Goal: Task Accomplishment & Management: Complete application form

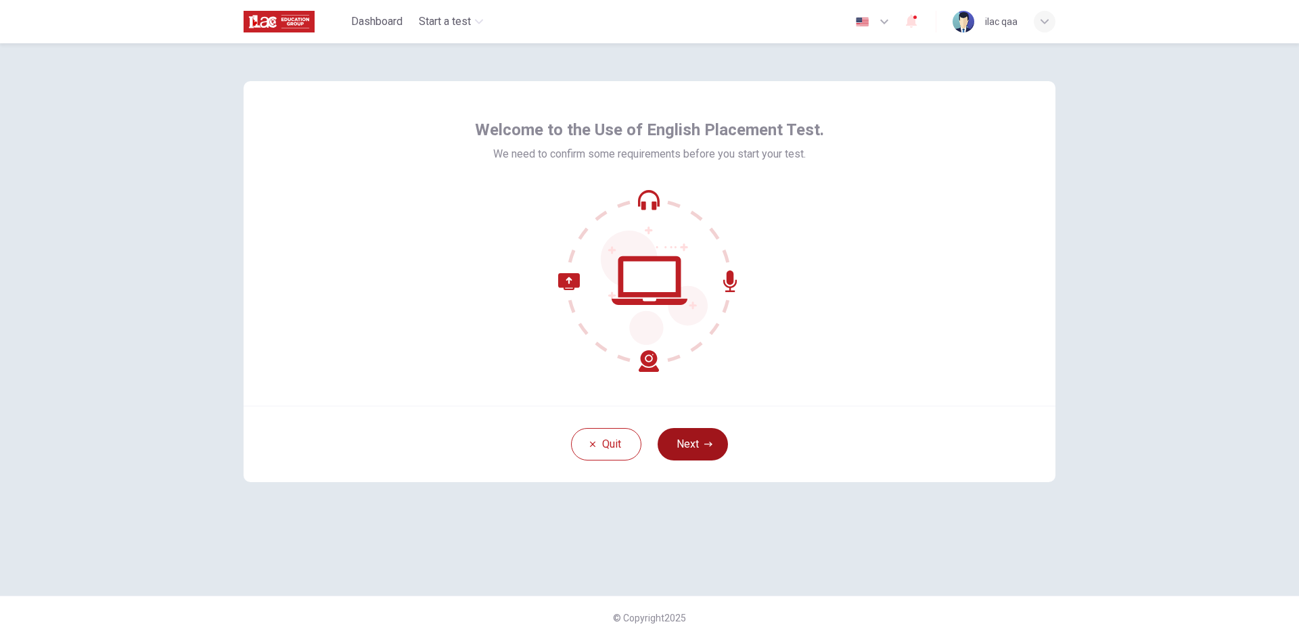
click at [701, 439] on button "Next" at bounding box center [693, 444] width 70 height 32
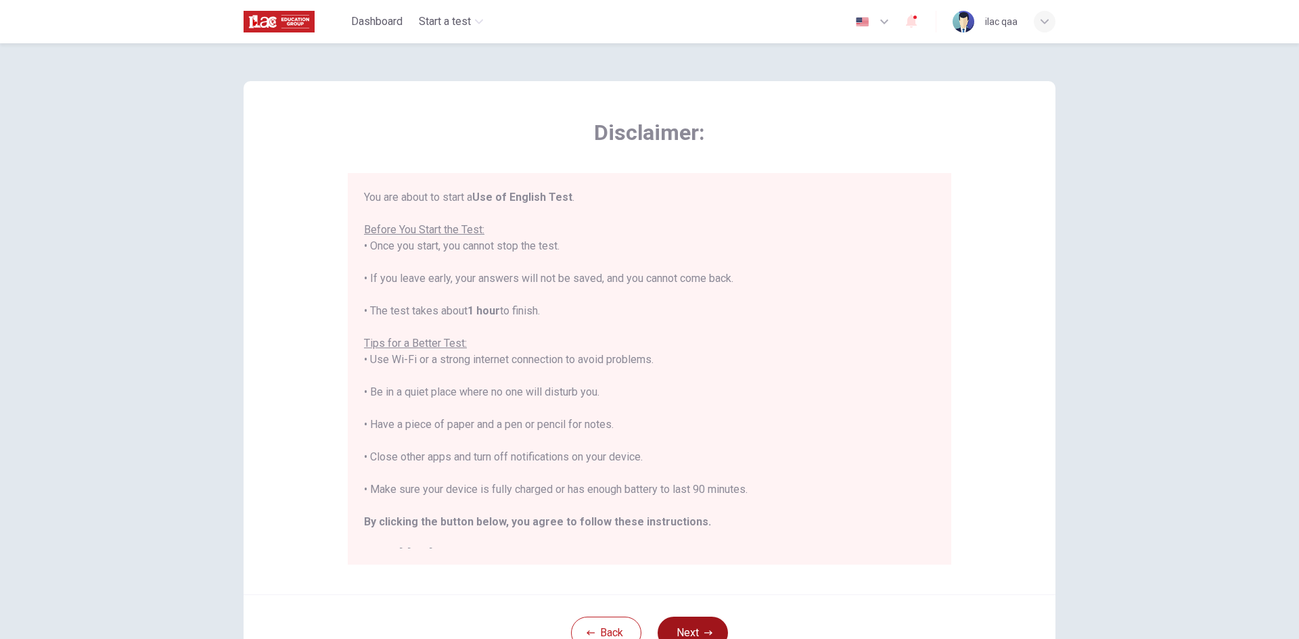
click at [702, 628] on button "Next" at bounding box center [693, 633] width 70 height 32
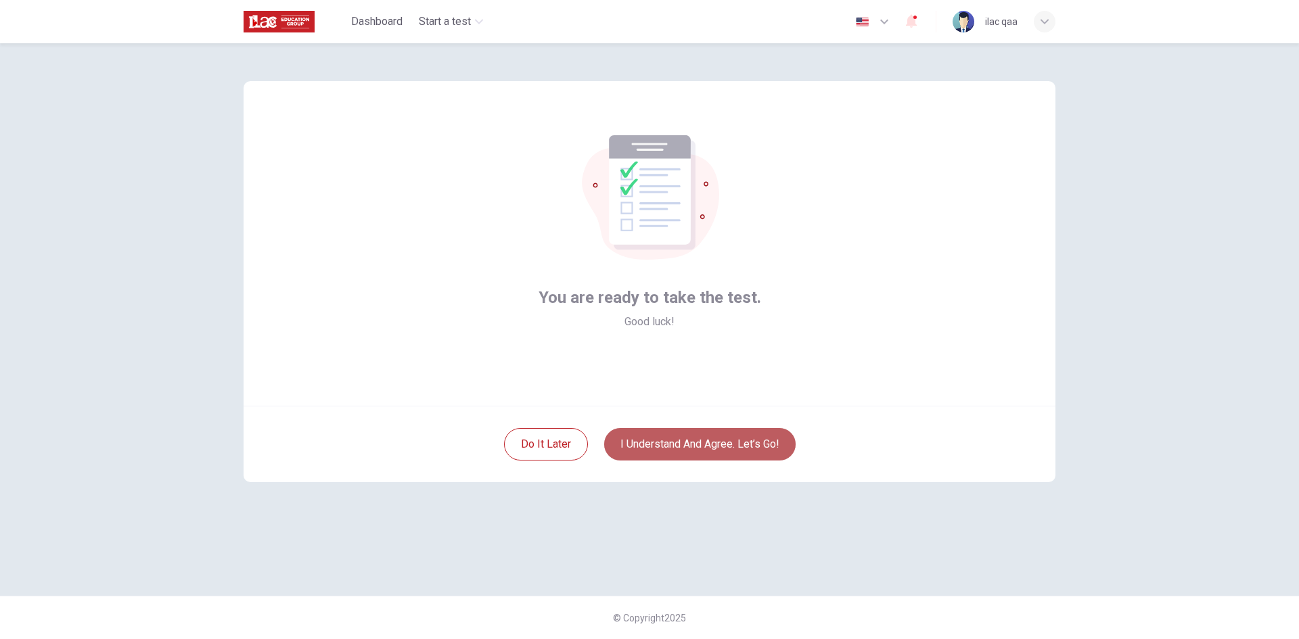
click at [690, 448] on button "I understand and agree. Let’s go!" at bounding box center [699, 444] width 191 height 32
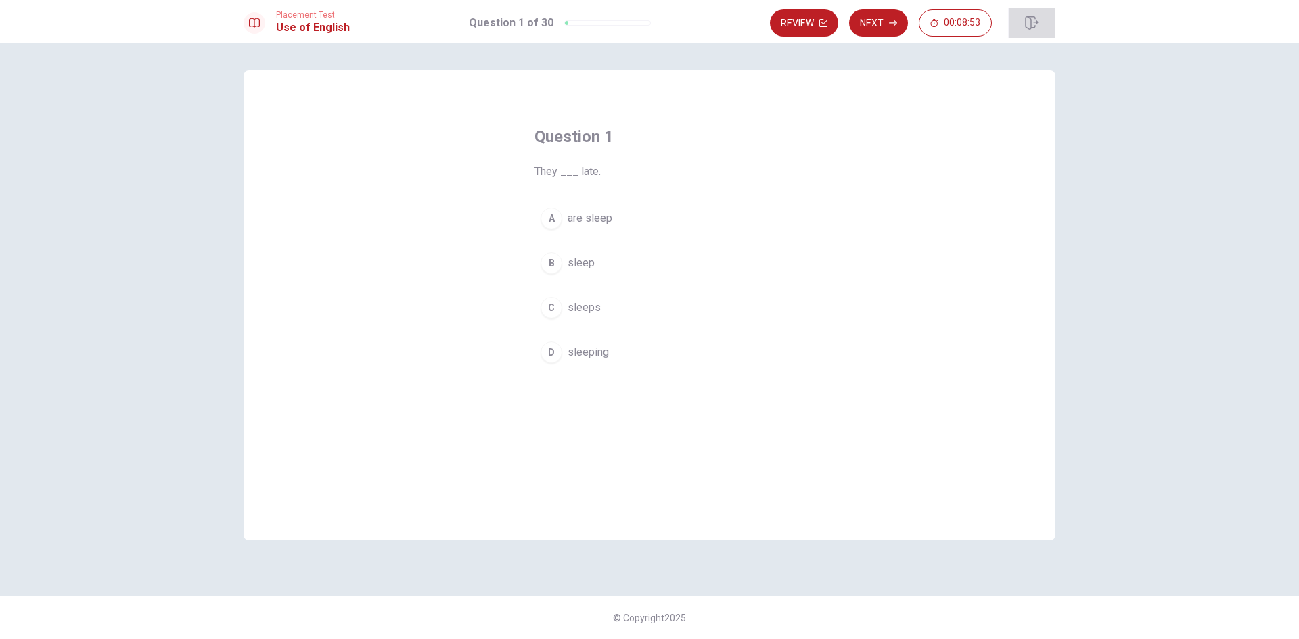
drag, startPoint x: 1026, startPoint y: 22, endPoint x: 706, endPoint y: 85, distance: 325.5
click at [1026, 22] on icon "button" at bounding box center [1031, 23] width 13 height 14
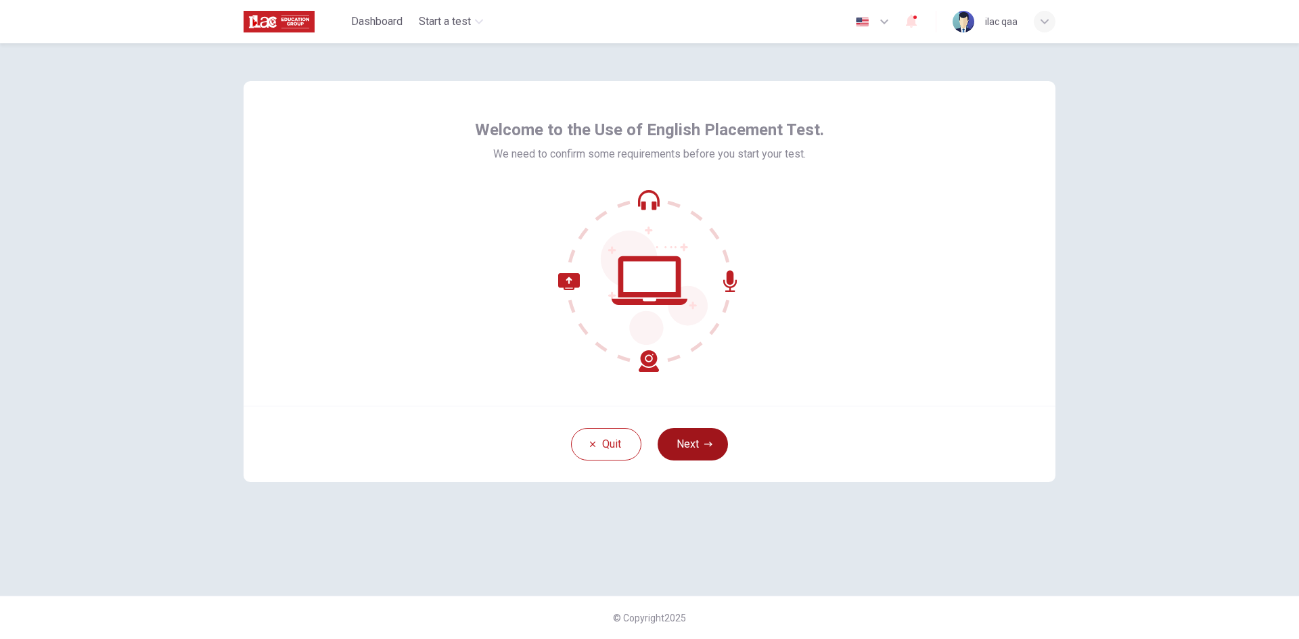
click at [700, 440] on button "Next" at bounding box center [693, 444] width 70 height 32
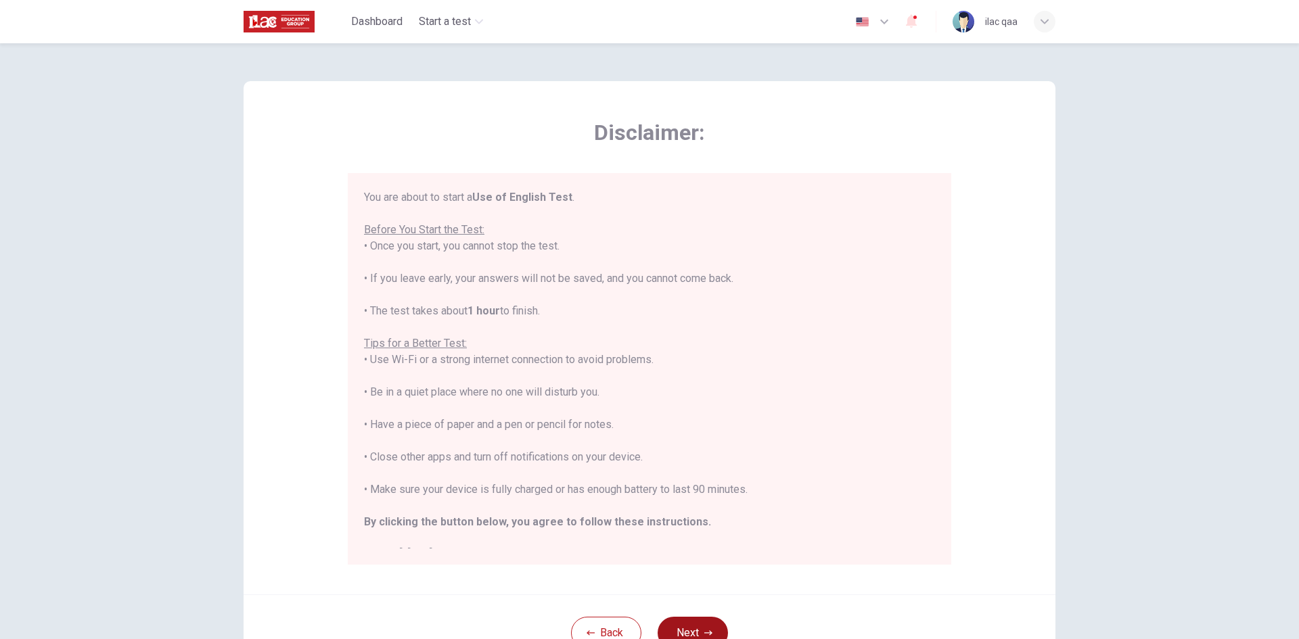
click at [694, 633] on button "Next" at bounding box center [693, 633] width 70 height 32
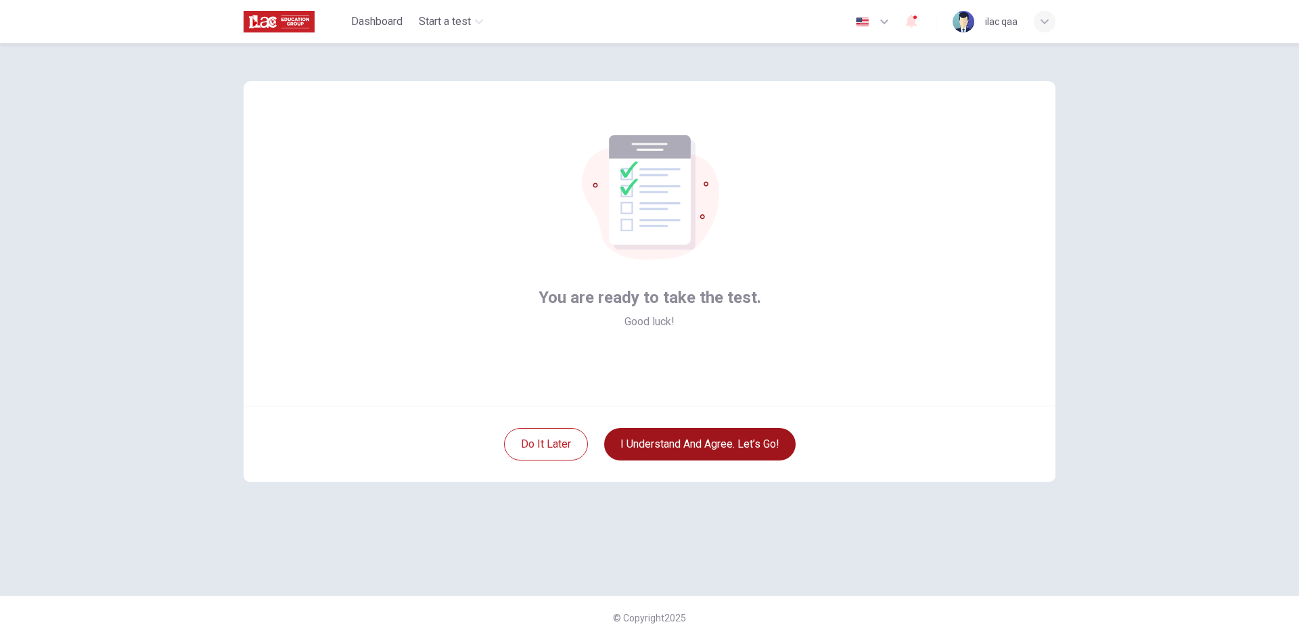
click at [700, 449] on button "I understand and agree. Let’s go!" at bounding box center [699, 444] width 191 height 32
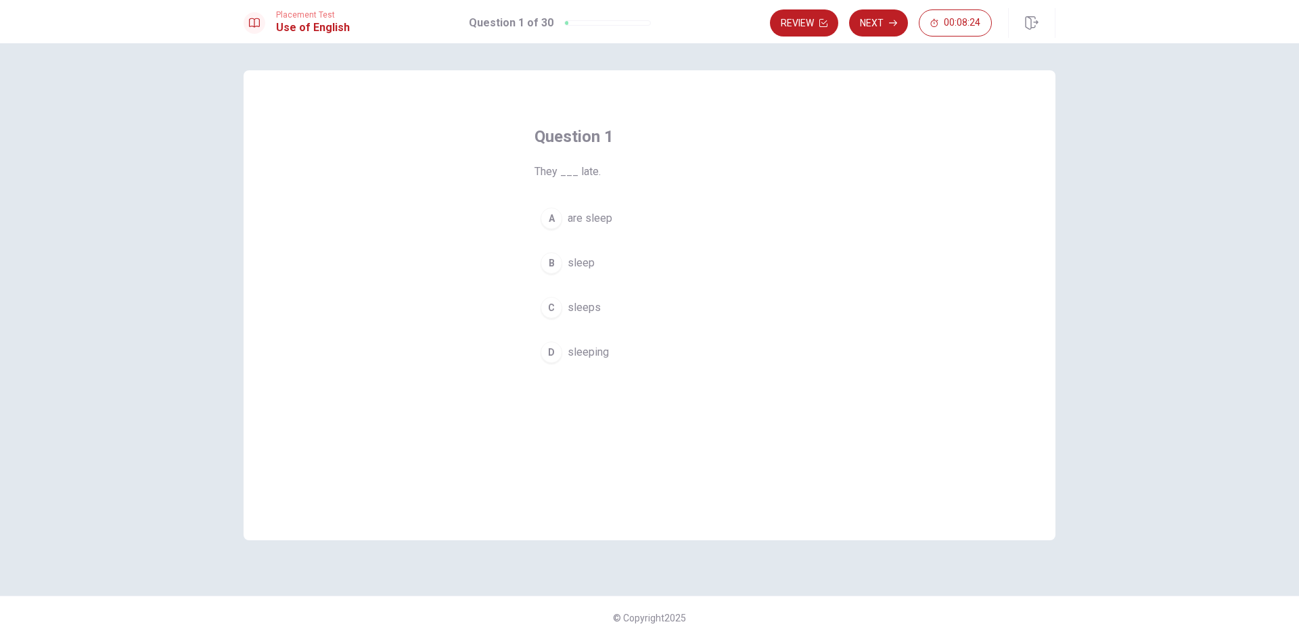
click at [648, 222] on button "A are sleep" at bounding box center [649, 219] width 230 height 34
click at [891, 30] on button "Next" at bounding box center [878, 22] width 59 height 27
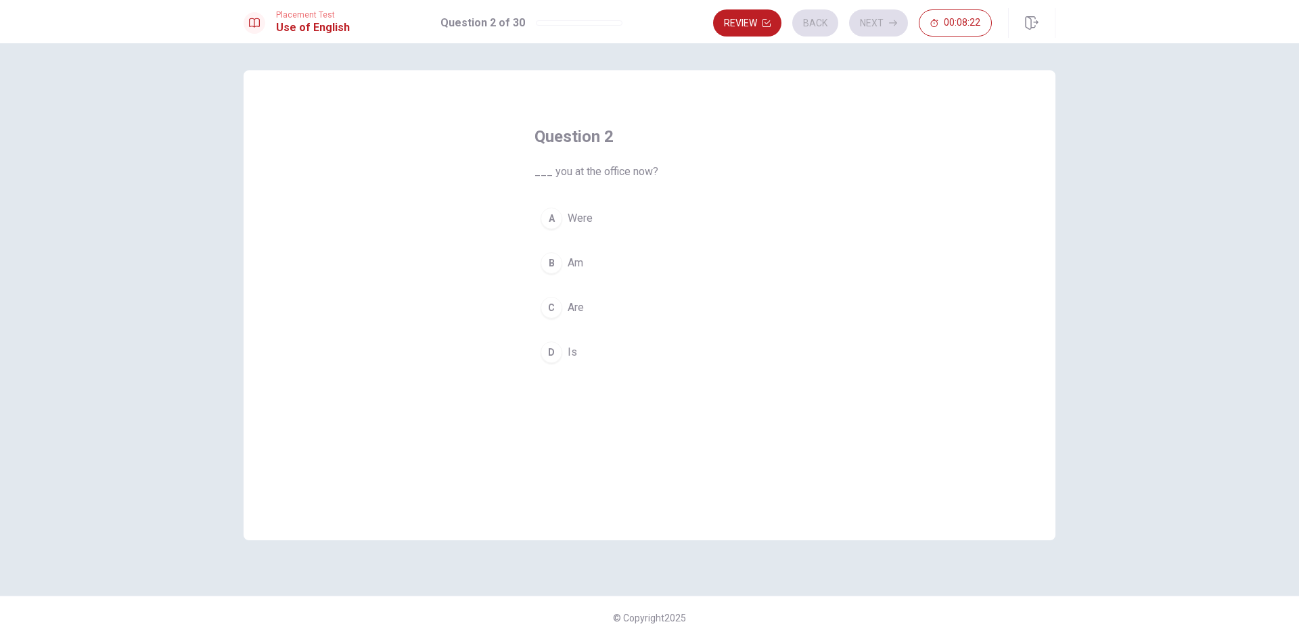
click at [642, 317] on button "C Are" at bounding box center [649, 308] width 230 height 34
click at [872, 28] on button "Next" at bounding box center [878, 22] width 59 height 27
click at [739, 18] on button "Review" at bounding box center [747, 22] width 68 height 27
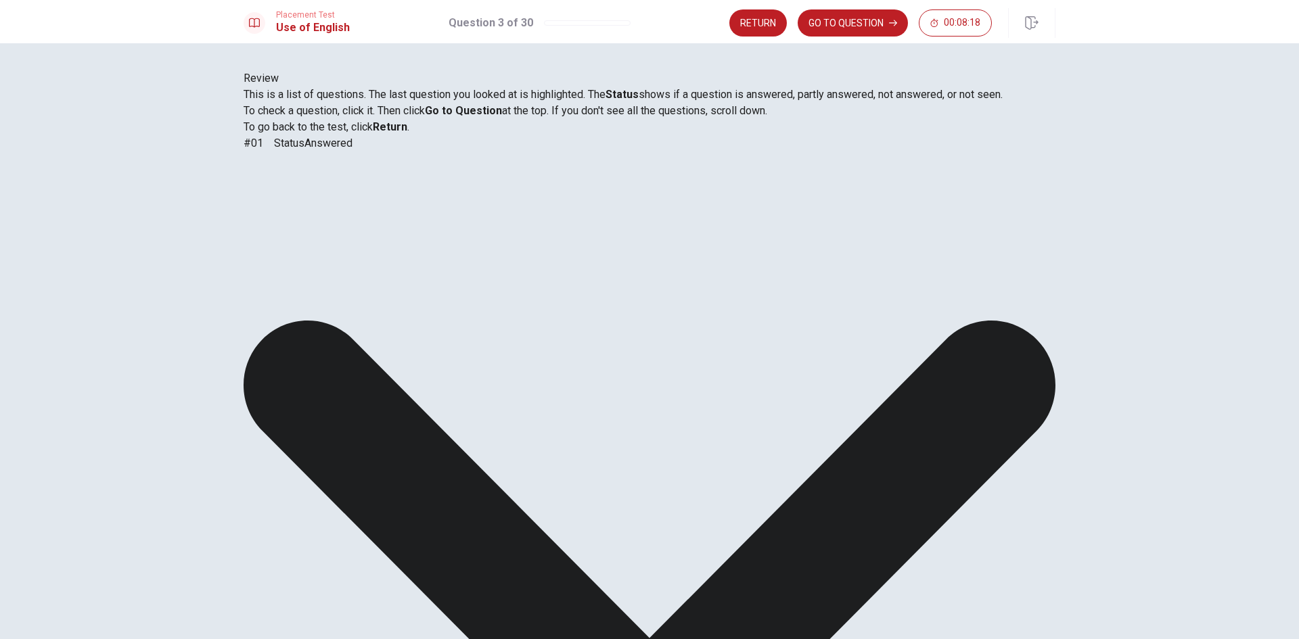
click at [863, 25] on button "GO TO QUESTION" at bounding box center [853, 22] width 110 height 27
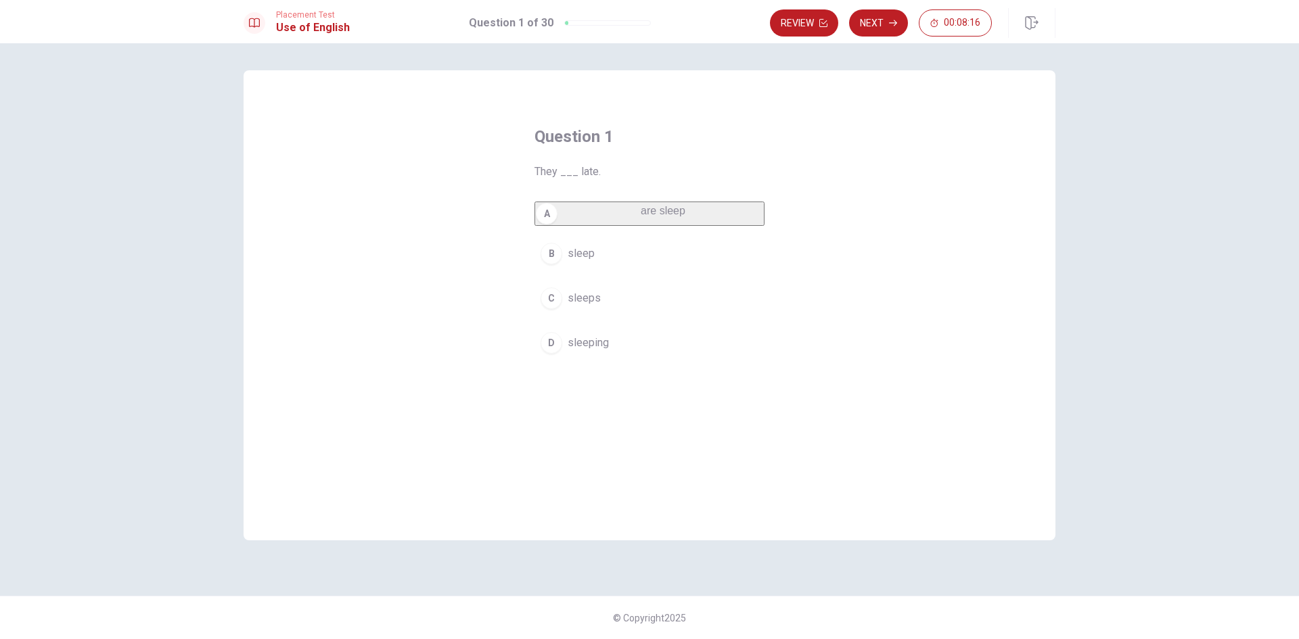
click at [646, 271] on button "B sleep" at bounding box center [649, 254] width 230 height 34
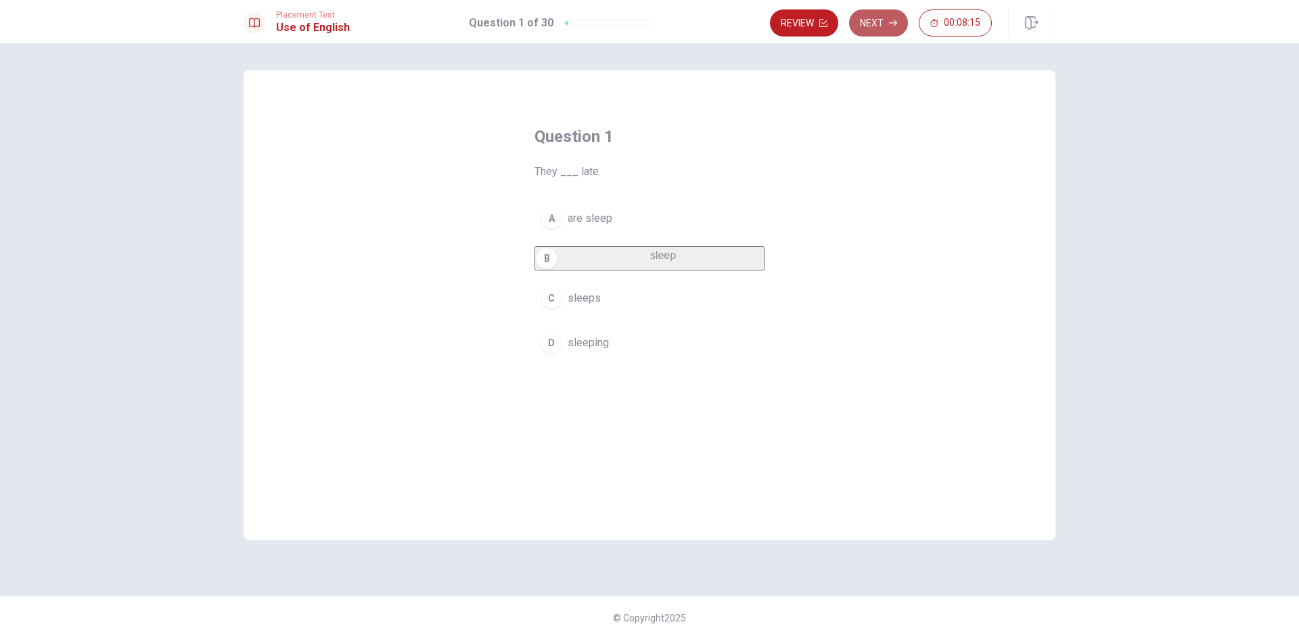
click at [879, 31] on button "Next" at bounding box center [878, 22] width 59 height 27
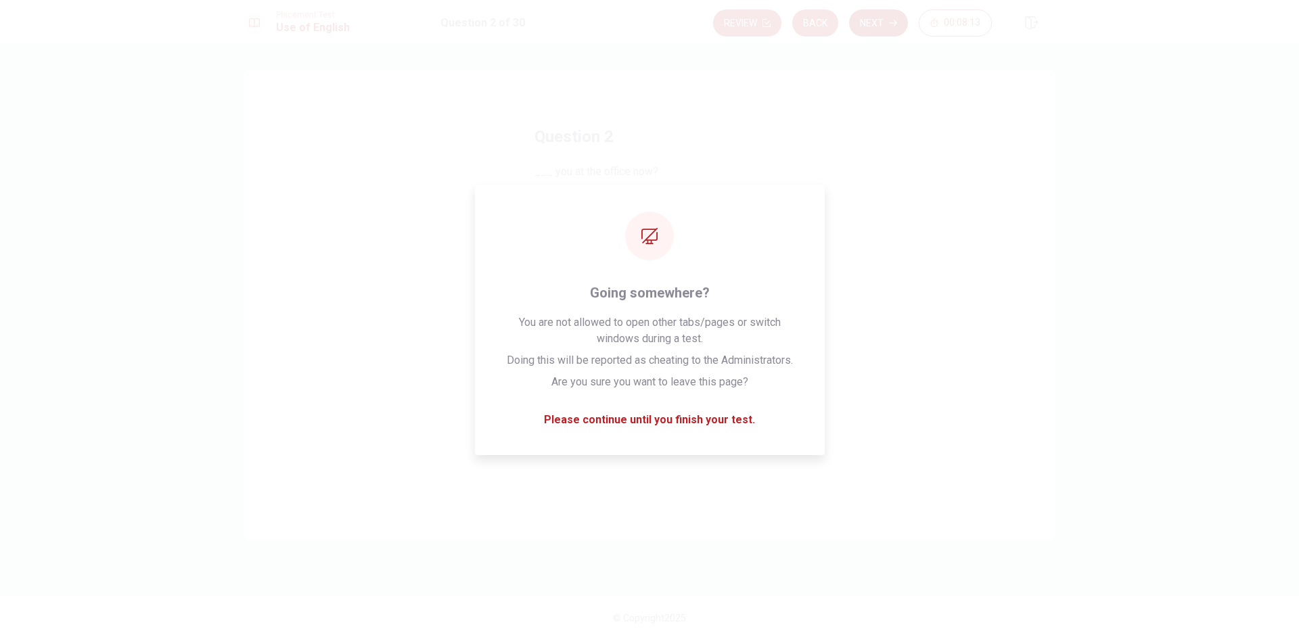
click at [879, 17] on button "Next" at bounding box center [878, 22] width 59 height 27
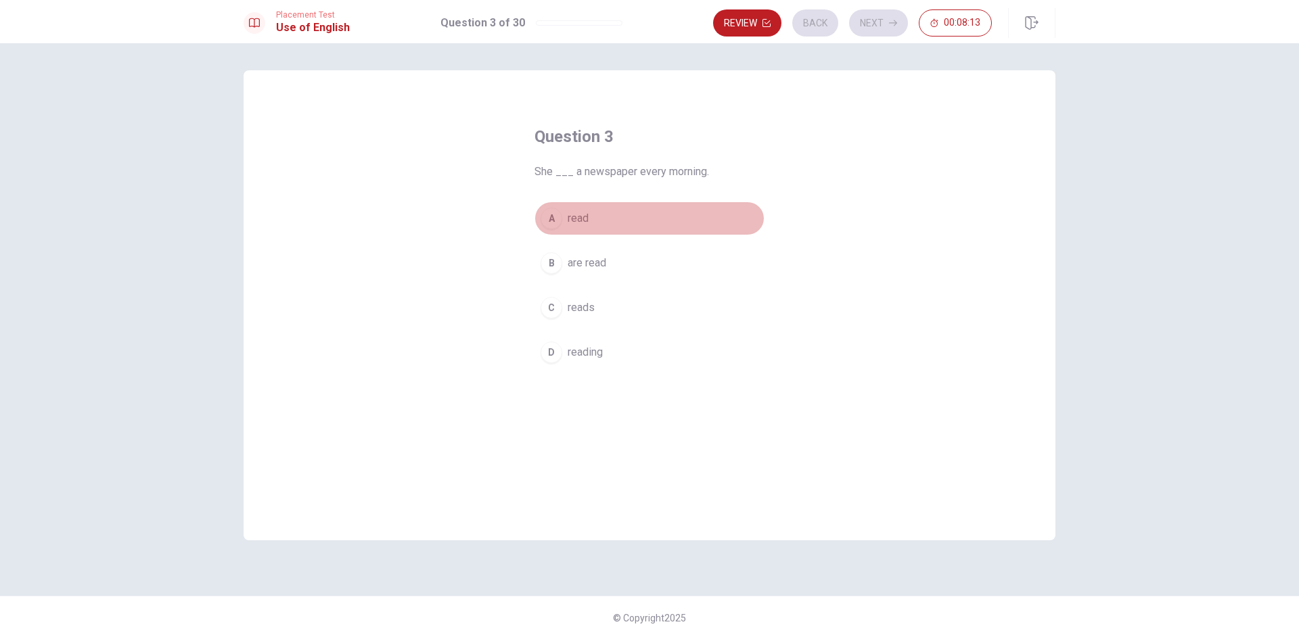
click at [665, 223] on button "A read" at bounding box center [649, 219] width 230 height 34
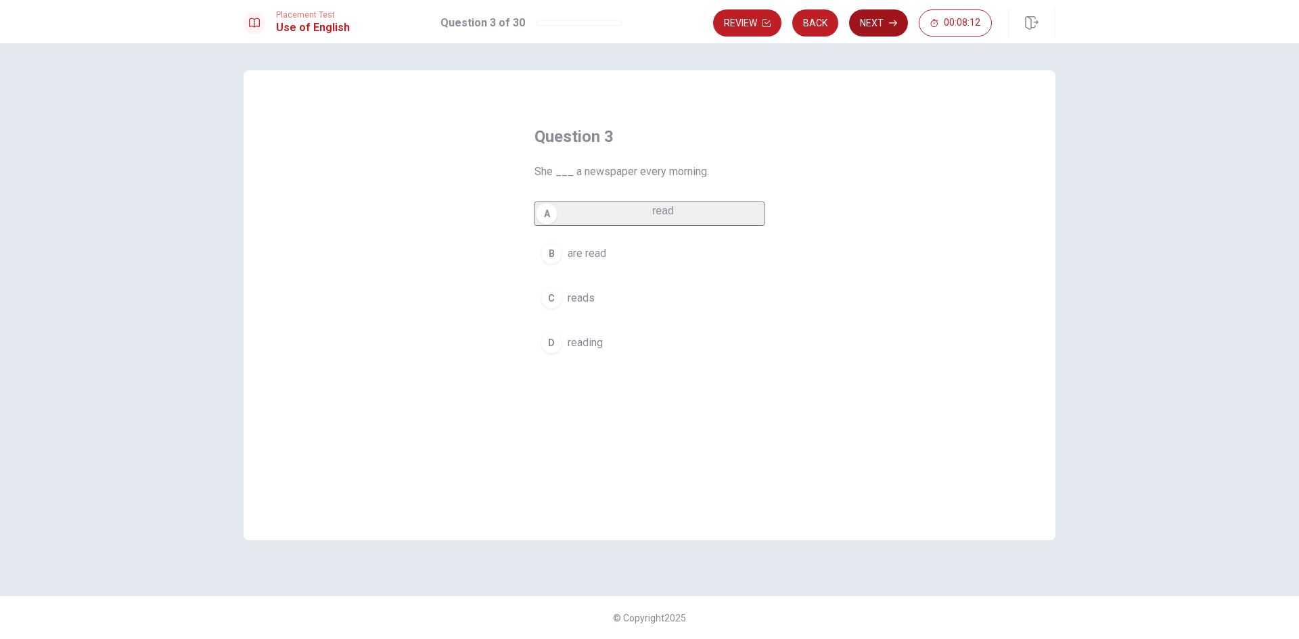
click at [890, 11] on button "Next" at bounding box center [878, 22] width 59 height 27
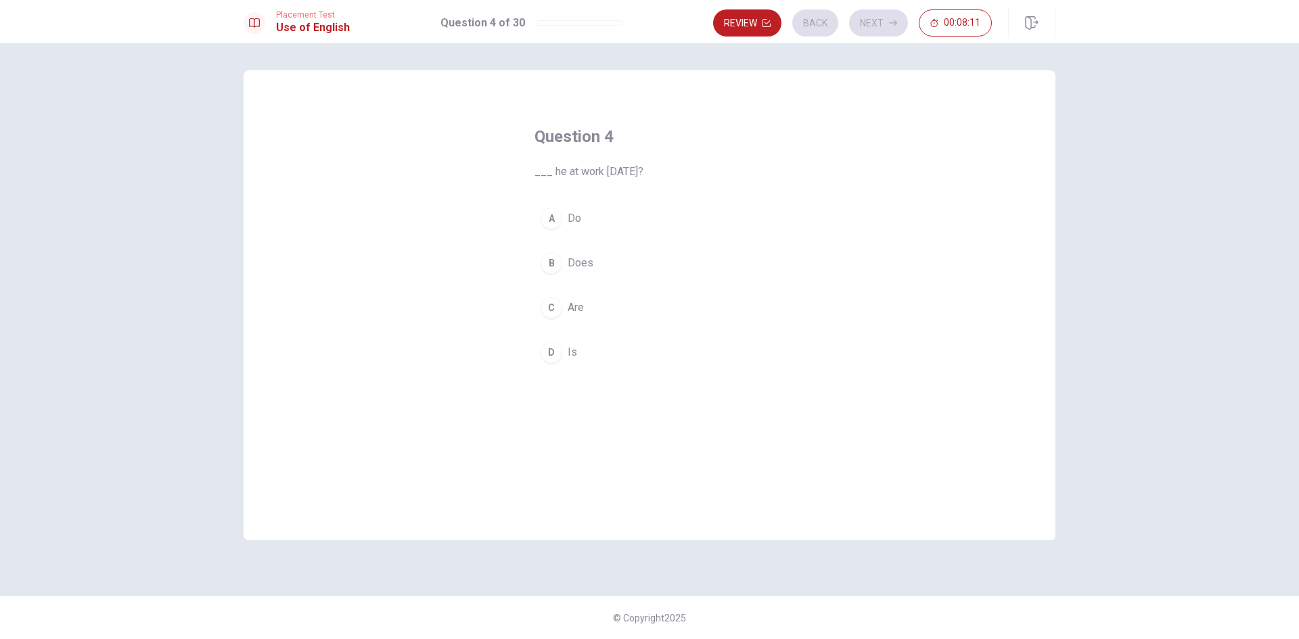
click at [657, 268] on button "B Does" at bounding box center [649, 263] width 230 height 34
click at [885, 18] on button "Next" at bounding box center [878, 22] width 59 height 27
click at [664, 209] on button "A paper" at bounding box center [649, 219] width 230 height 34
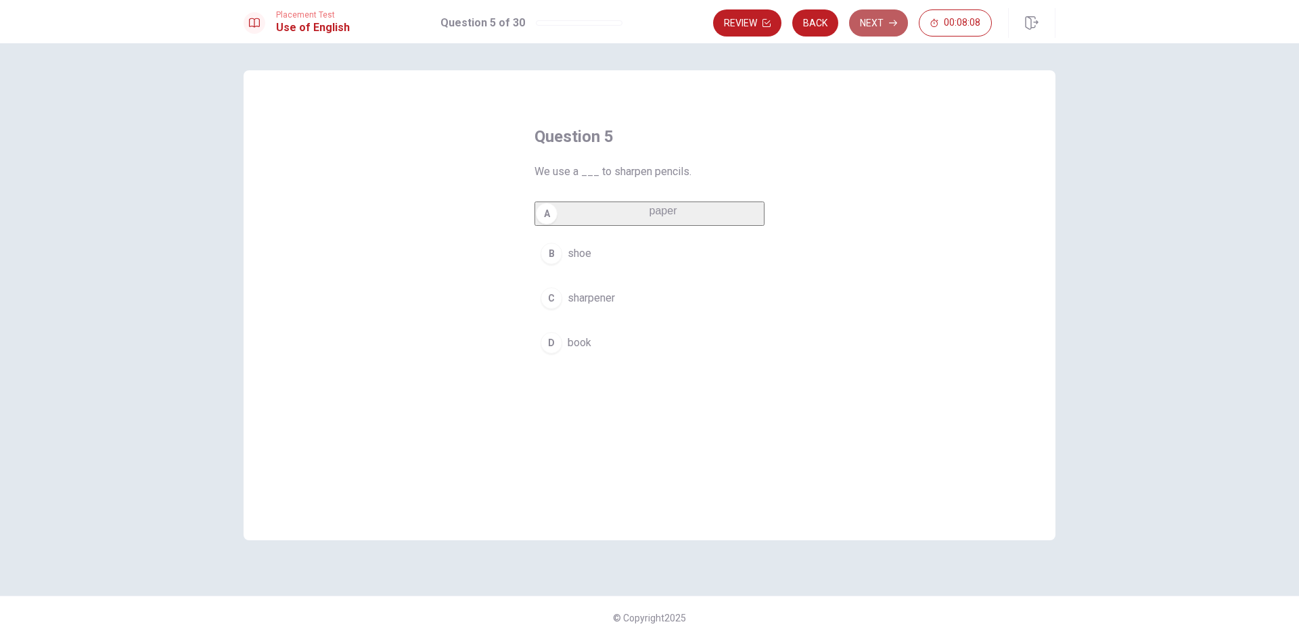
click at [881, 14] on button "Next" at bounding box center [878, 22] width 59 height 27
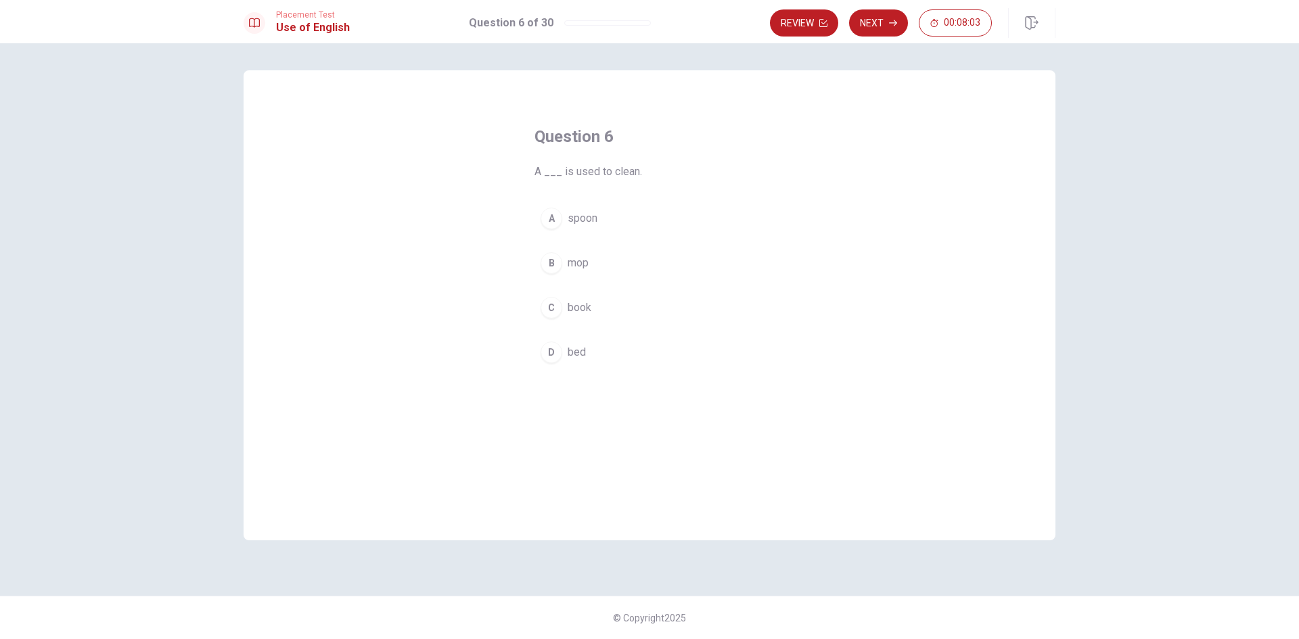
click at [620, 252] on button "B mop" at bounding box center [649, 263] width 230 height 34
click at [889, 24] on icon "button" at bounding box center [893, 23] width 8 height 8
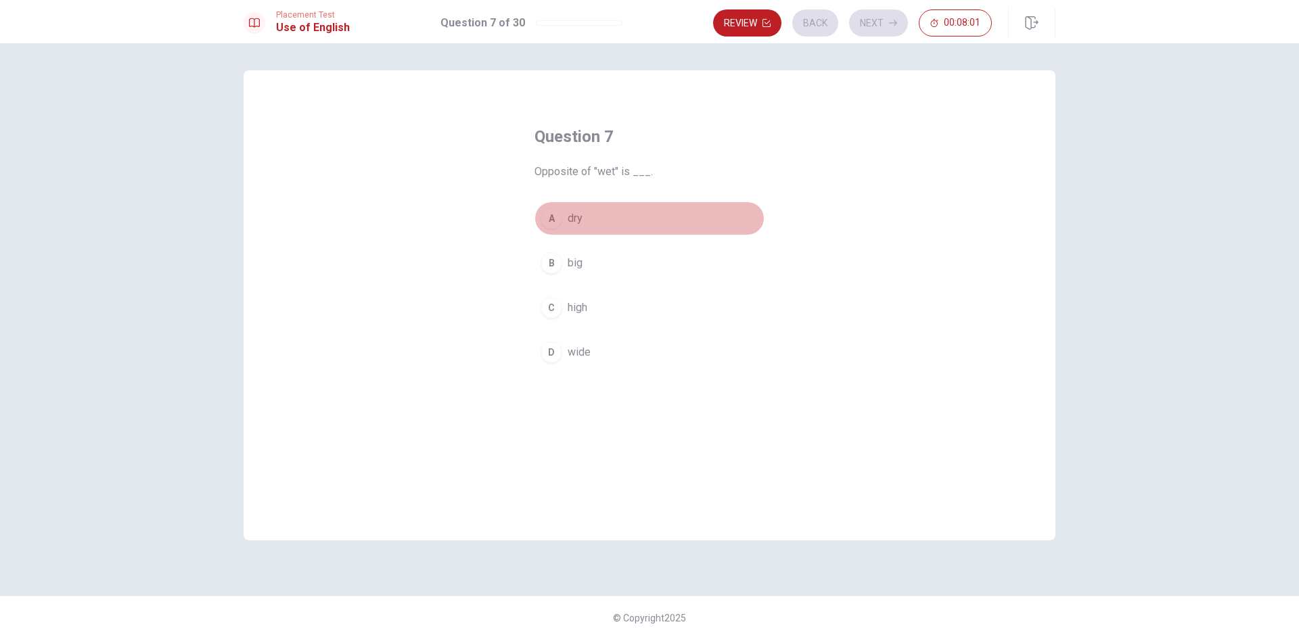
click at [645, 216] on button "A dry" at bounding box center [649, 219] width 230 height 34
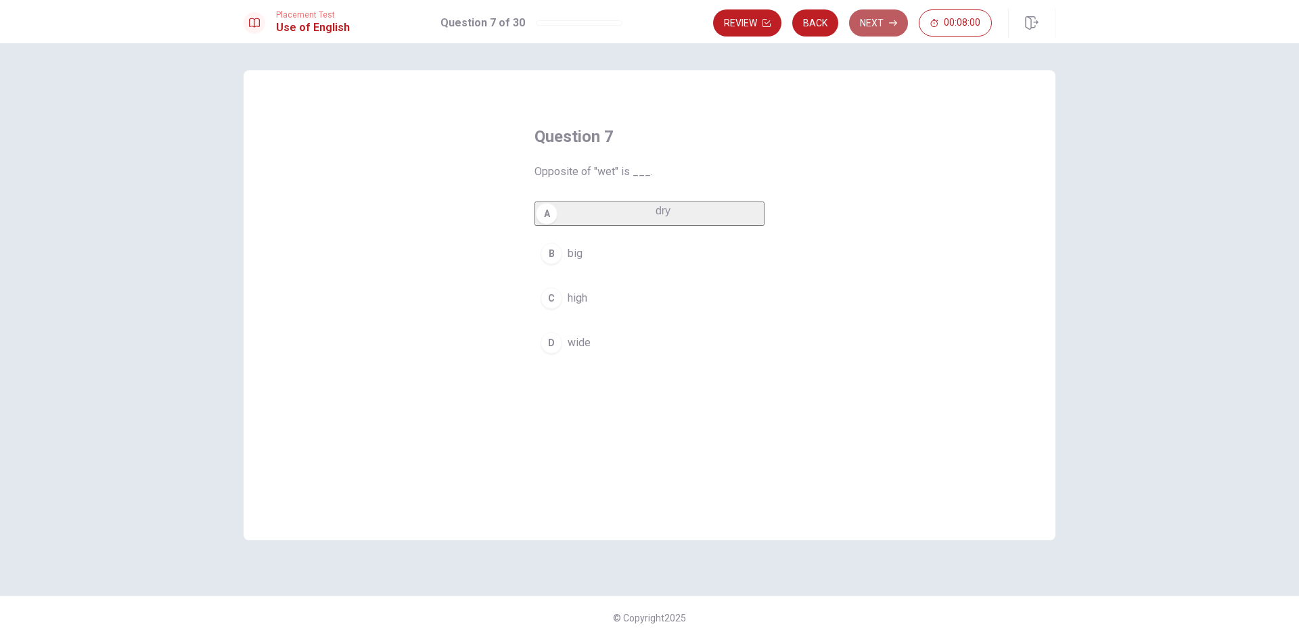
click at [859, 24] on button "Next" at bounding box center [878, 22] width 59 height 27
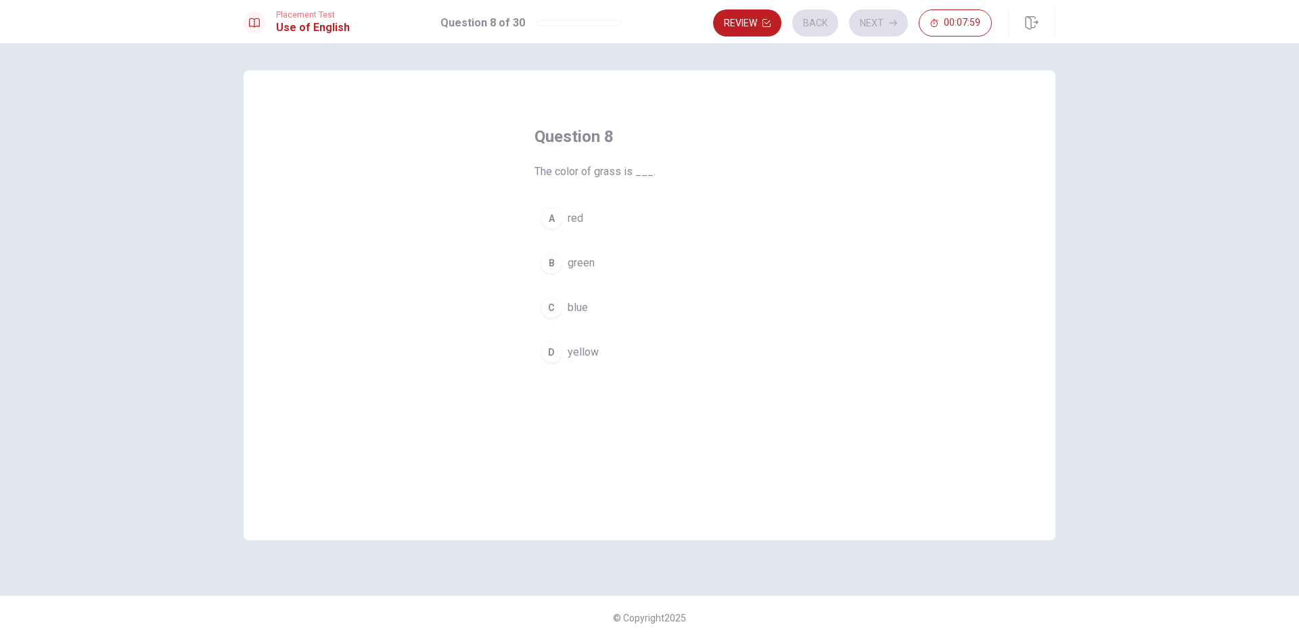
click at [669, 344] on button "D yellow" at bounding box center [649, 353] width 230 height 34
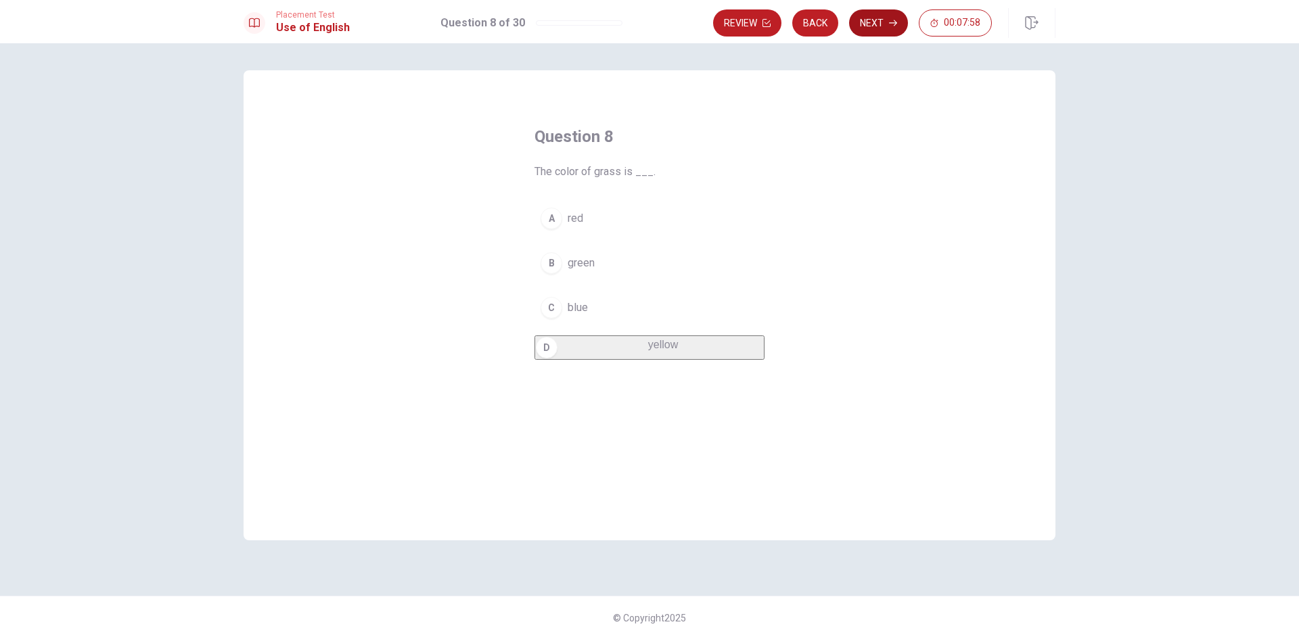
click at [890, 22] on icon "button" at bounding box center [893, 23] width 8 height 8
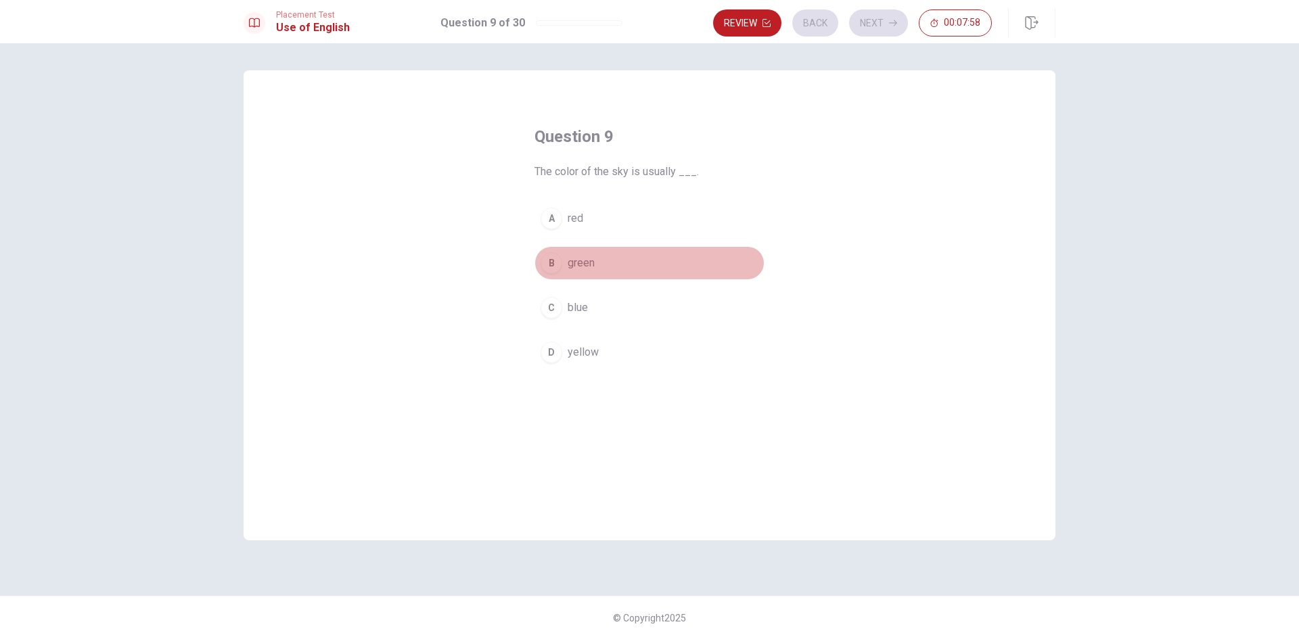
click at [668, 256] on button "B green" at bounding box center [649, 263] width 230 height 34
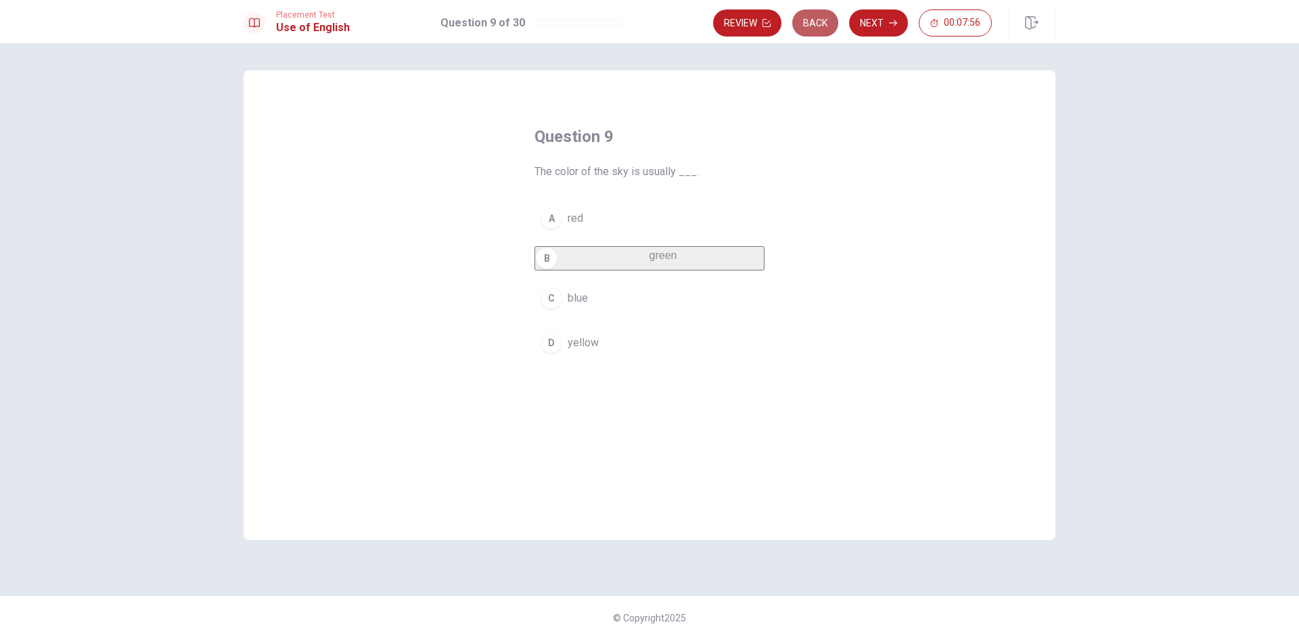
click at [817, 22] on button "Back" at bounding box center [815, 22] width 46 height 27
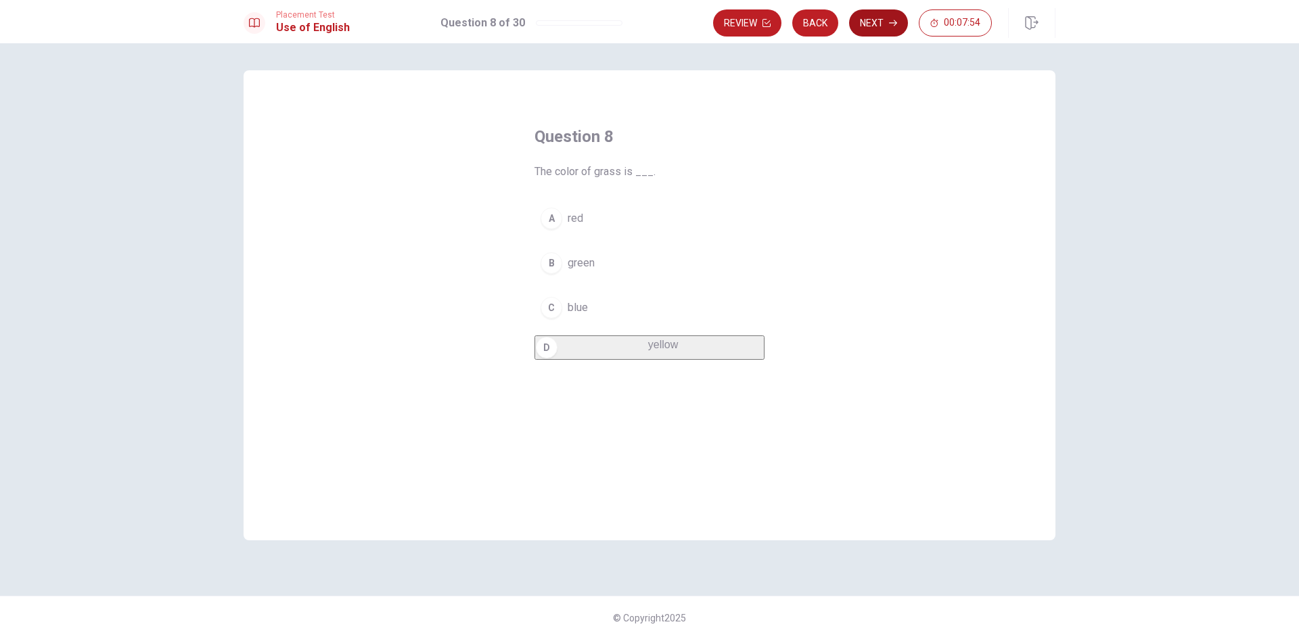
click at [882, 22] on button "Next" at bounding box center [878, 22] width 59 height 27
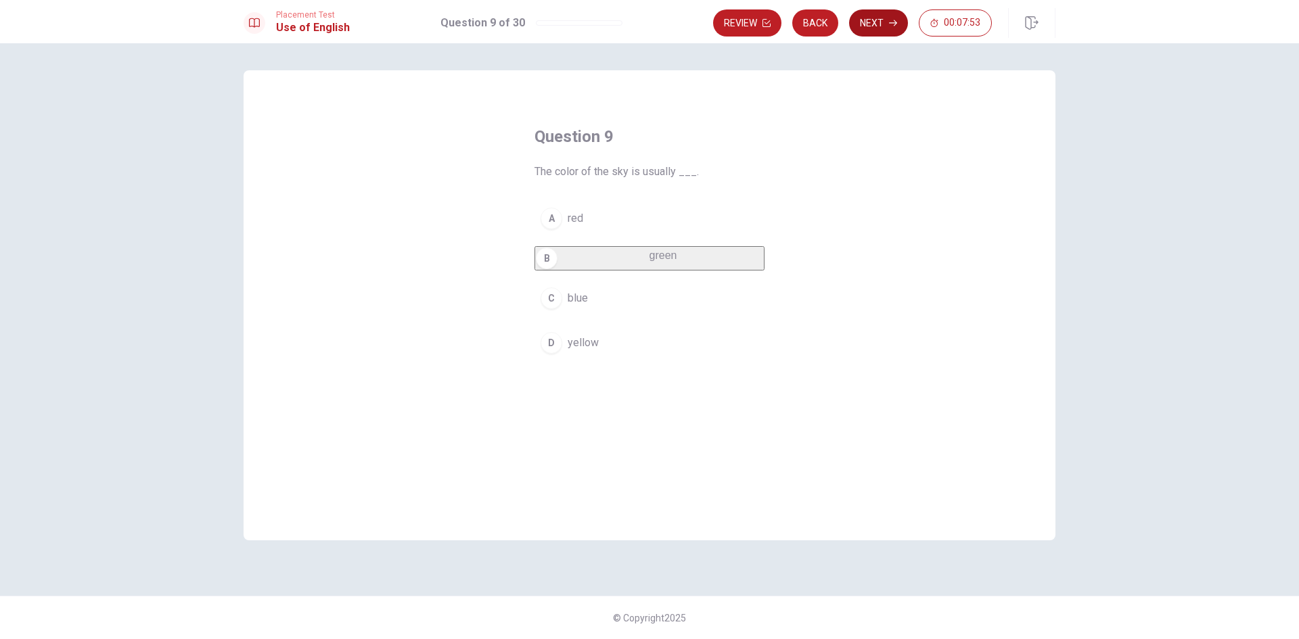
click at [882, 22] on button "Next" at bounding box center [878, 22] width 59 height 27
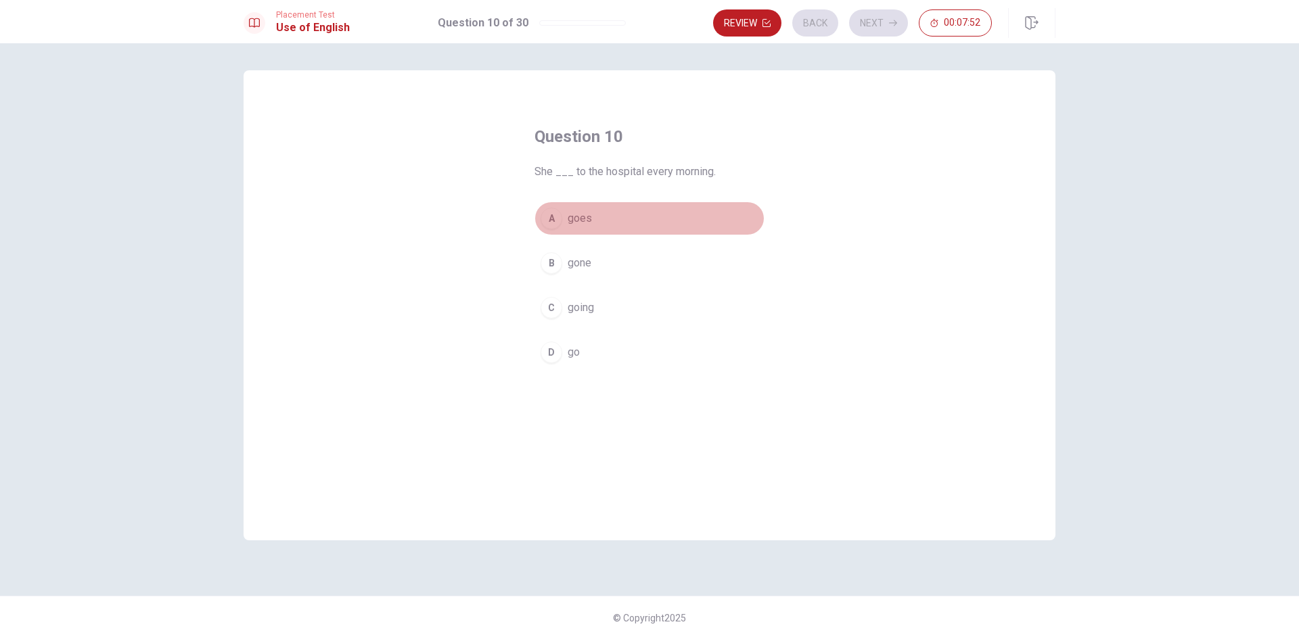
click at [658, 216] on button "A goes" at bounding box center [649, 219] width 230 height 34
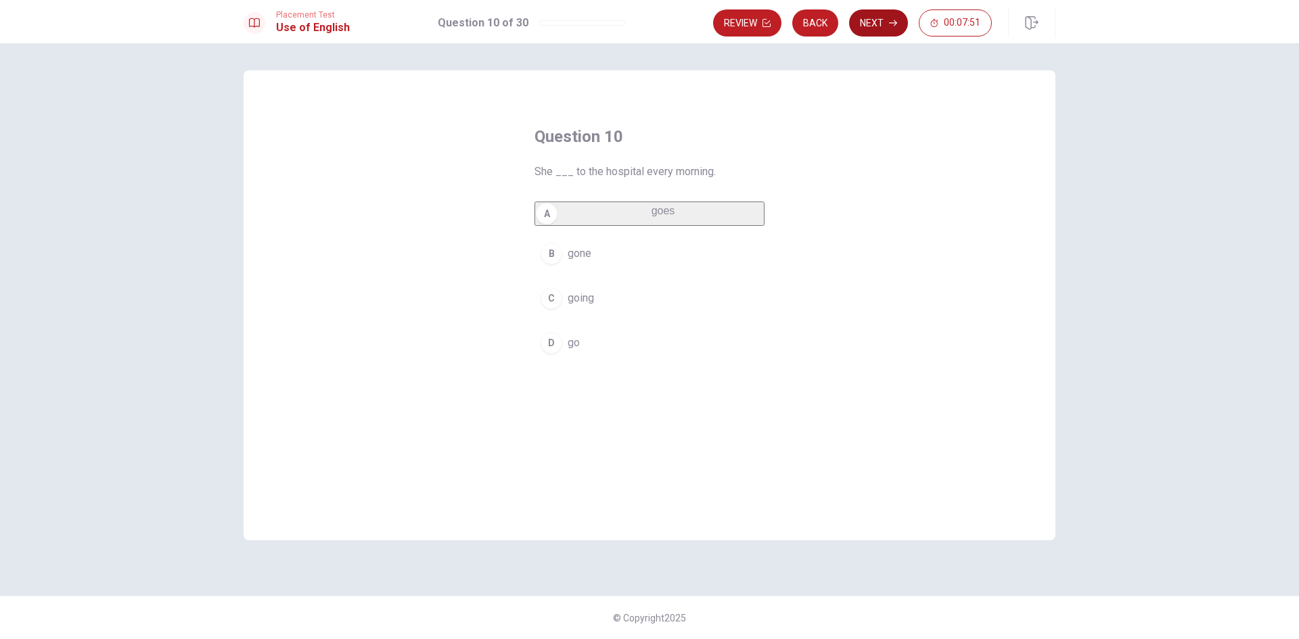
click at [874, 28] on button "Next" at bounding box center [878, 22] width 59 height 27
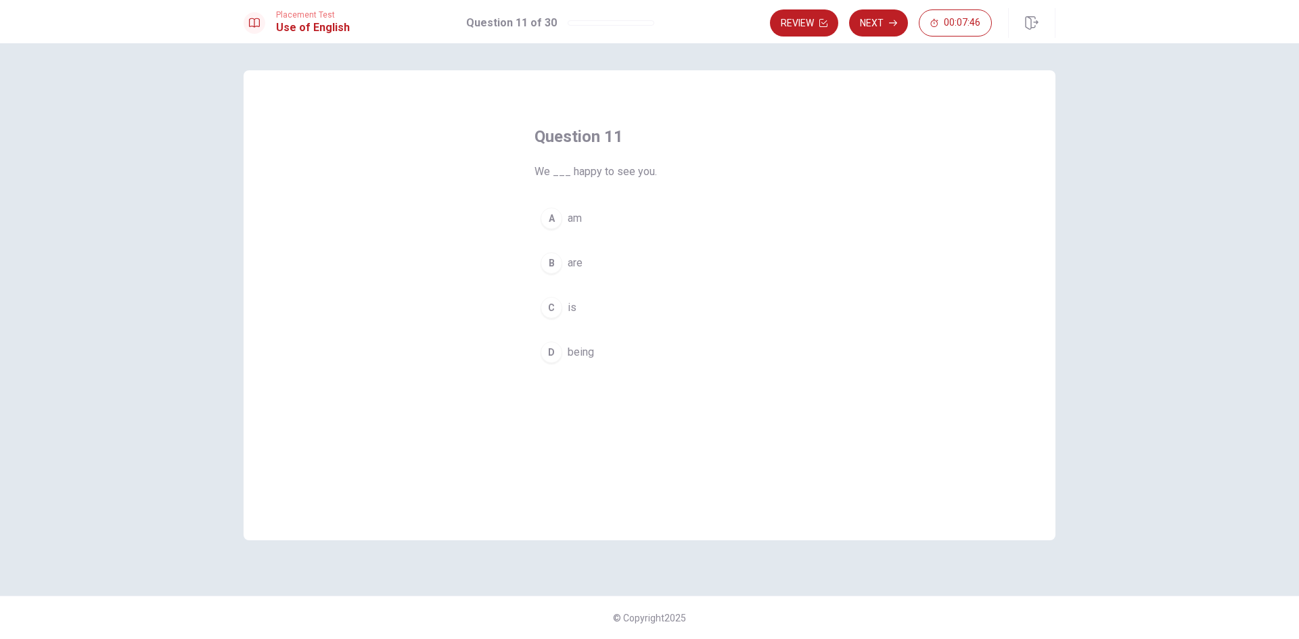
click at [628, 292] on button "C is" at bounding box center [649, 308] width 230 height 34
click at [888, 28] on button "Next" at bounding box center [878, 22] width 59 height 27
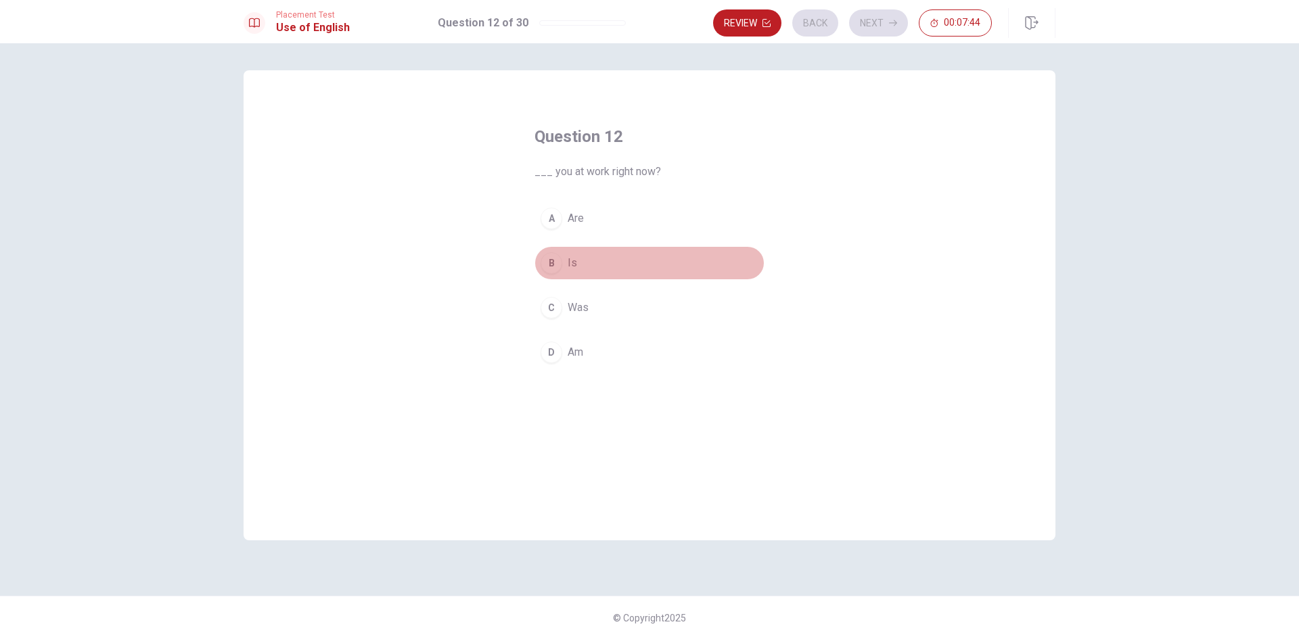
click at [632, 249] on button "B Is" at bounding box center [649, 263] width 230 height 34
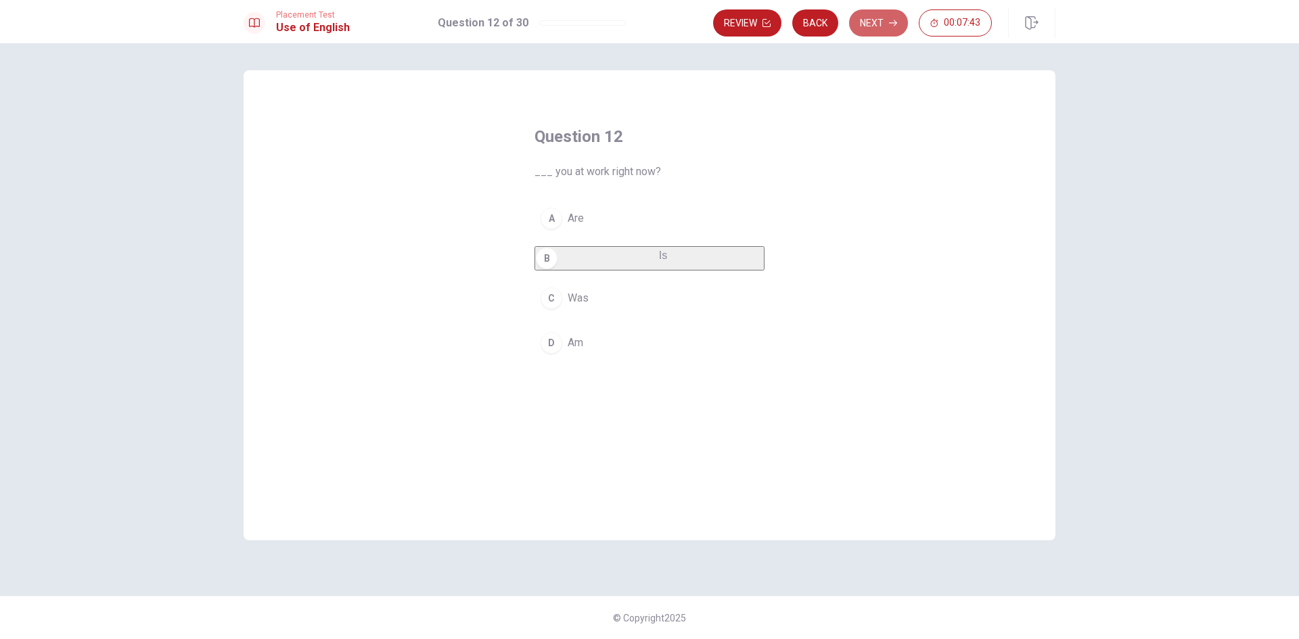
drag, startPoint x: 888, startPoint y: 15, endPoint x: 816, endPoint y: 126, distance: 132.5
click at [888, 15] on button "Next" at bounding box center [878, 22] width 59 height 27
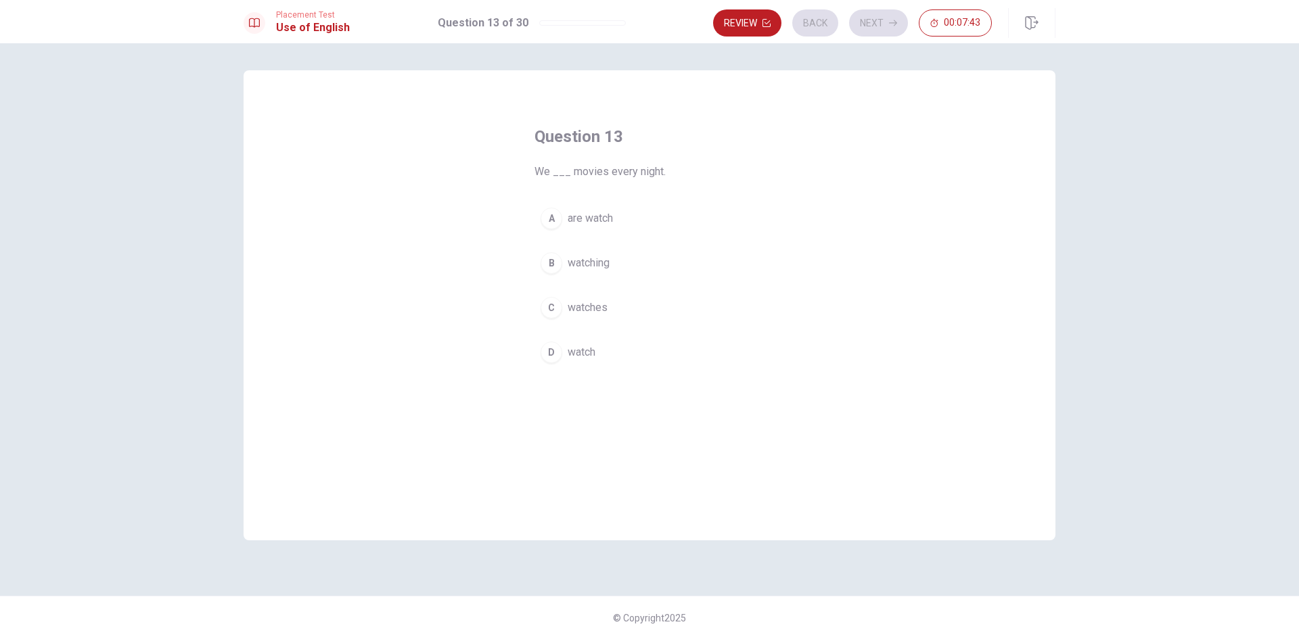
click at [667, 208] on button "A are watch" at bounding box center [649, 219] width 230 height 34
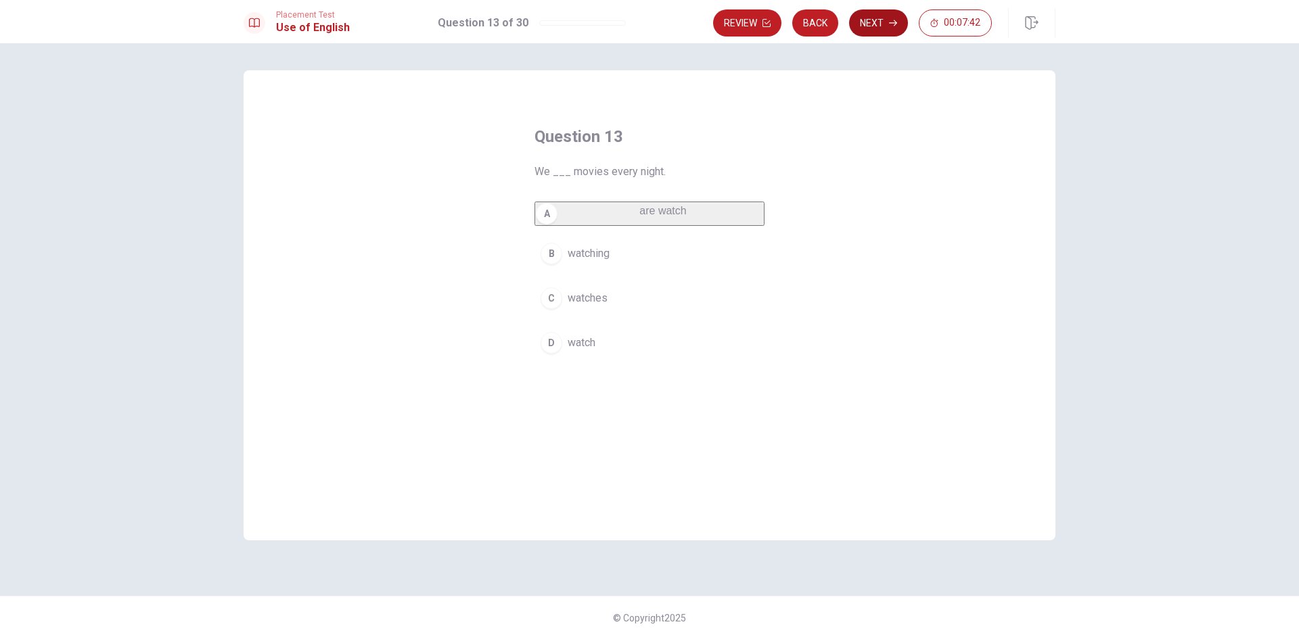
click at [874, 33] on button "Next" at bounding box center [878, 22] width 59 height 27
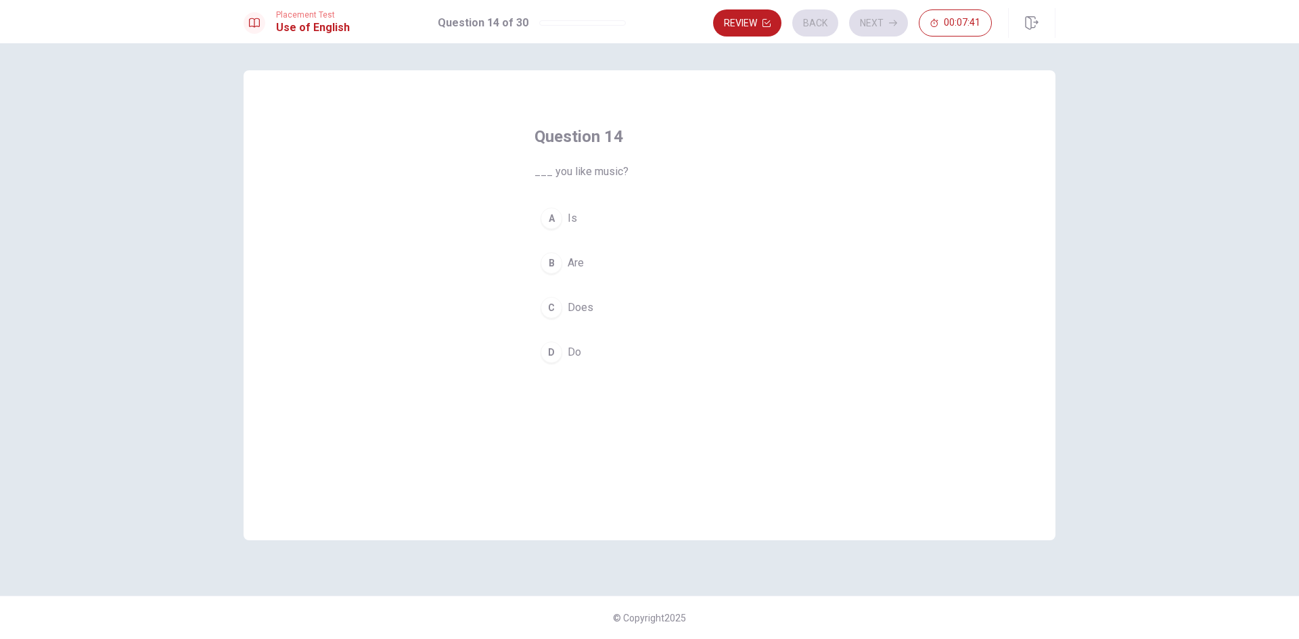
click at [615, 263] on button "B Are" at bounding box center [649, 263] width 230 height 34
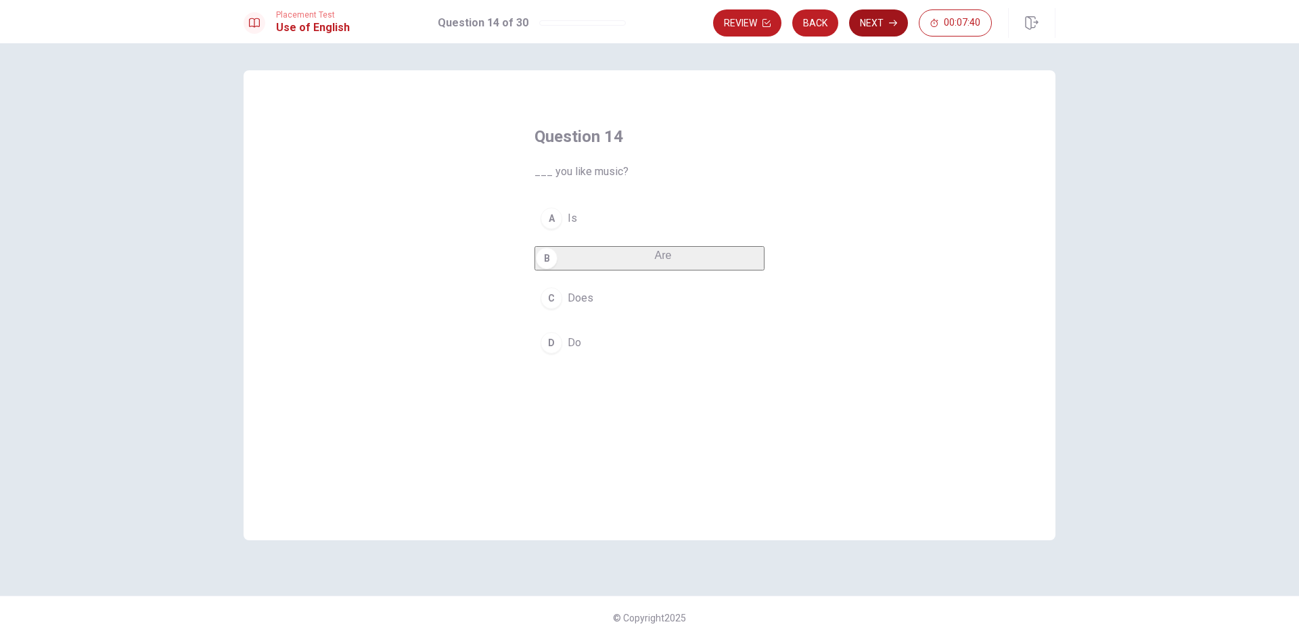
click at [894, 28] on button "Next" at bounding box center [878, 22] width 59 height 27
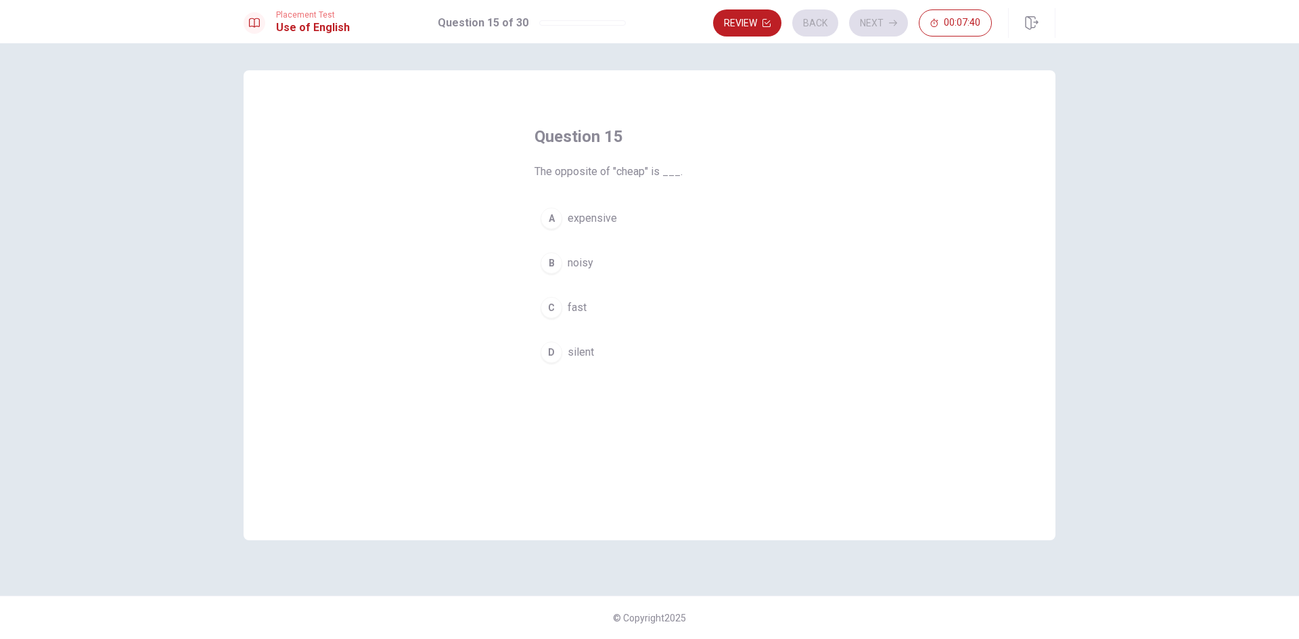
click at [696, 207] on button "A expensive" at bounding box center [649, 219] width 230 height 34
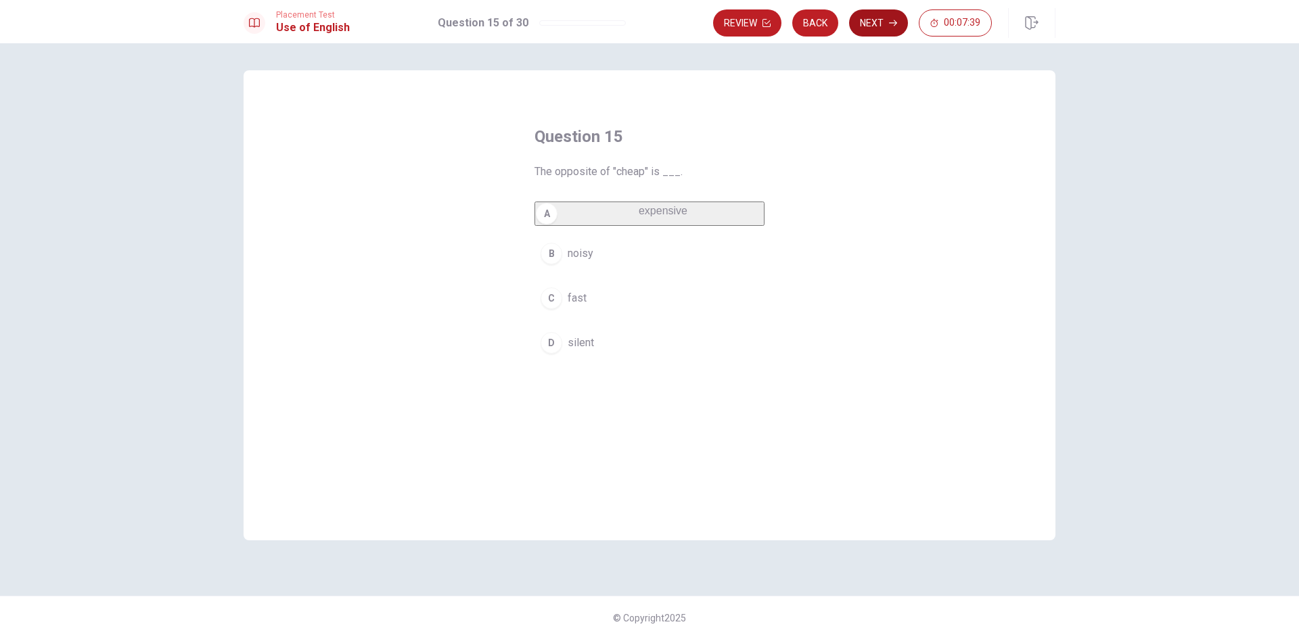
click at [881, 28] on button "Next" at bounding box center [878, 22] width 59 height 27
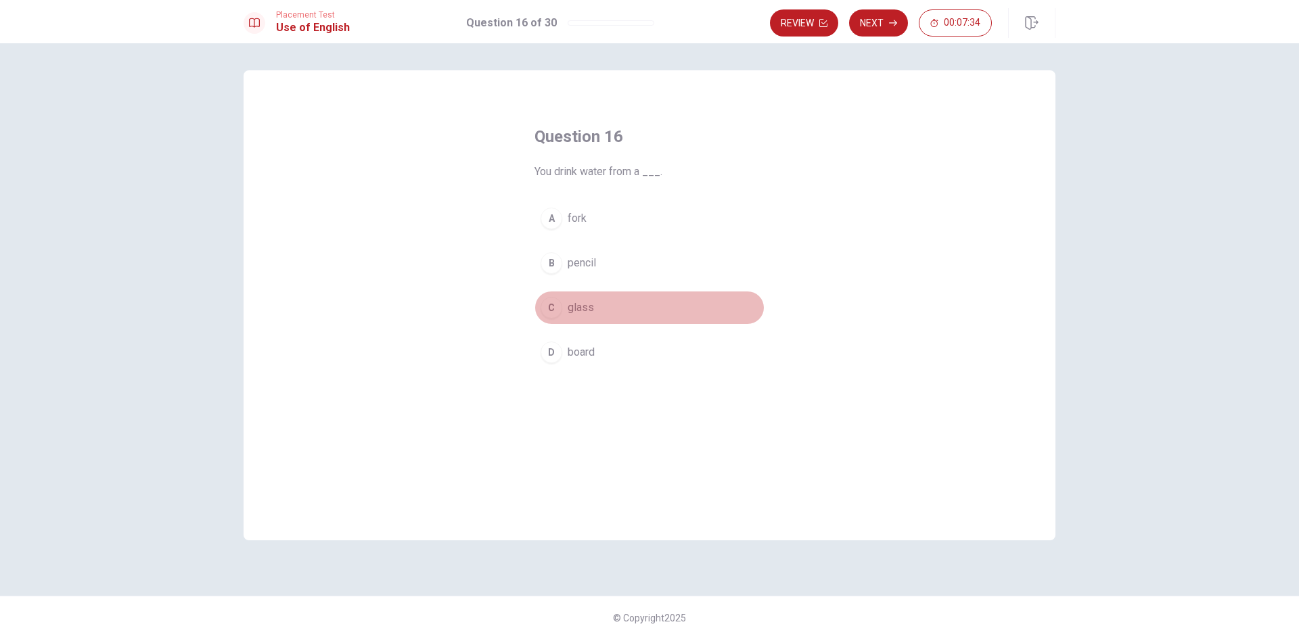
click at [627, 322] on button "C glass" at bounding box center [649, 308] width 230 height 34
click at [879, 26] on button "Next" at bounding box center [878, 22] width 59 height 27
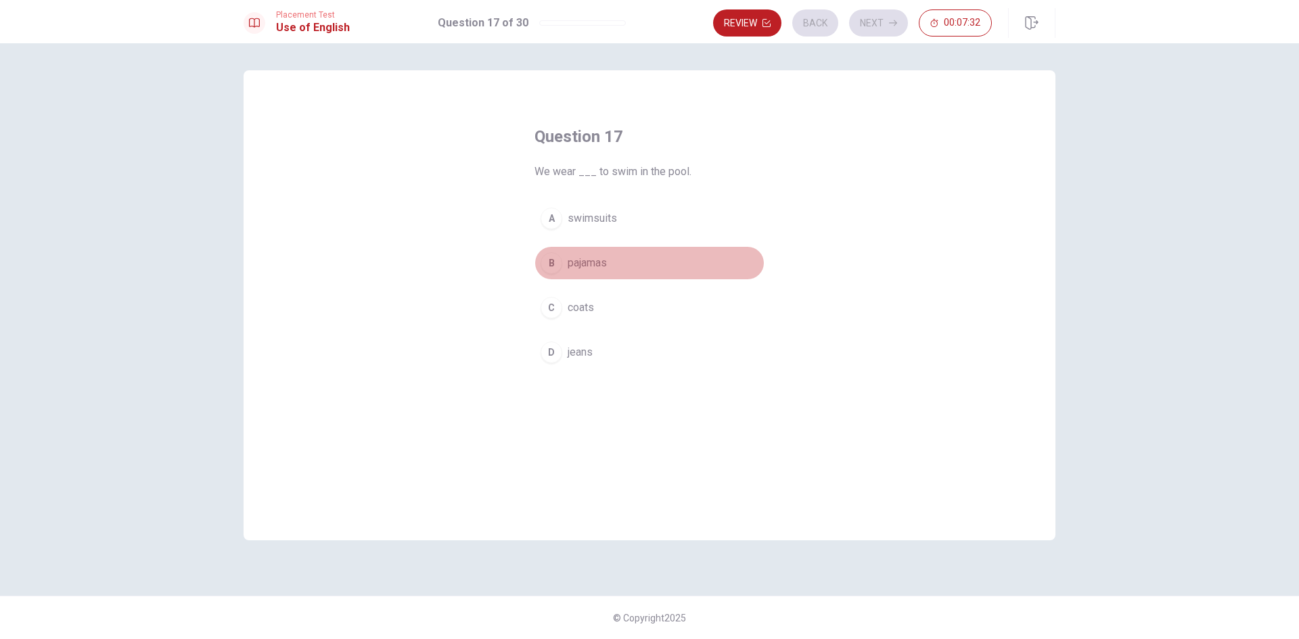
click at [650, 256] on button "B pajamas" at bounding box center [649, 263] width 230 height 34
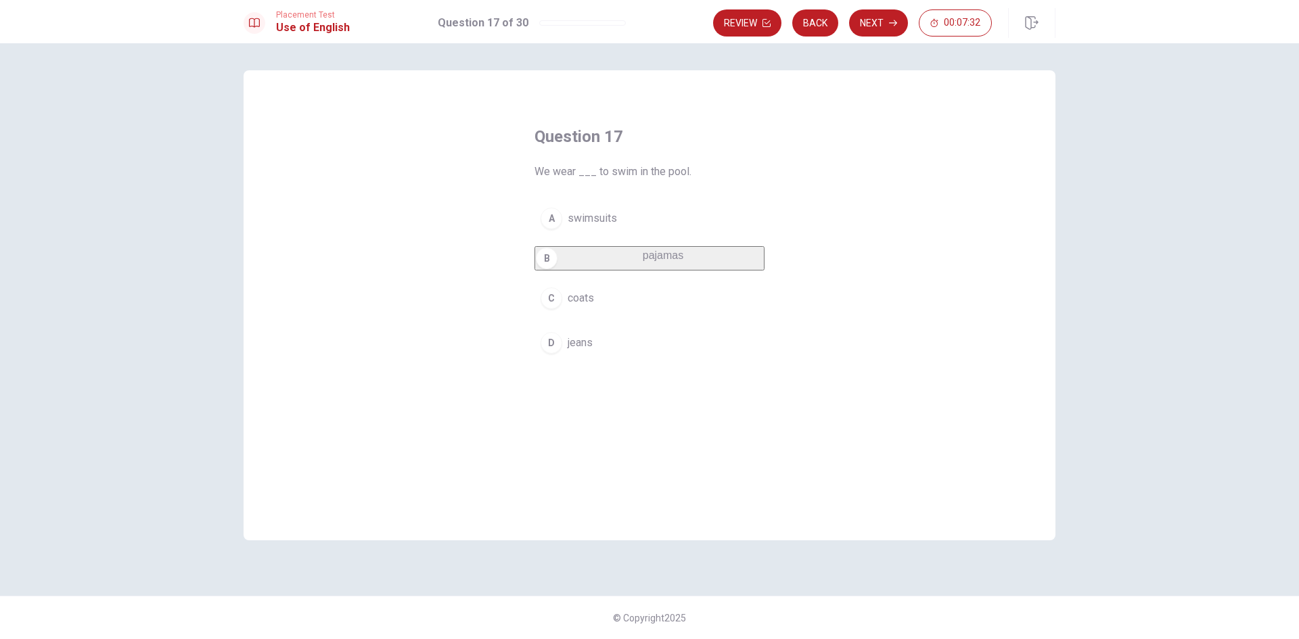
click at [879, 27] on button "Next" at bounding box center [878, 22] width 59 height 27
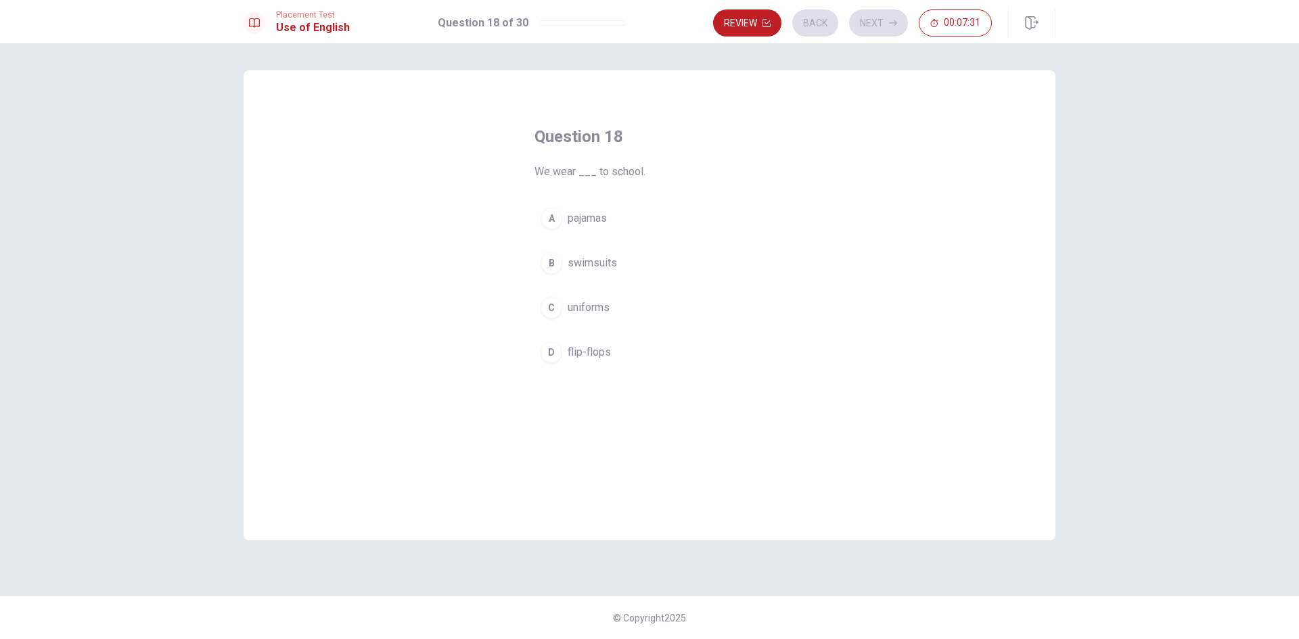
click at [635, 223] on button "A pajamas" at bounding box center [649, 219] width 230 height 34
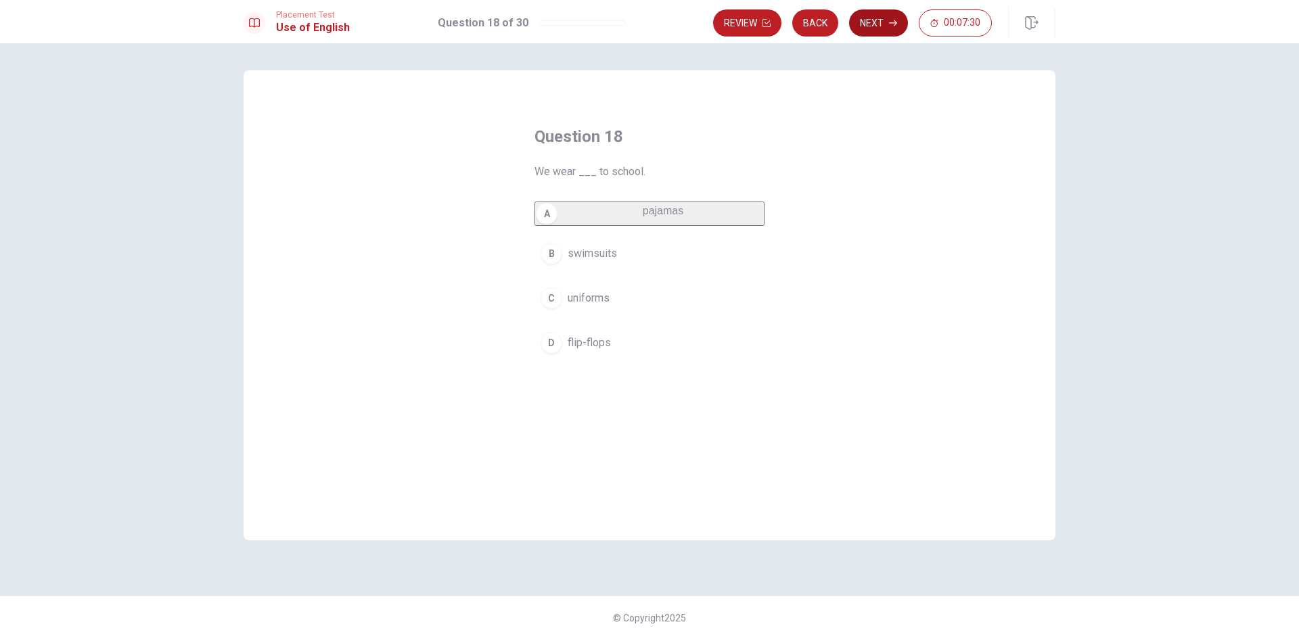
click at [886, 22] on button "Next" at bounding box center [878, 22] width 59 height 27
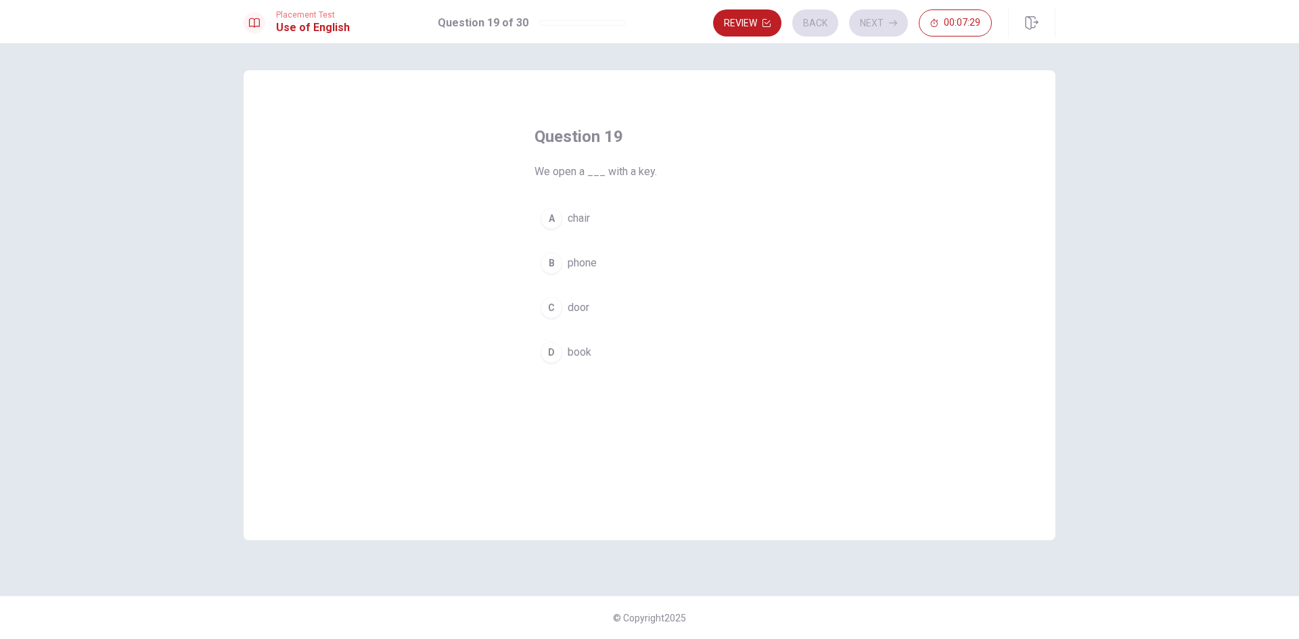
click at [658, 254] on button "B phone" at bounding box center [649, 263] width 230 height 34
click at [875, 30] on button "Next" at bounding box center [878, 22] width 59 height 27
click at [684, 201] on div "Question 20 We ___ to school by bus. A goes B are go C going D go" at bounding box center [649, 247] width 284 height 287
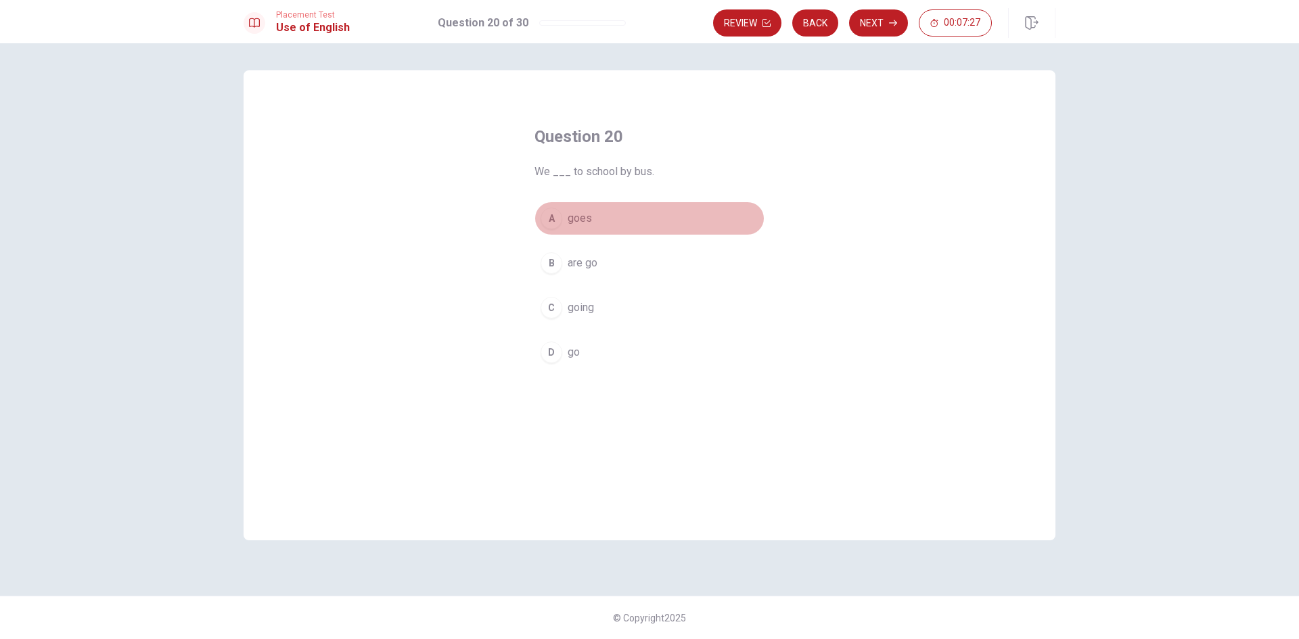
click at [681, 208] on button "A goes" at bounding box center [649, 219] width 230 height 34
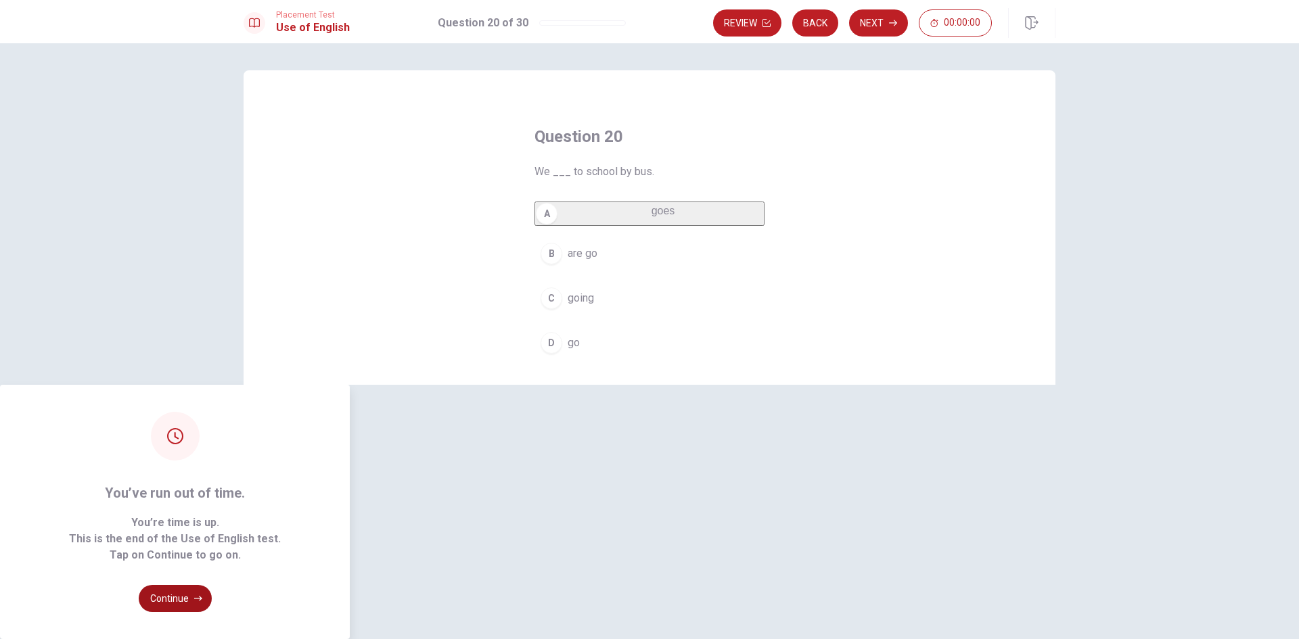
click at [212, 585] on button "Continue" at bounding box center [175, 598] width 73 height 27
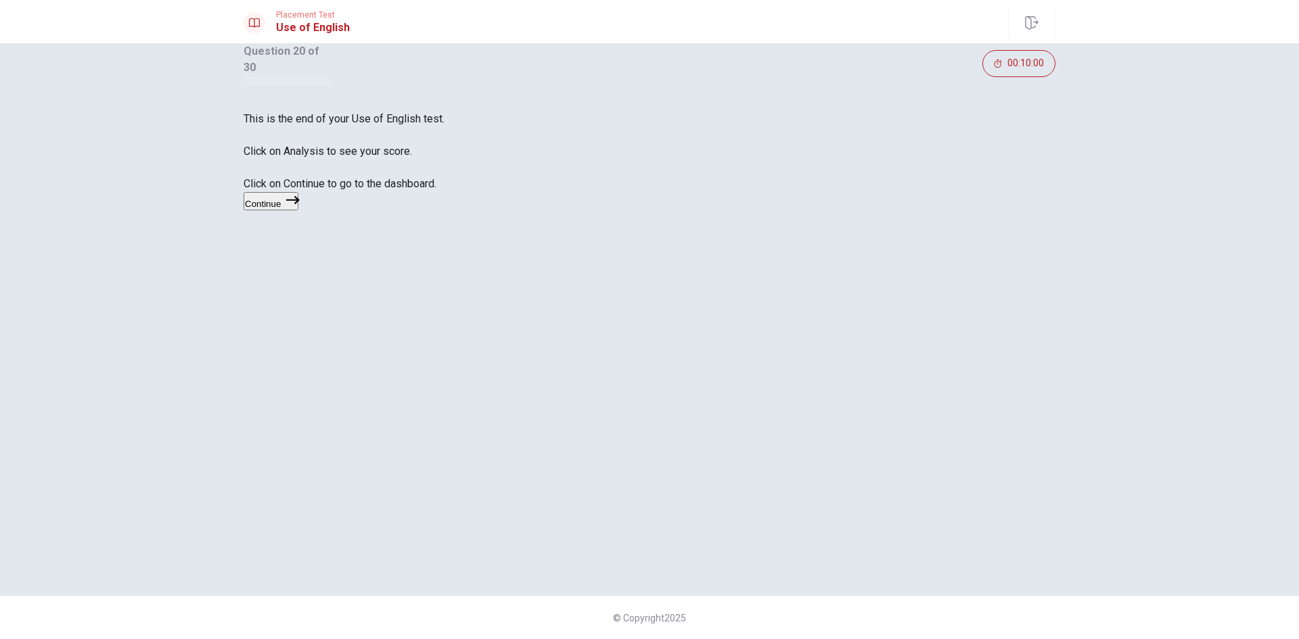
click at [298, 210] on button "Continue" at bounding box center [271, 201] width 55 height 18
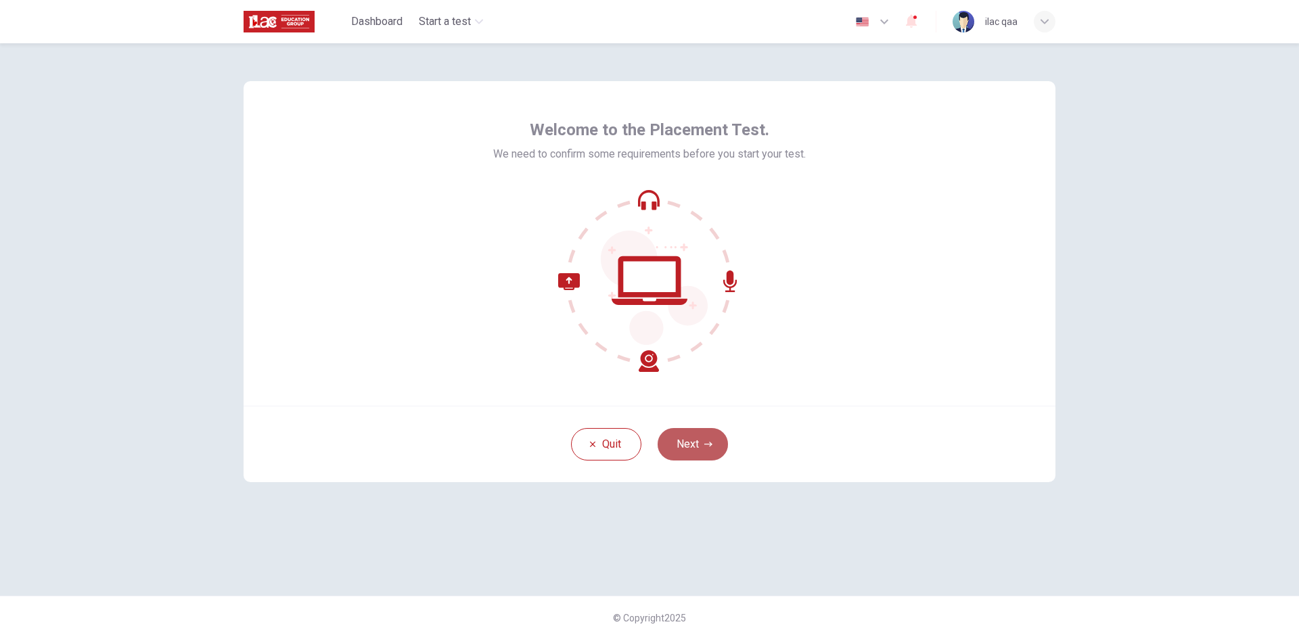
click at [688, 450] on button "Next" at bounding box center [693, 444] width 70 height 32
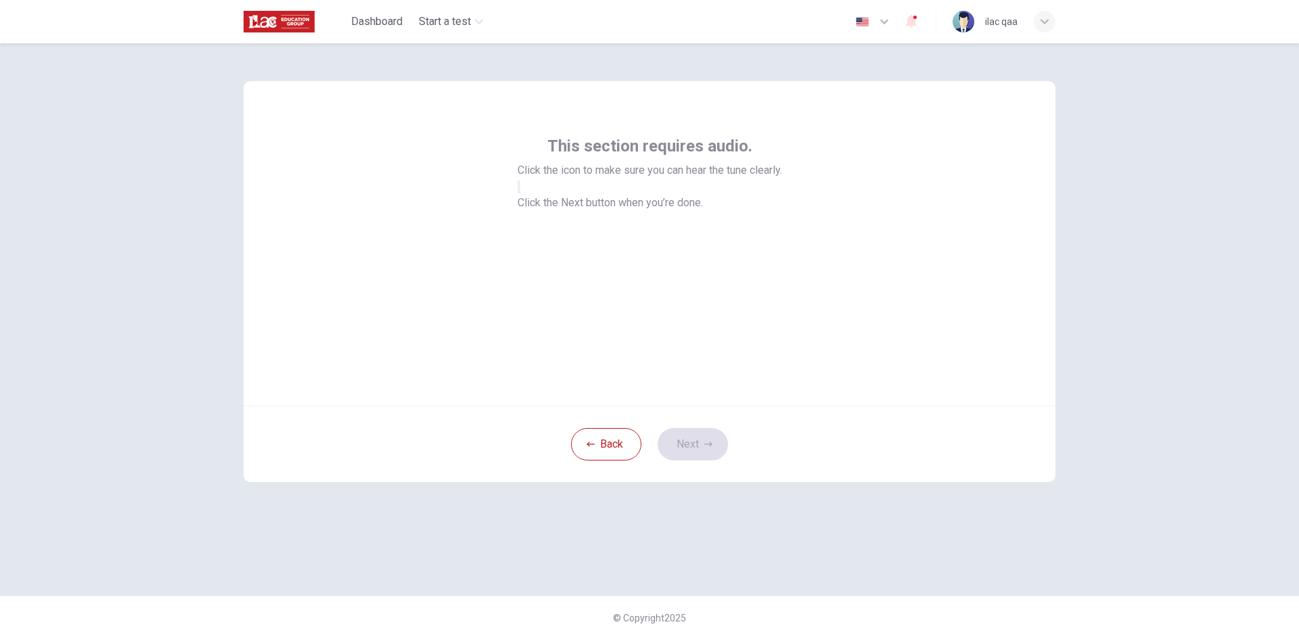
click at [520, 193] on button "button" at bounding box center [519, 187] width 3 height 13
click at [704, 431] on button "Next" at bounding box center [693, 444] width 70 height 32
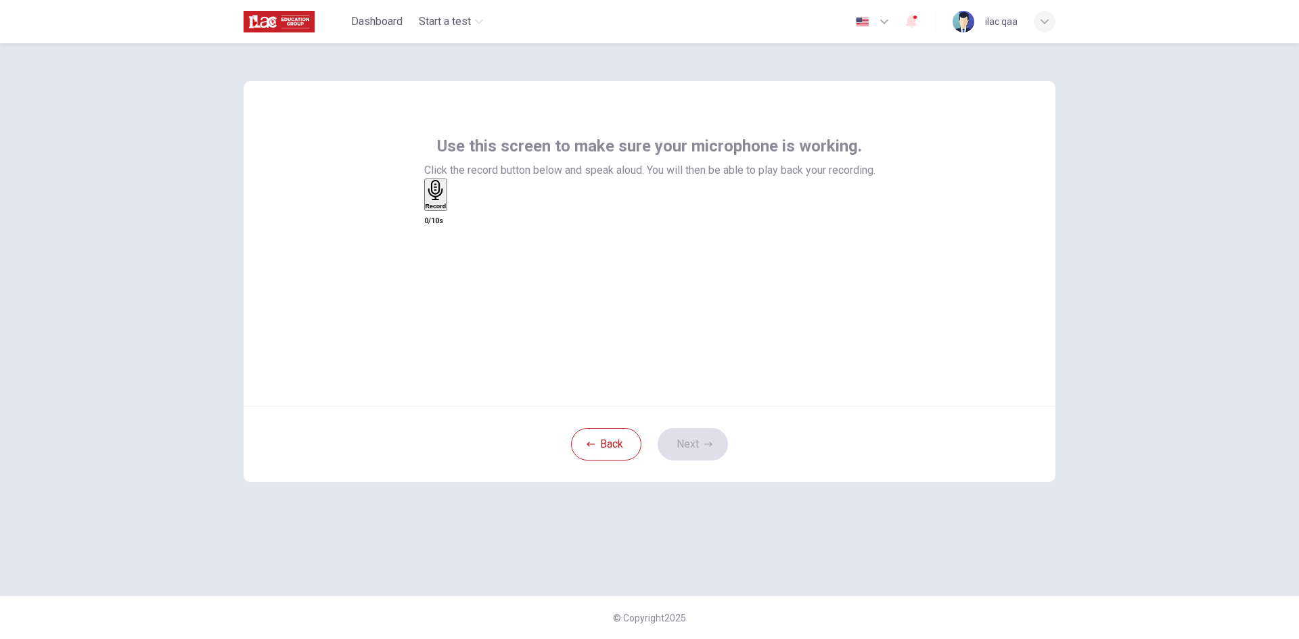
click at [670, 213] on div "Record" at bounding box center [649, 196] width 451 height 35
click at [447, 210] on div "Record" at bounding box center [436, 195] width 21 height 30
click at [439, 202] on div "Stop" at bounding box center [433, 191] width 14 height 22
click at [707, 435] on button "Next" at bounding box center [693, 444] width 70 height 32
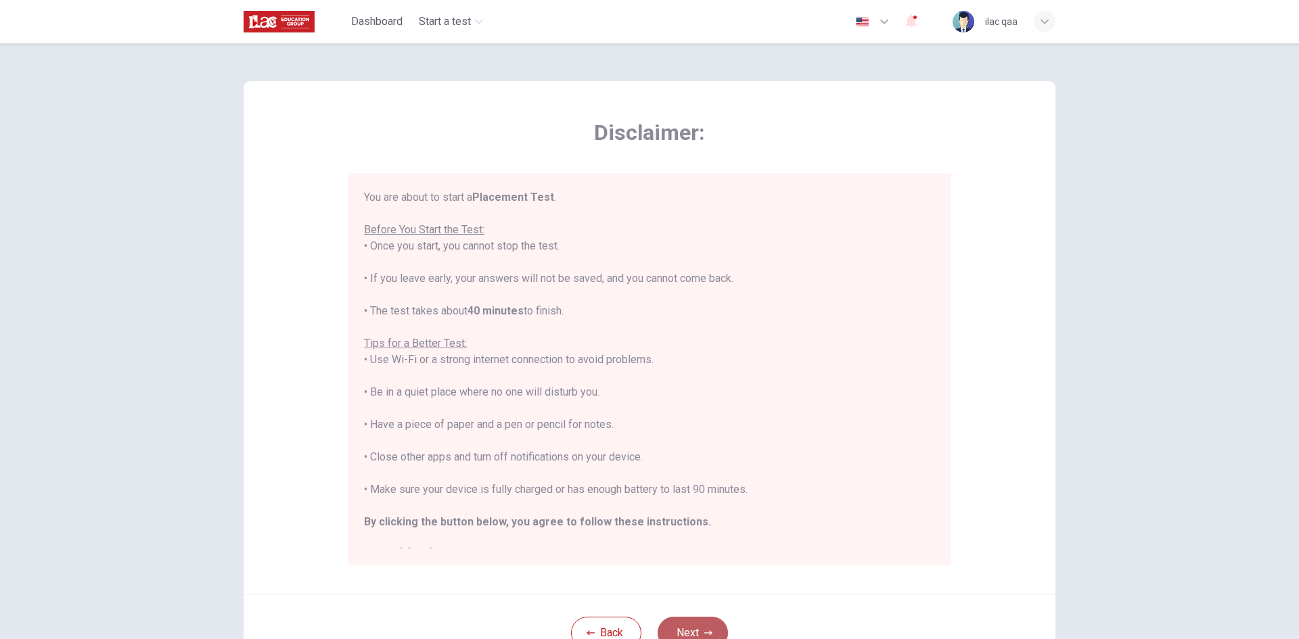
click at [704, 622] on button "Next" at bounding box center [693, 633] width 70 height 32
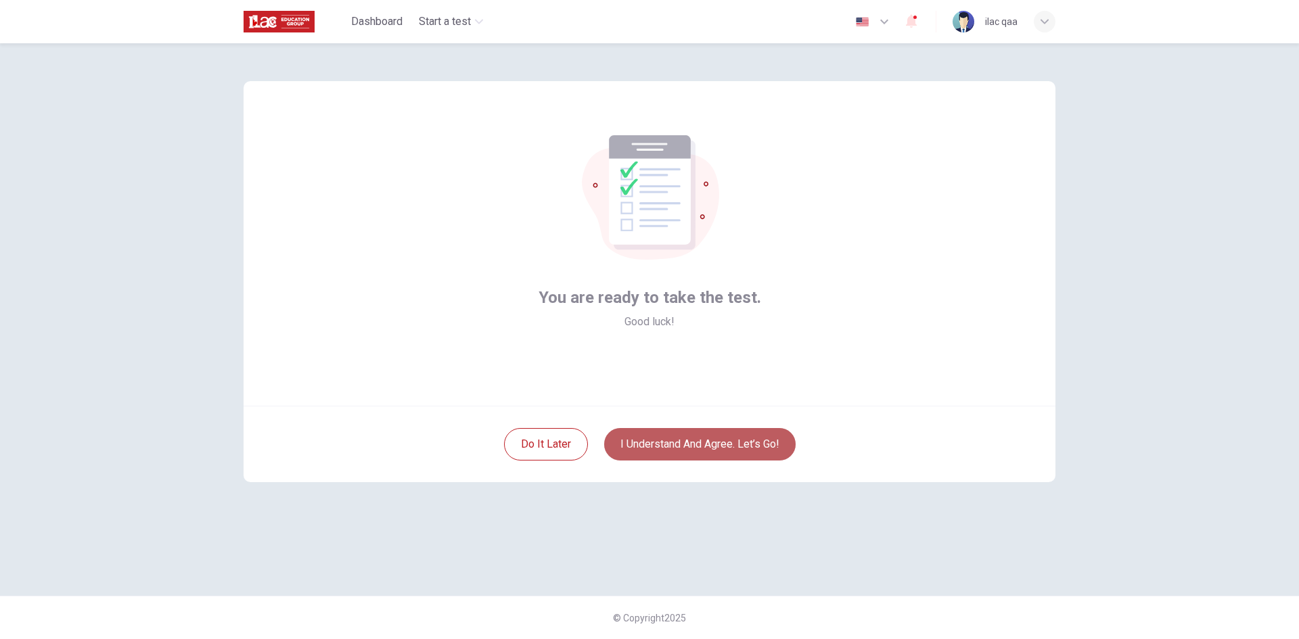
click at [720, 438] on button "I understand and agree. Let’s go!" at bounding box center [699, 444] width 191 height 32
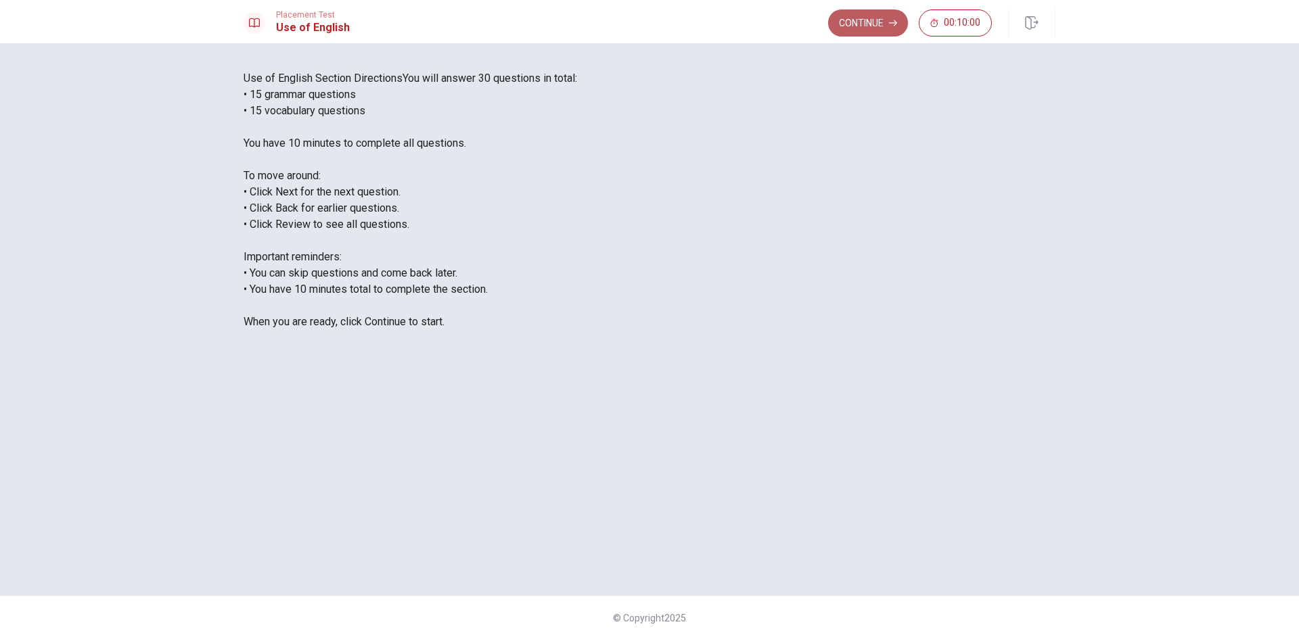
click at [884, 26] on button "Continue" at bounding box center [868, 22] width 80 height 27
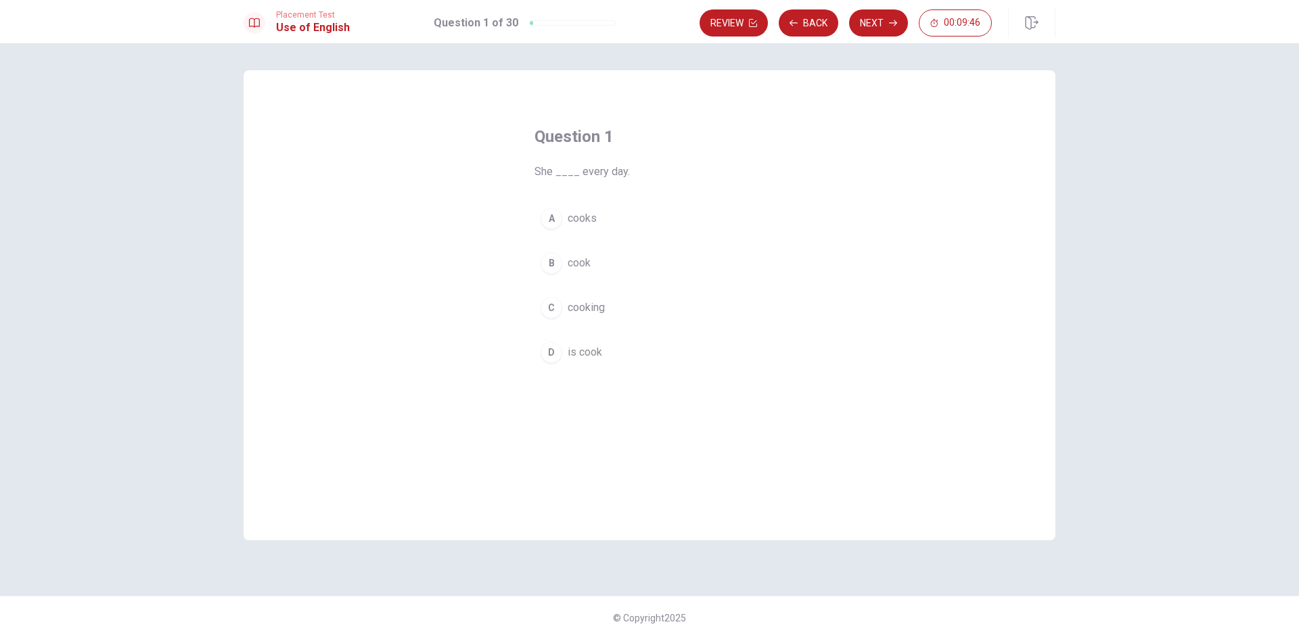
click at [645, 204] on button "A cooks" at bounding box center [649, 219] width 230 height 34
click at [898, 28] on button "Next" at bounding box center [878, 22] width 59 height 27
click at [637, 292] on div "A going B goes C go D are go" at bounding box center [649, 286] width 230 height 168
drag, startPoint x: 637, startPoint y: 294, endPoint x: 660, endPoint y: 283, distance: 26.0
click at [637, 294] on button "C go" at bounding box center [649, 308] width 230 height 34
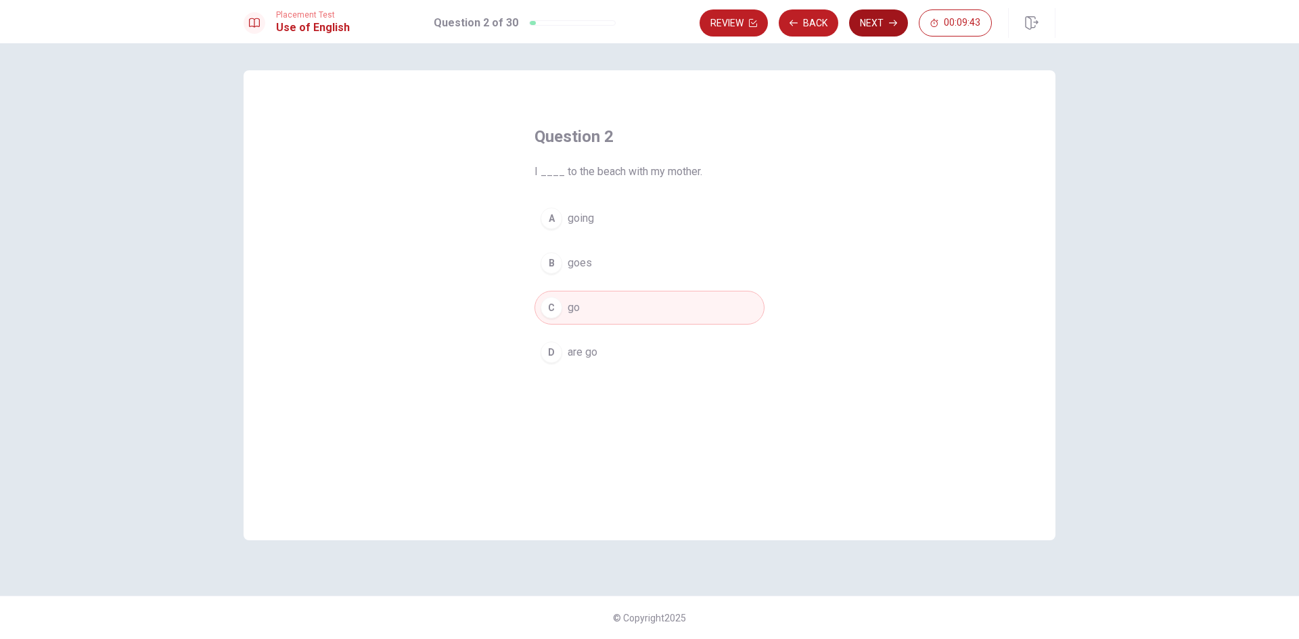
click at [883, 22] on button "Next" at bounding box center [878, 22] width 59 height 27
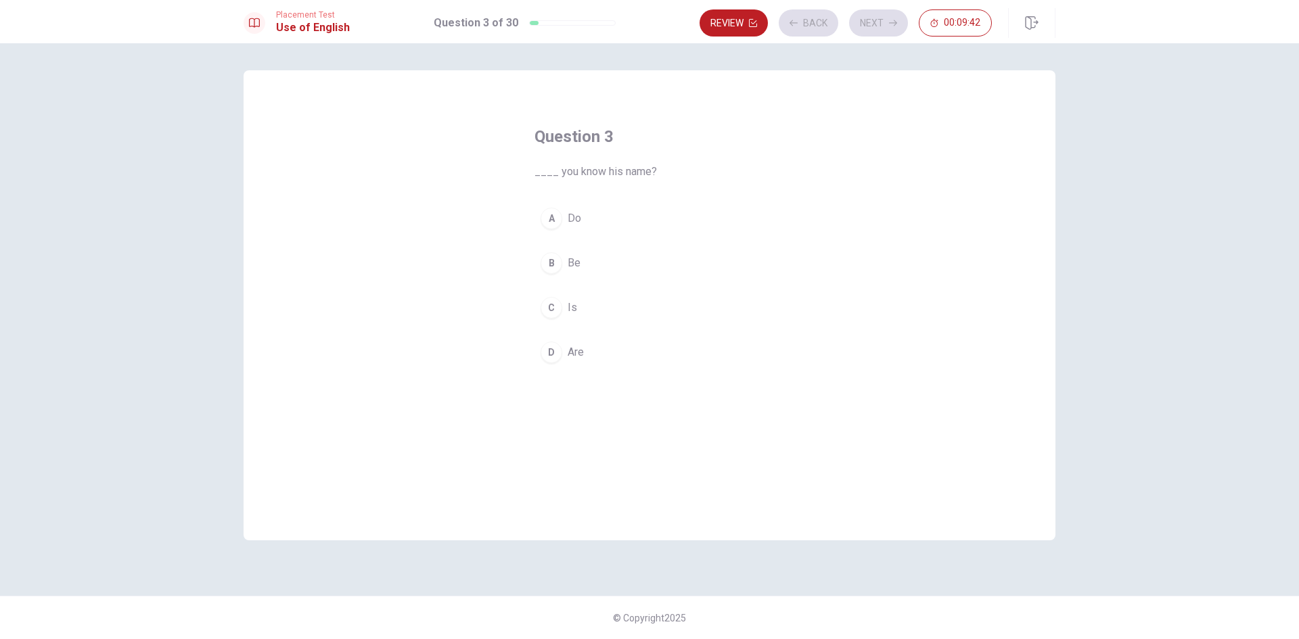
click at [665, 251] on button "B Be" at bounding box center [649, 263] width 230 height 34
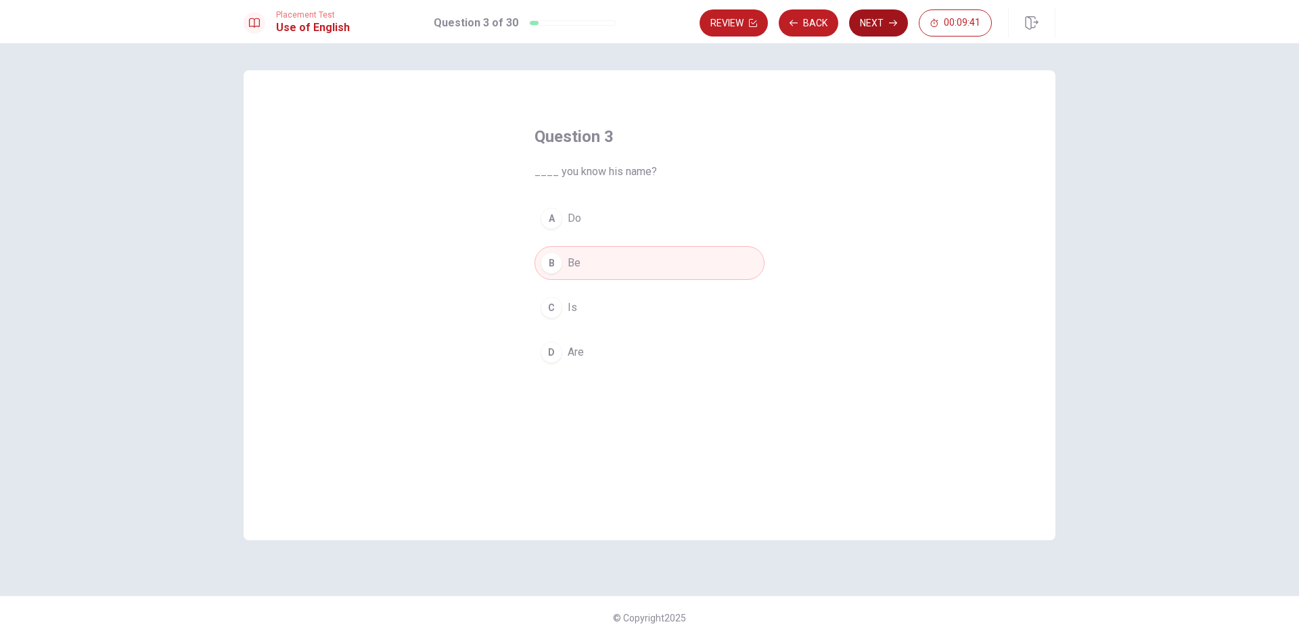
click at [883, 22] on button "Next" at bounding box center [878, 22] width 59 height 27
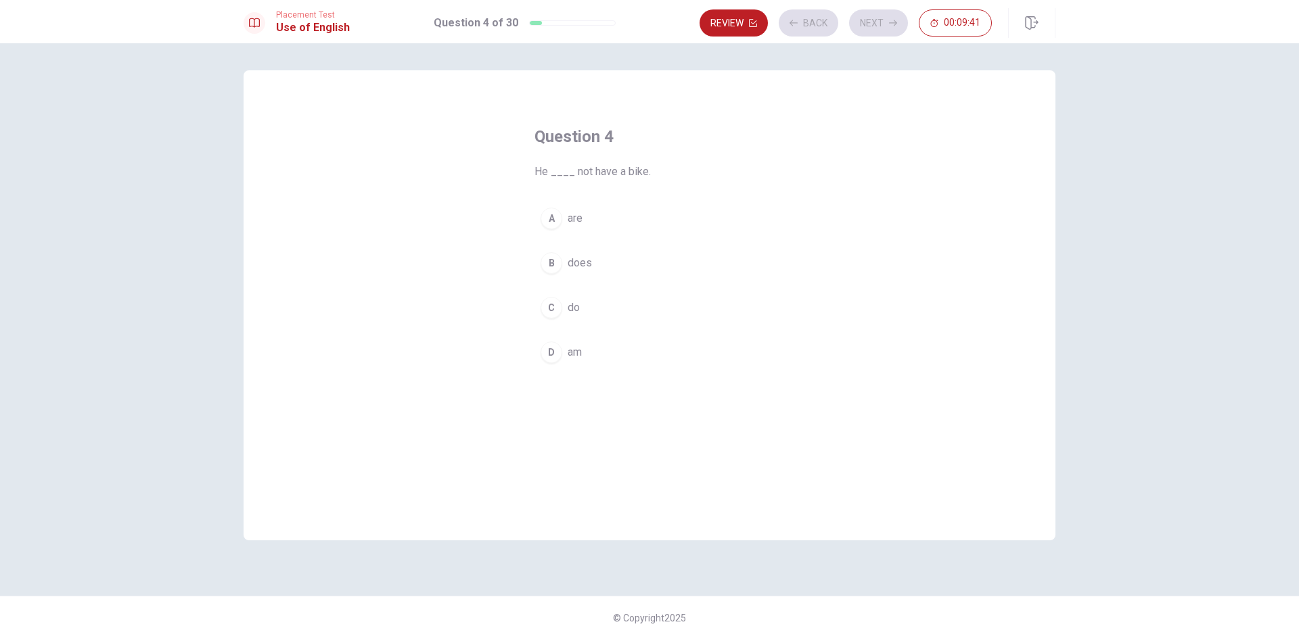
click at [656, 214] on button "A are" at bounding box center [649, 219] width 230 height 34
click at [889, 21] on icon "button" at bounding box center [893, 23] width 8 height 8
click at [638, 298] on button "C water" at bounding box center [649, 308] width 230 height 34
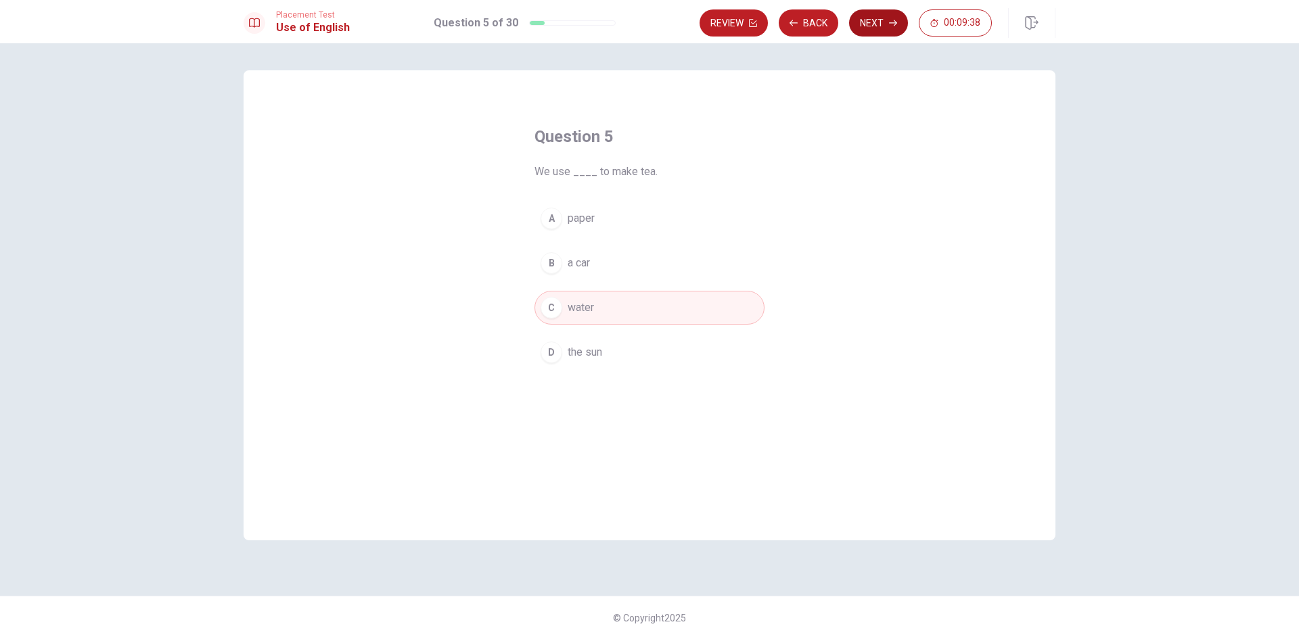
click at [877, 32] on button "Next" at bounding box center [878, 22] width 59 height 27
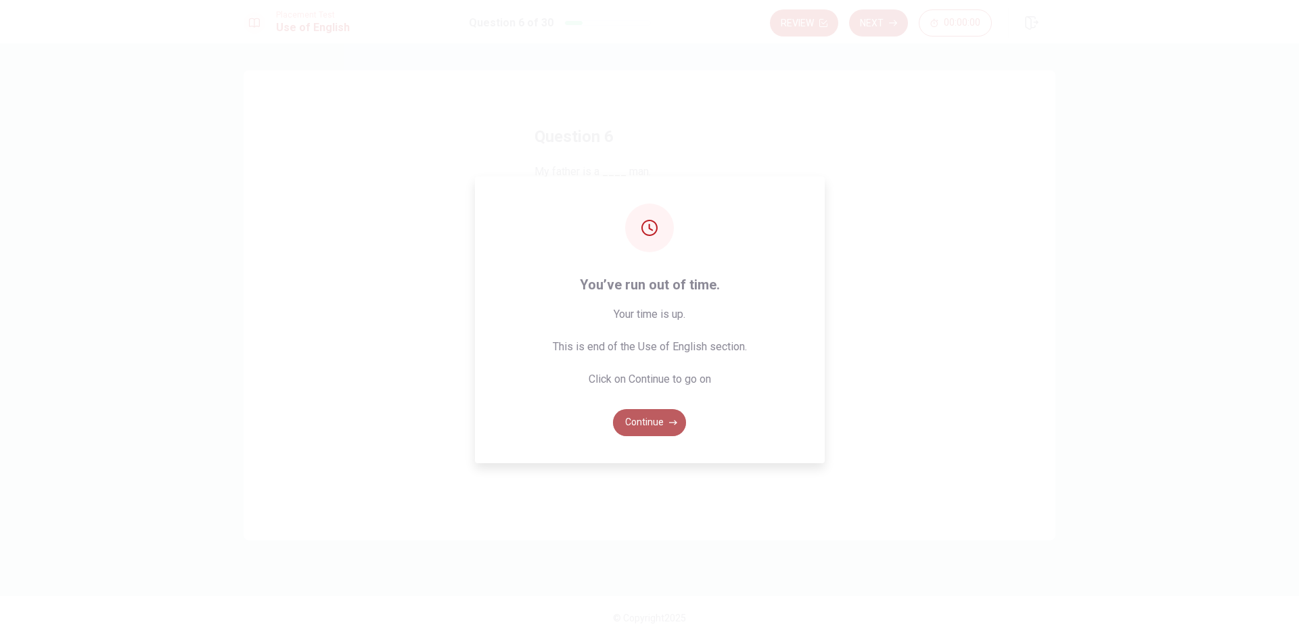
click at [657, 415] on button "Continue" at bounding box center [649, 422] width 73 height 27
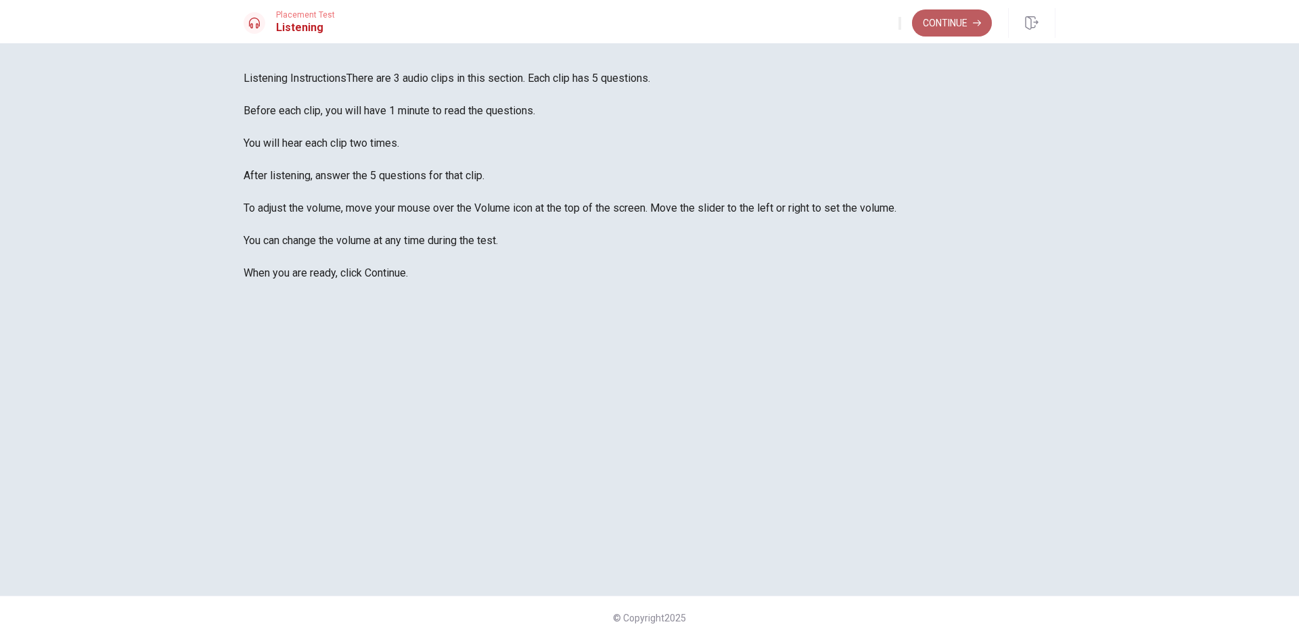
click at [951, 26] on button "Continue" at bounding box center [952, 22] width 80 height 27
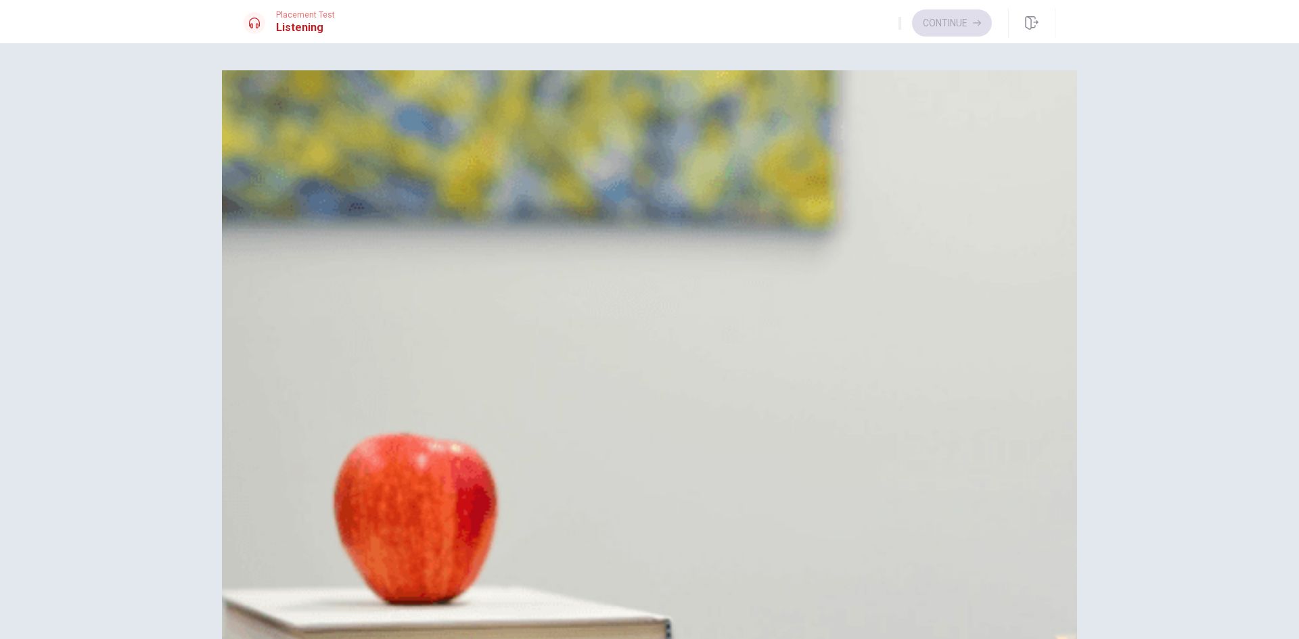
click at [734, 187] on button "B An office" at bounding box center [650, 170] width 812 height 34
click at [681, 321] on button "A Milk" at bounding box center [650, 304] width 812 height 34
click at [676, 488] on button "B Neither" at bounding box center [650, 505] width 812 height 34
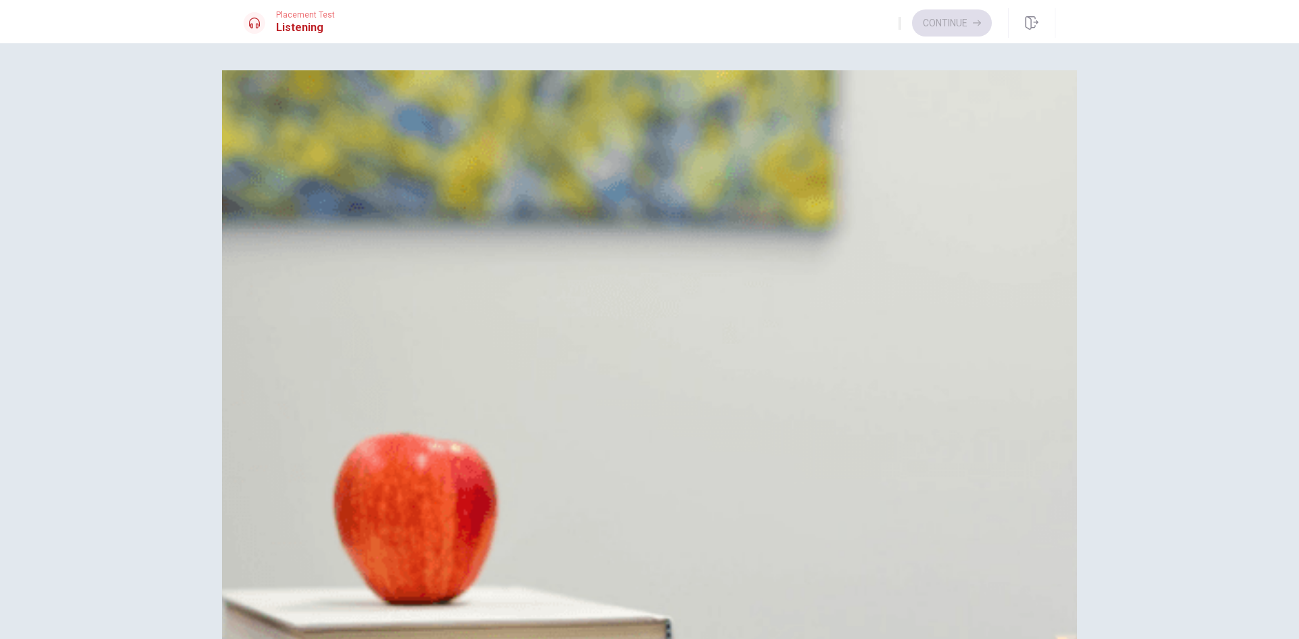
scroll to position [1262, 0]
type input "3"
type input "0.9"
type input "3"
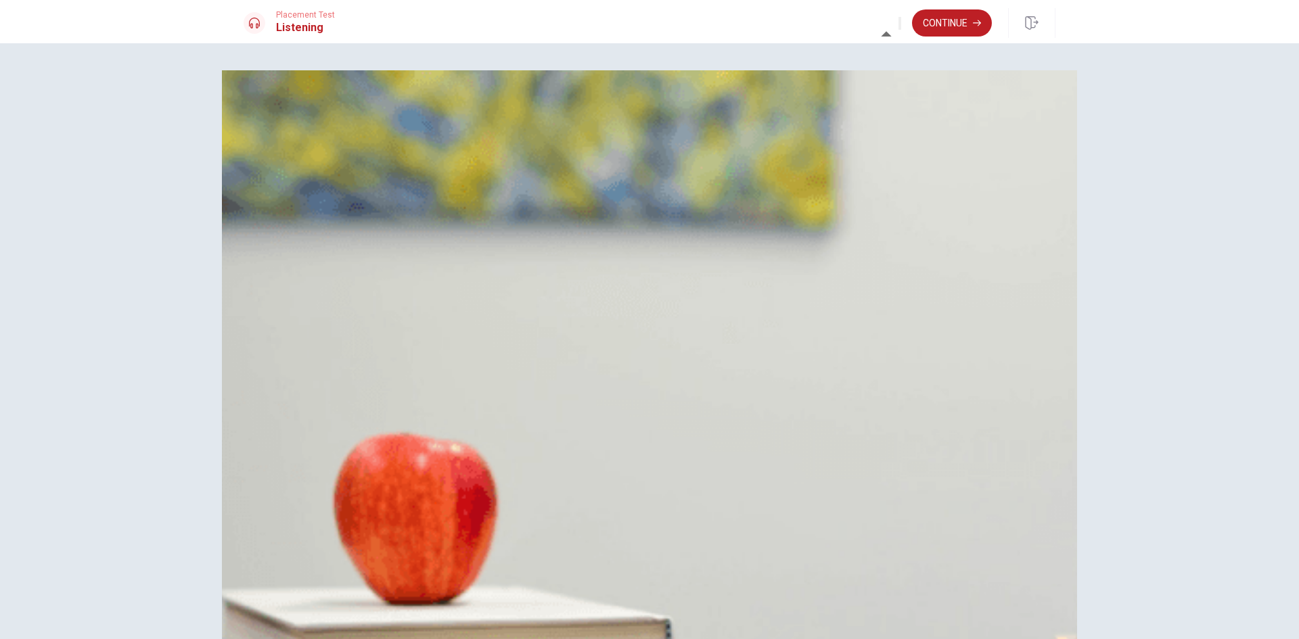
type input "0.8"
type input "3"
type input "0.7"
type input "3"
type input "0.3"
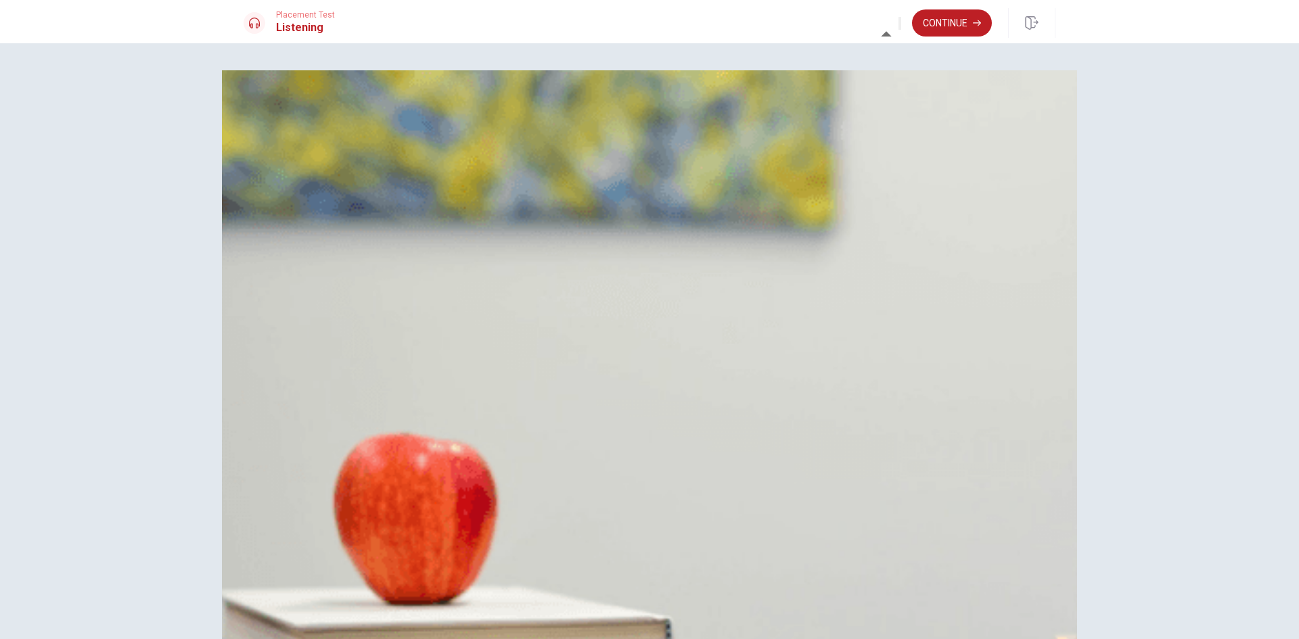
type input "3"
type input "0"
drag, startPoint x: 906, startPoint y: 48, endPoint x: 817, endPoint y: 49, distance: 89.3
click at [819, 49] on body "This site uses cookies, as explained in our Privacy Policy . If you agree to th…" at bounding box center [649, 319] width 1299 height 639
click at [771, 49] on div "Question 1 Where are they likely going to? A A store B An office C A café D A p…" at bounding box center [649, 341] width 1299 height 596
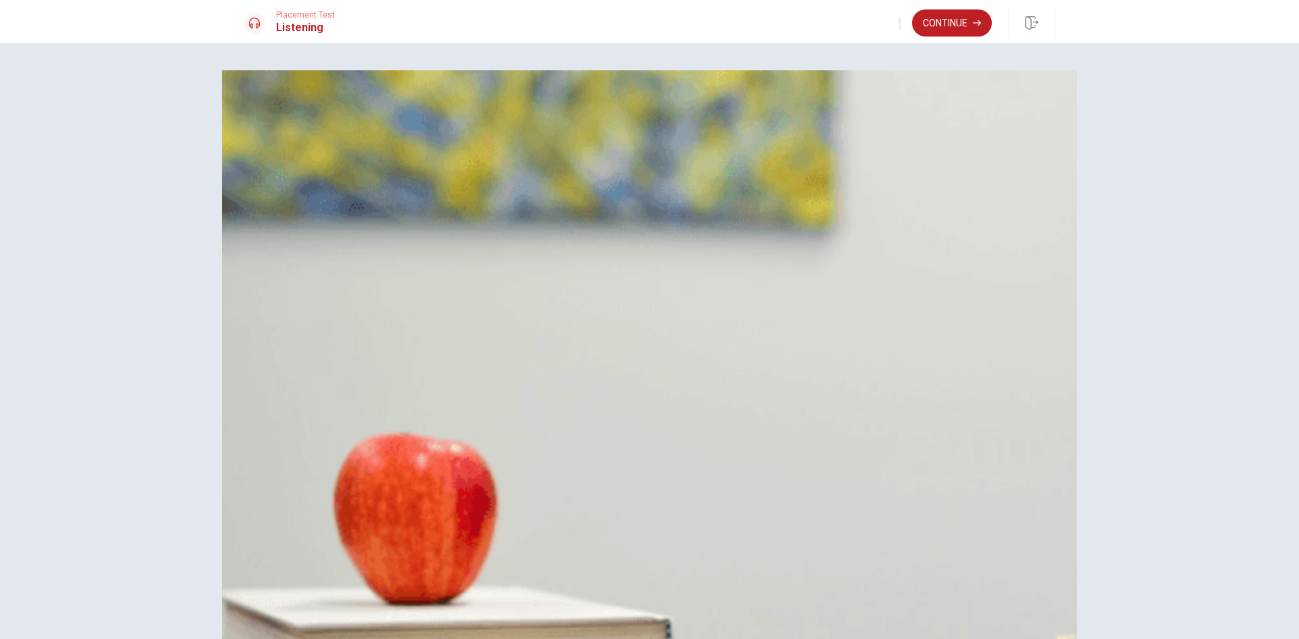
scroll to position [0, 0]
drag, startPoint x: 1043, startPoint y: 26, endPoint x: 695, endPoint y: 77, distance: 352.2
click at [1043, 26] on button "button" at bounding box center [1031, 23] width 47 height 30
type input "6"
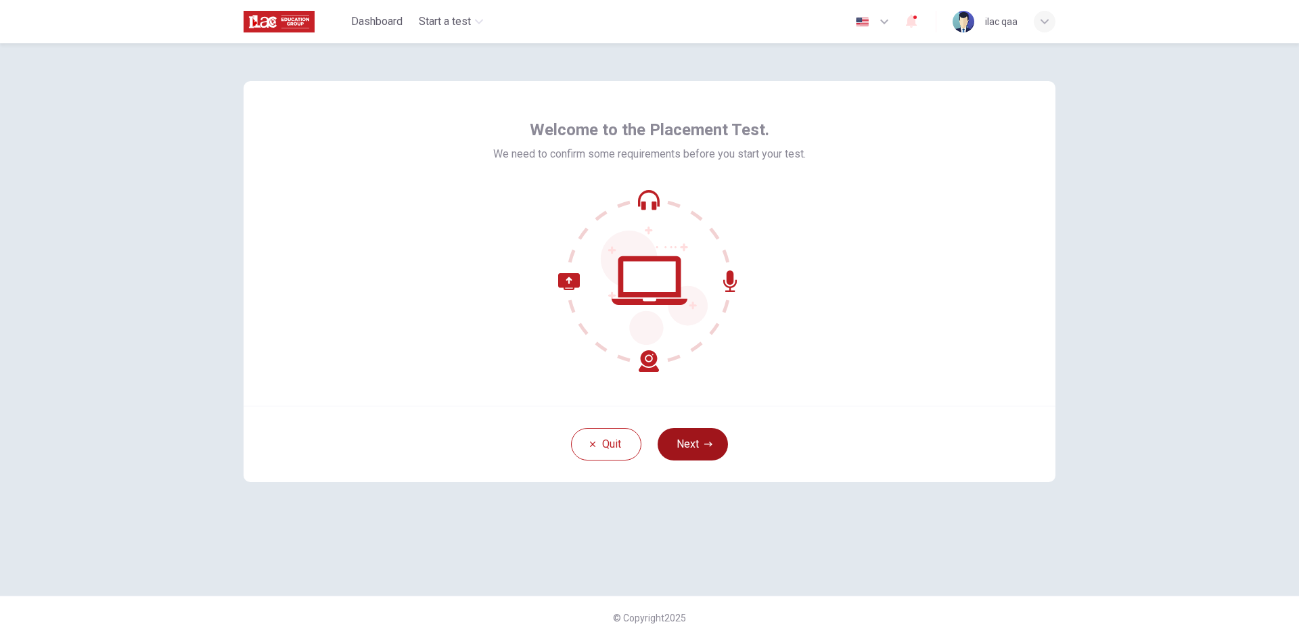
click at [695, 432] on button "Next" at bounding box center [693, 444] width 70 height 32
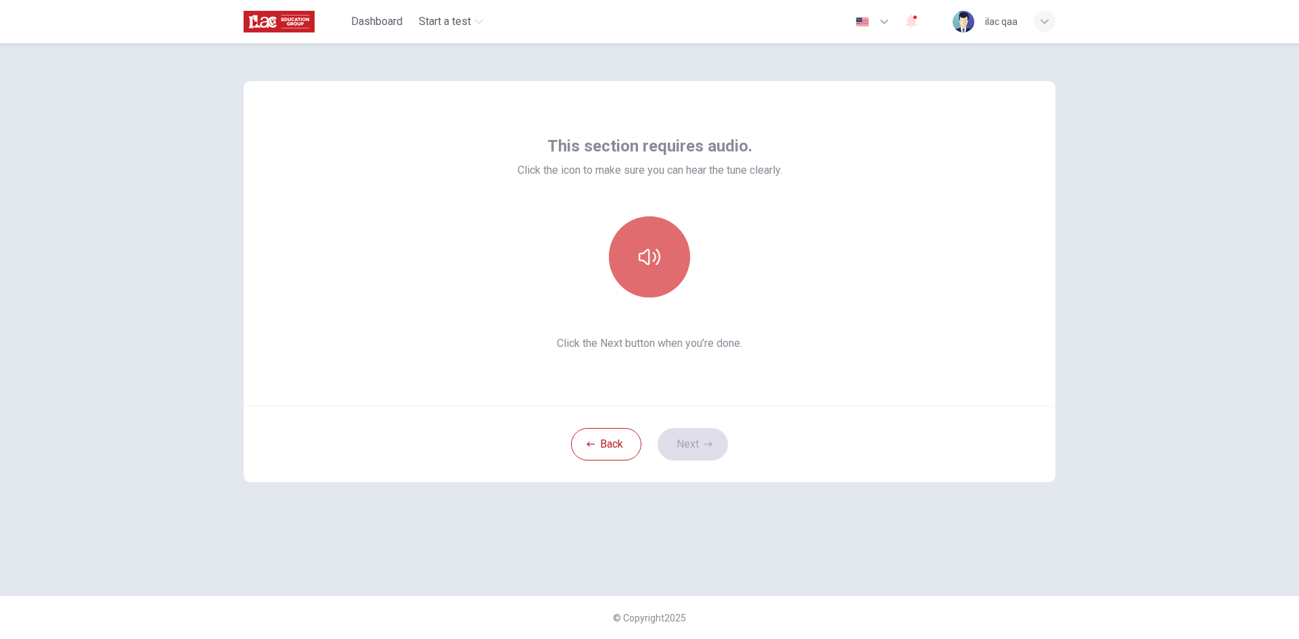
click at [666, 281] on button "button" at bounding box center [649, 256] width 81 height 81
click at [687, 441] on button "Next" at bounding box center [693, 444] width 70 height 32
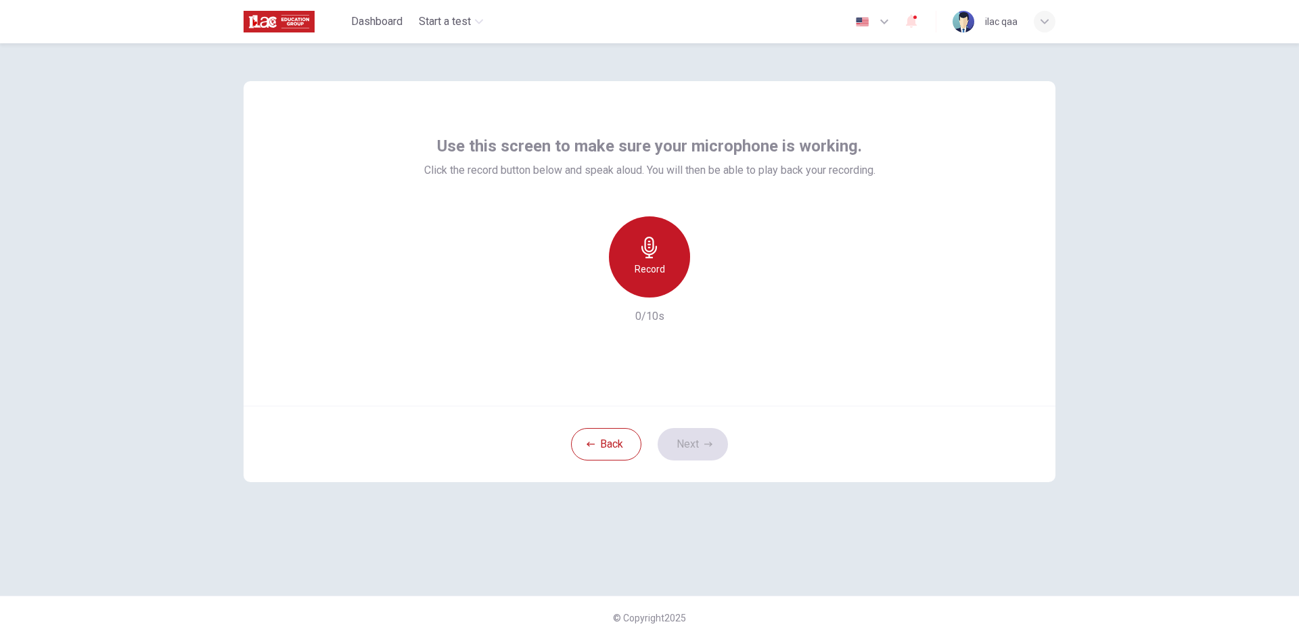
click at [658, 285] on div "Record" at bounding box center [649, 256] width 81 height 81
click at [658, 285] on div "Stop" at bounding box center [649, 256] width 81 height 81
click at [700, 440] on button "Next" at bounding box center [693, 444] width 70 height 32
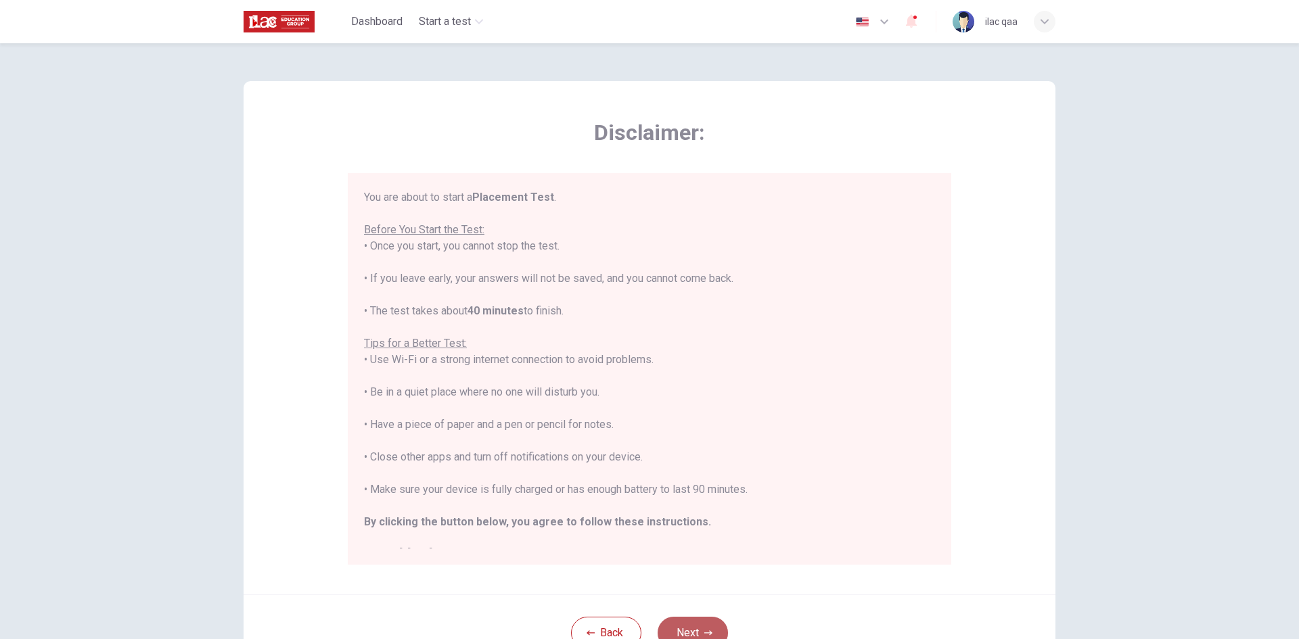
click at [698, 624] on button "Next" at bounding box center [693, 633] width 70 height 32
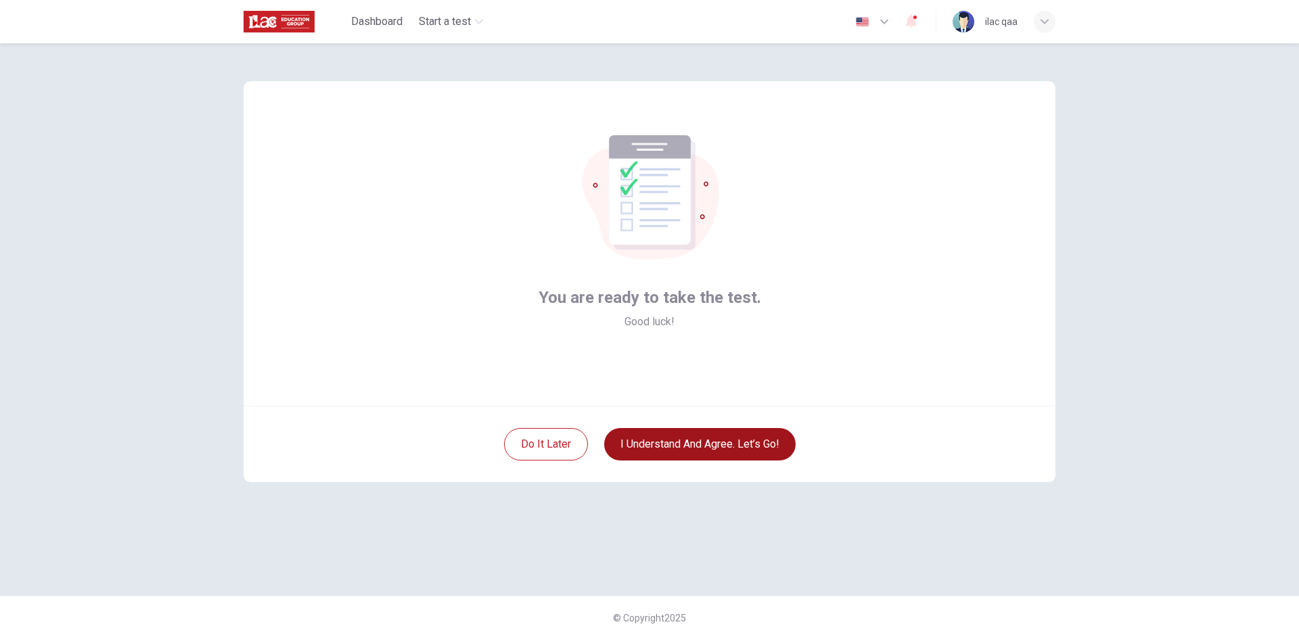
click at [724, 449] on button "I understand and agree. Let’s go!" at bounding box center [699, 444] width 191 height 32
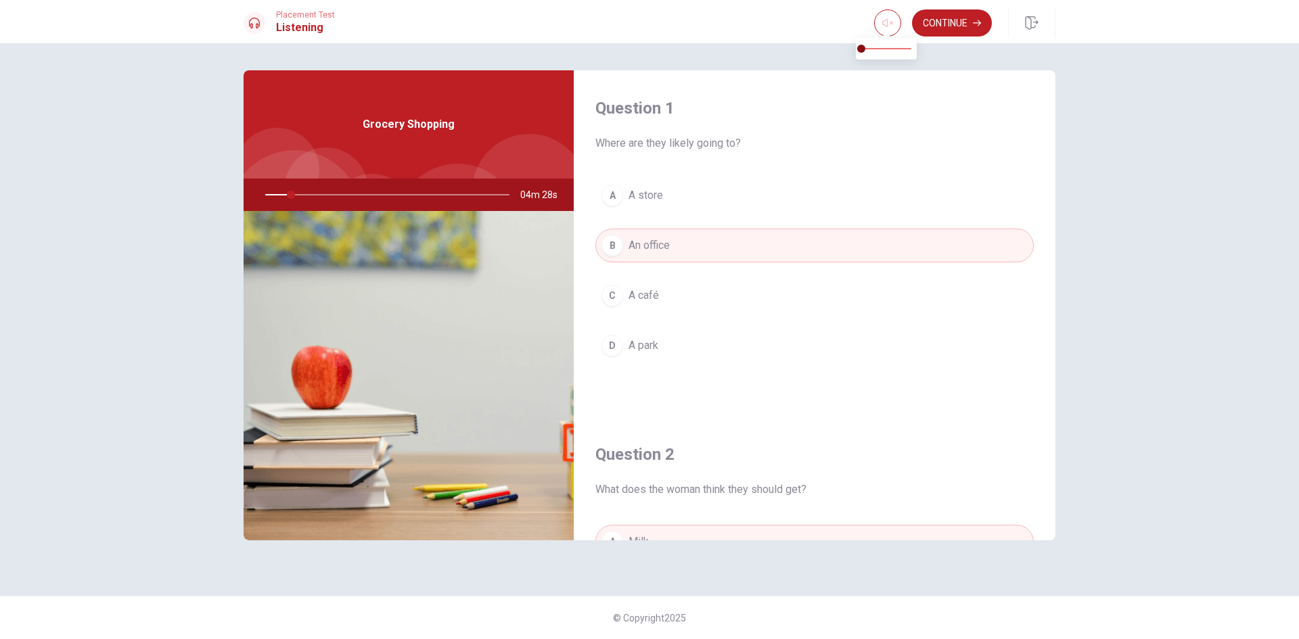
type input "11"
type input "0.4"
type input "11"
type input "0.5"
type input "11"
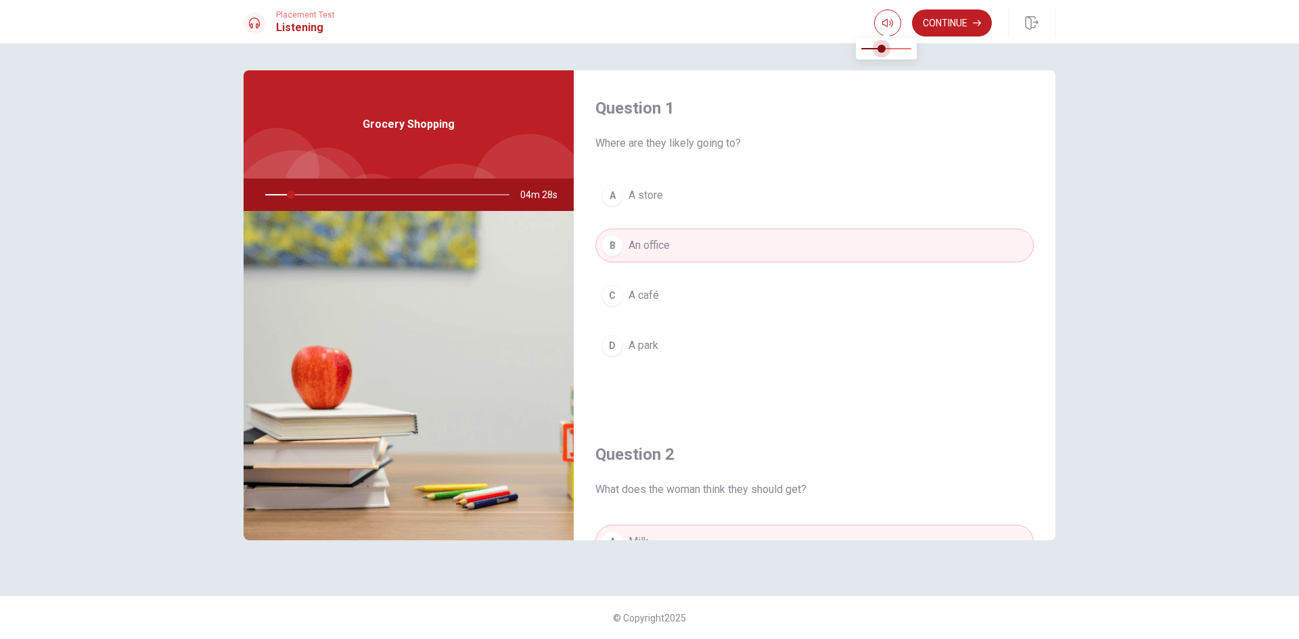
type input "0.6"
type input "11"
type input "0.7"
type input "11"
type input "0.8"
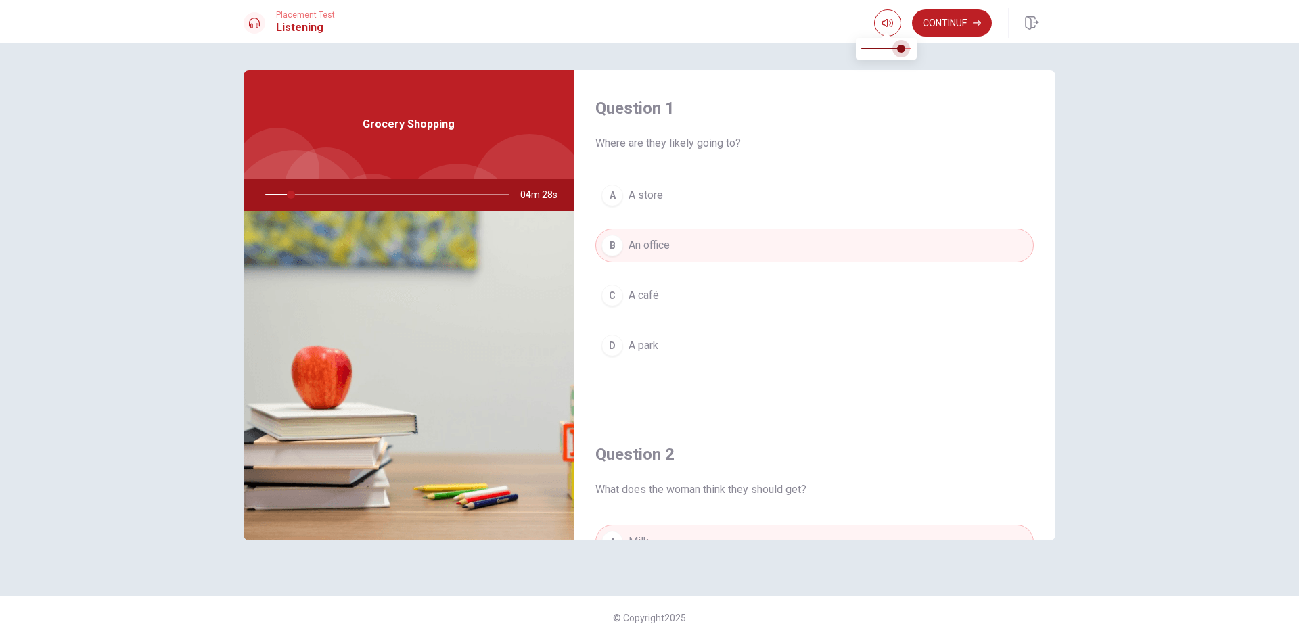
type input "11"
type input "0.9"
type input "11"
type input "1"
drag, startPoint x: 882, startPoint y: 45, endPoint x: 910, endPoint y: 49, distance: 28.8
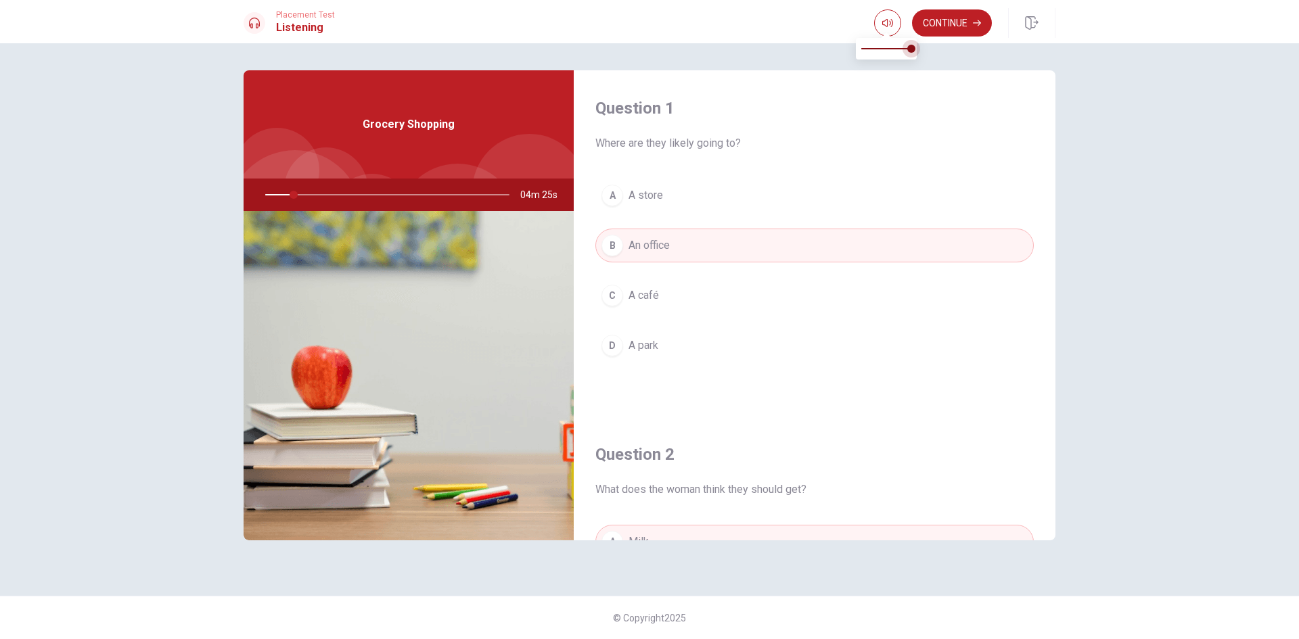
click at [910, 49] on span at bounding box center [886, 48] width 50 height 19
click at [800, 55] on div "Question 1 Where are they likely going to? A A store B An office C A café D A p…" at bounding box center [649, 341] width 1299 height 596
type input "16"
type input "0.6"
type input "16"
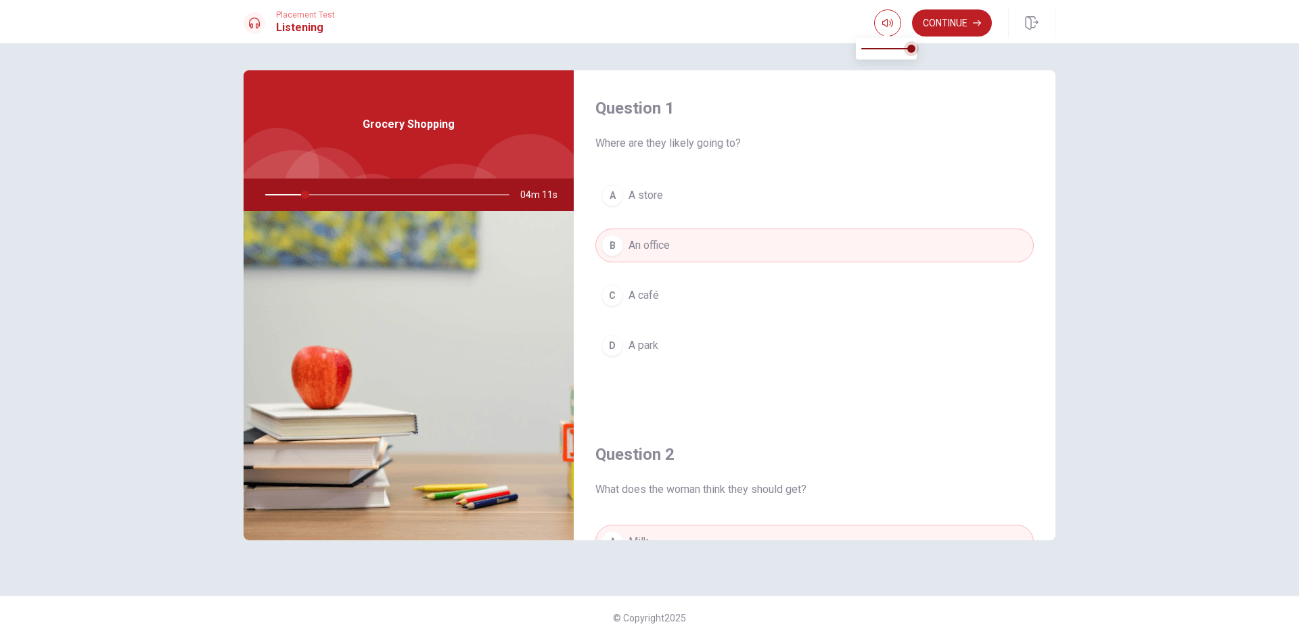
type input "0.5"
type input "16"
type input "0.4"
type input "16"
type input "0.3"
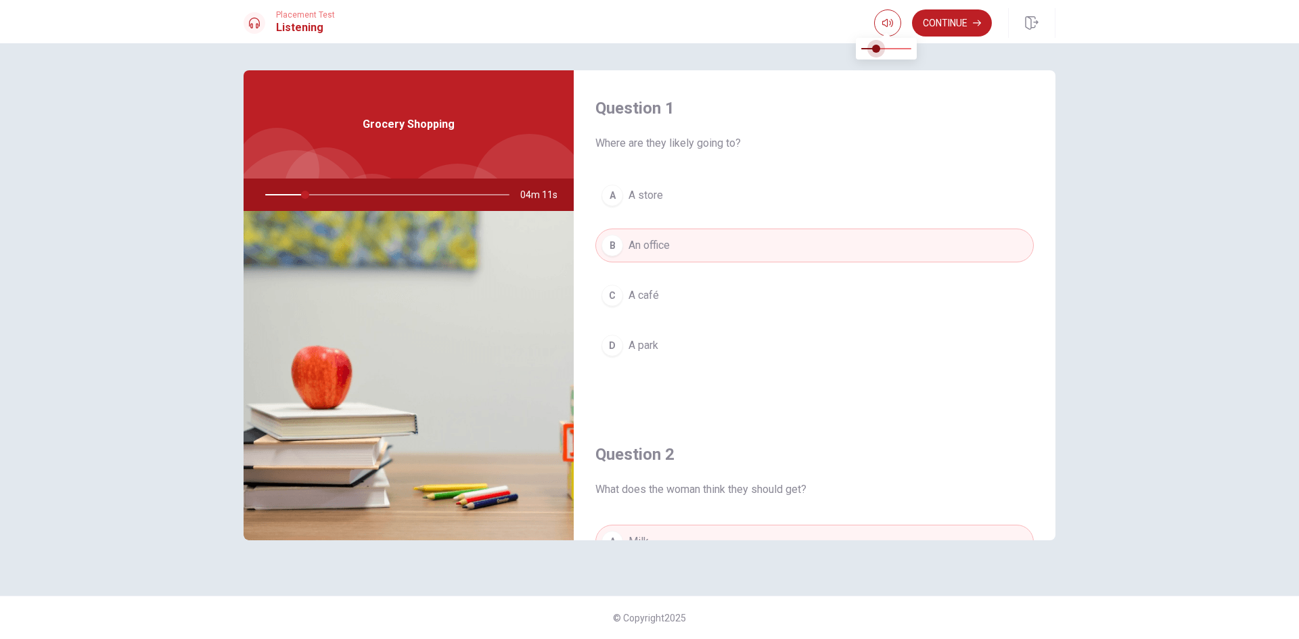
type input "16"
type input "0.2"
type input "16"
type input "0.1"
type input "16"
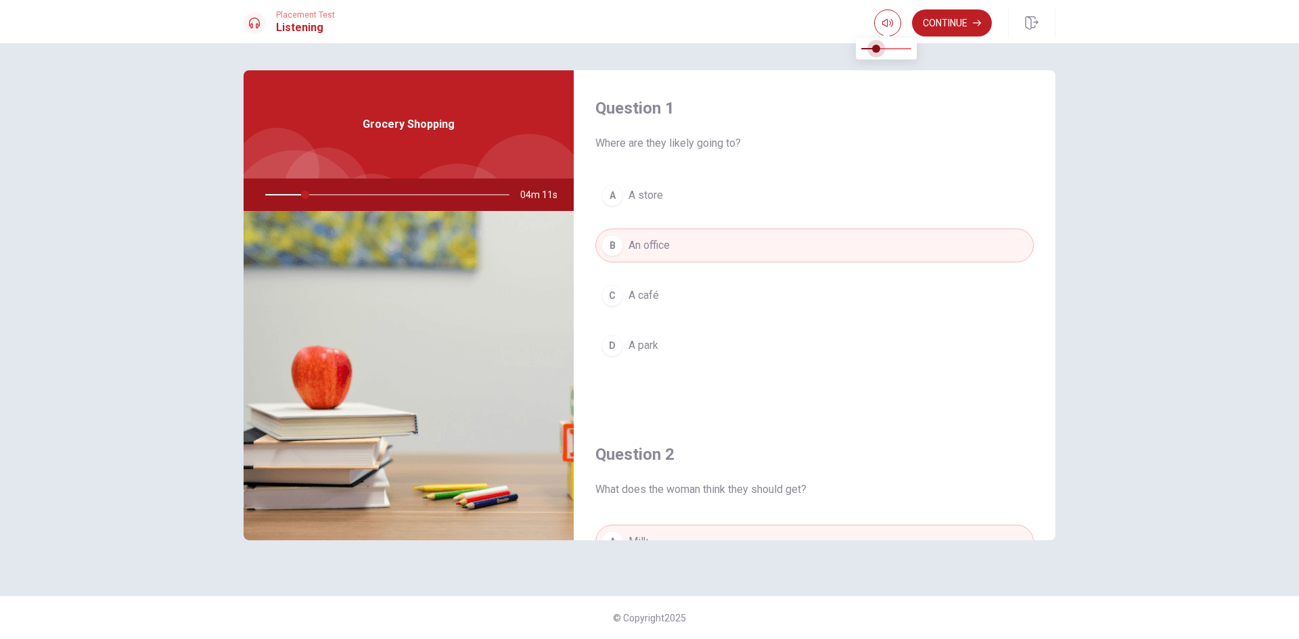
type input "0"
drag, startPoint x: 892, startPoint y: 45, endPoint x: 849, endPoint y: 50, distance: 43.6
click at [861, 50] on span at bounding box center [886, 48] width 50 height 19
type input "17"
type input "0.4"
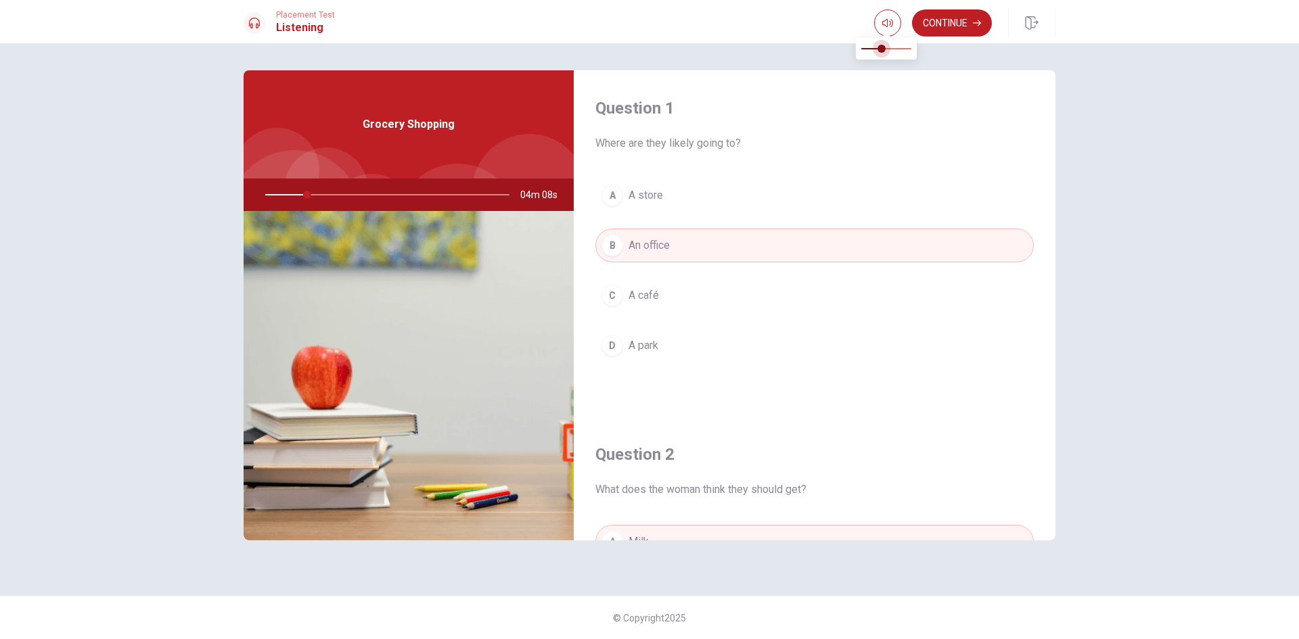
type input "17"
type input "0.3"
click at [877, 51] on span at bounding box center [886, 48] width 50 height 19
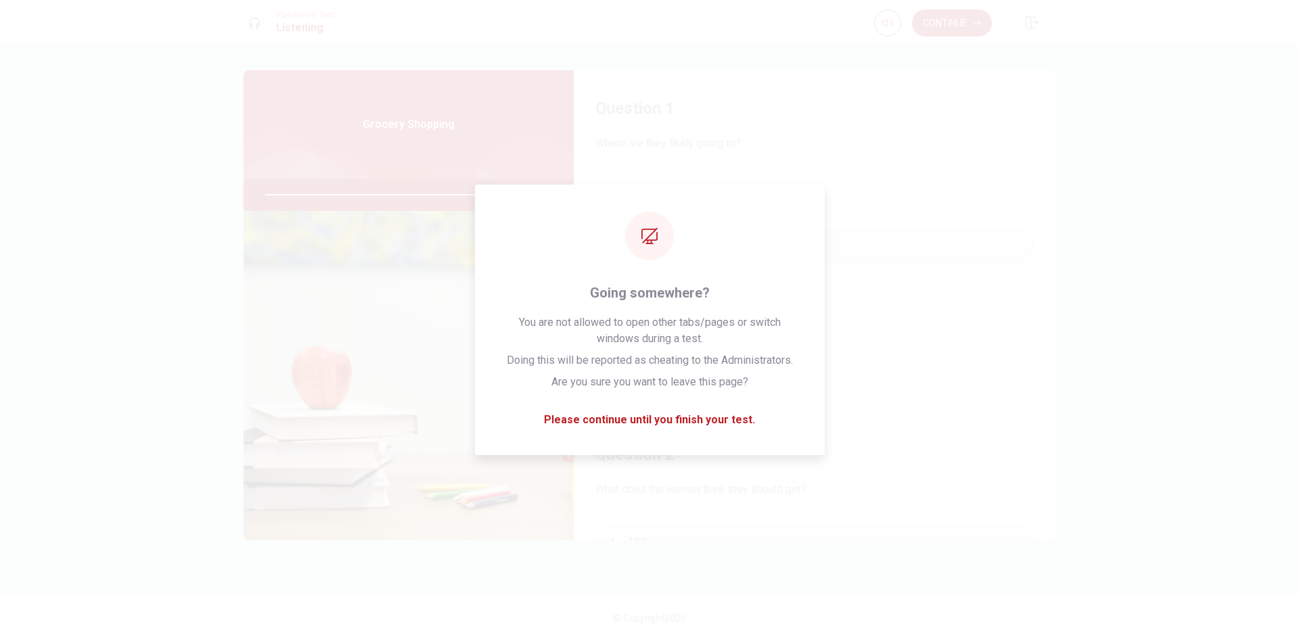
type input "0"
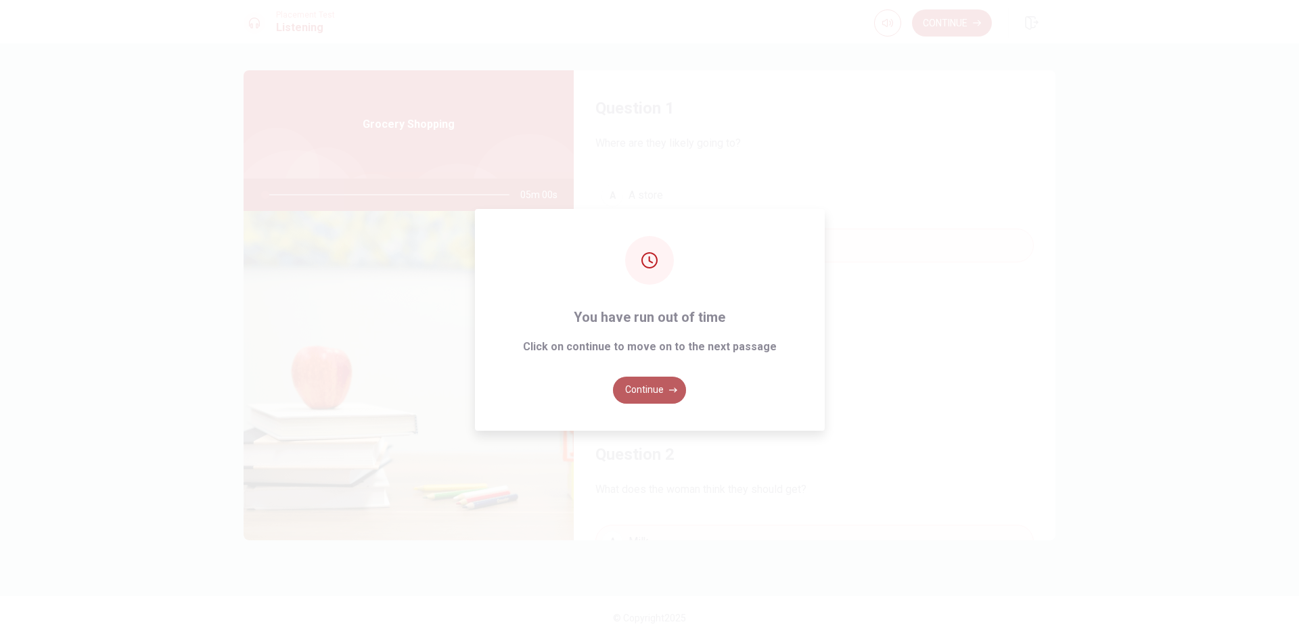
click at [661, 389] on button "Continue" at bounding box center [649, 390] width 73 height 27
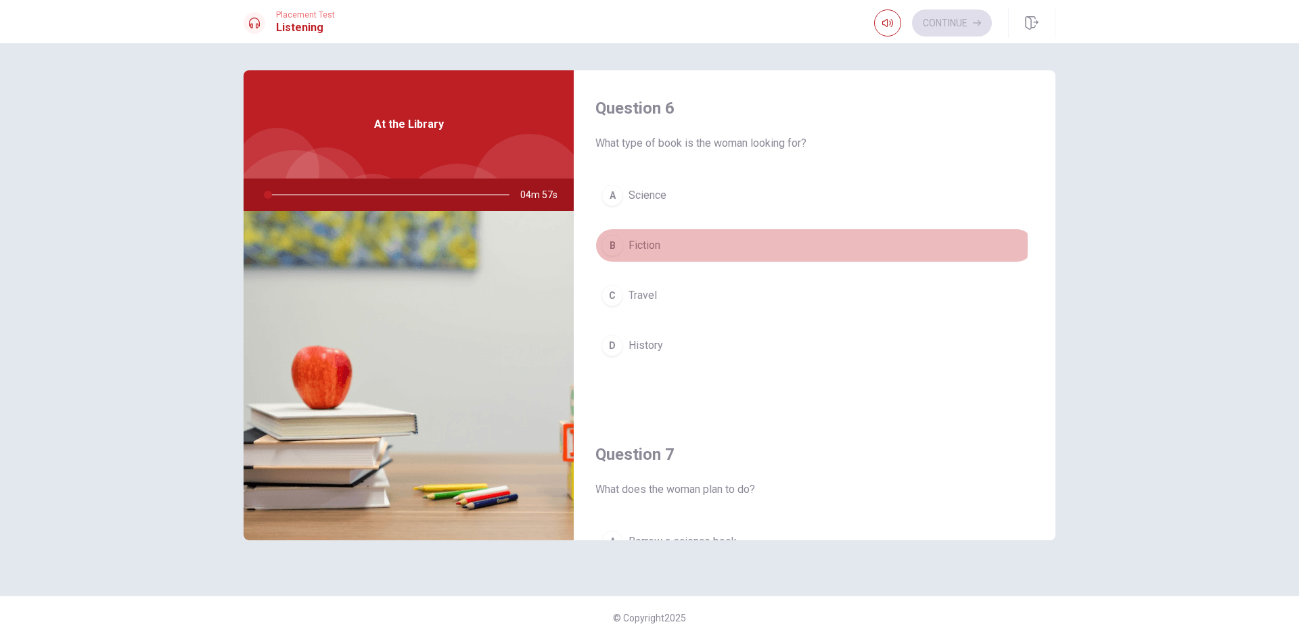
click at [686, 245] on button "B Fiction" at bounding box center [814, 246] width 438 height 34
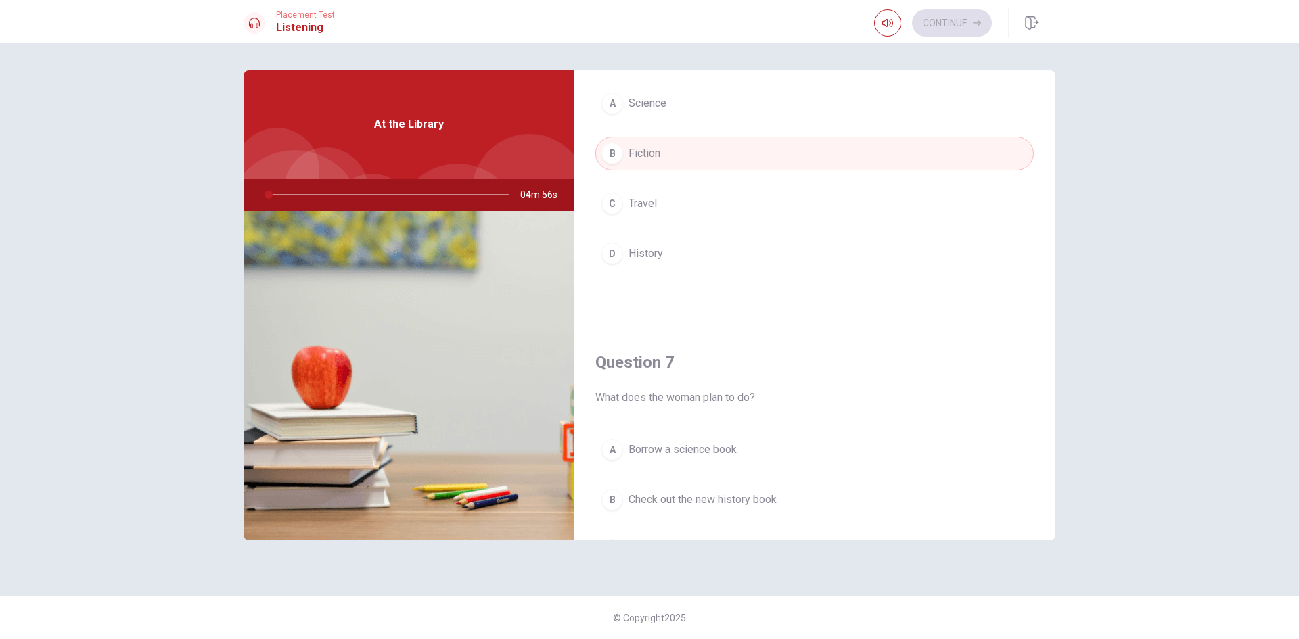
scroll to position [271, 0]
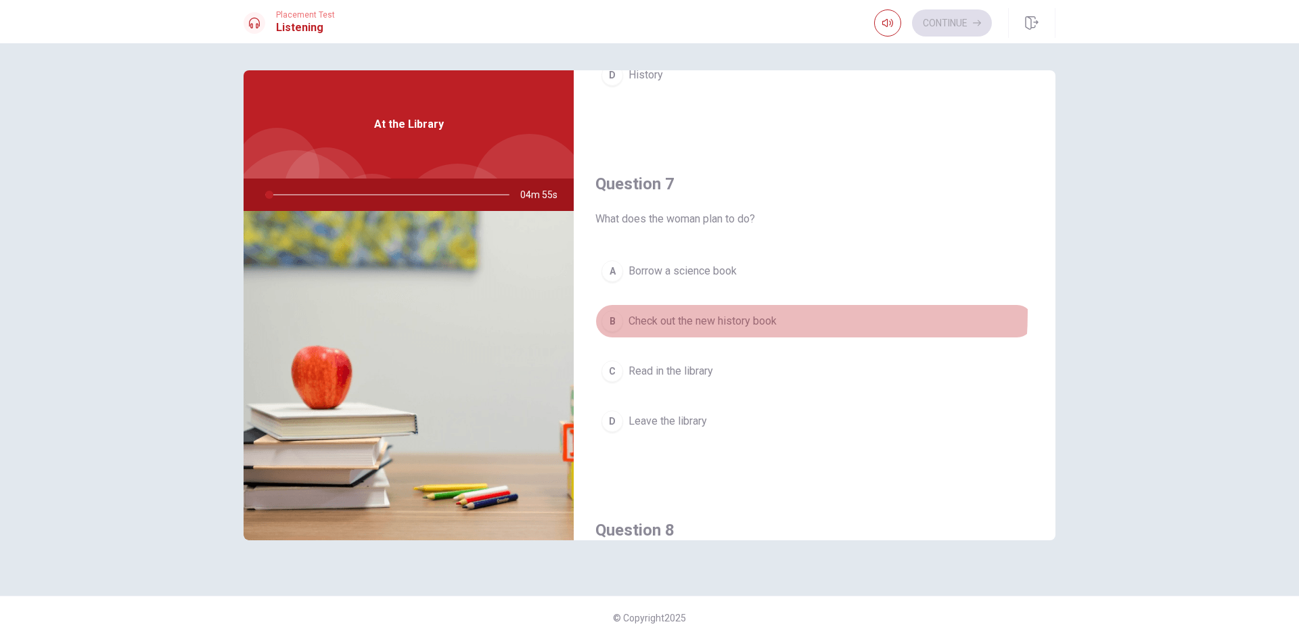
click at [670, 313] on button "B Check out the new history book" at bounding box center [814, 321] width 438 height 34
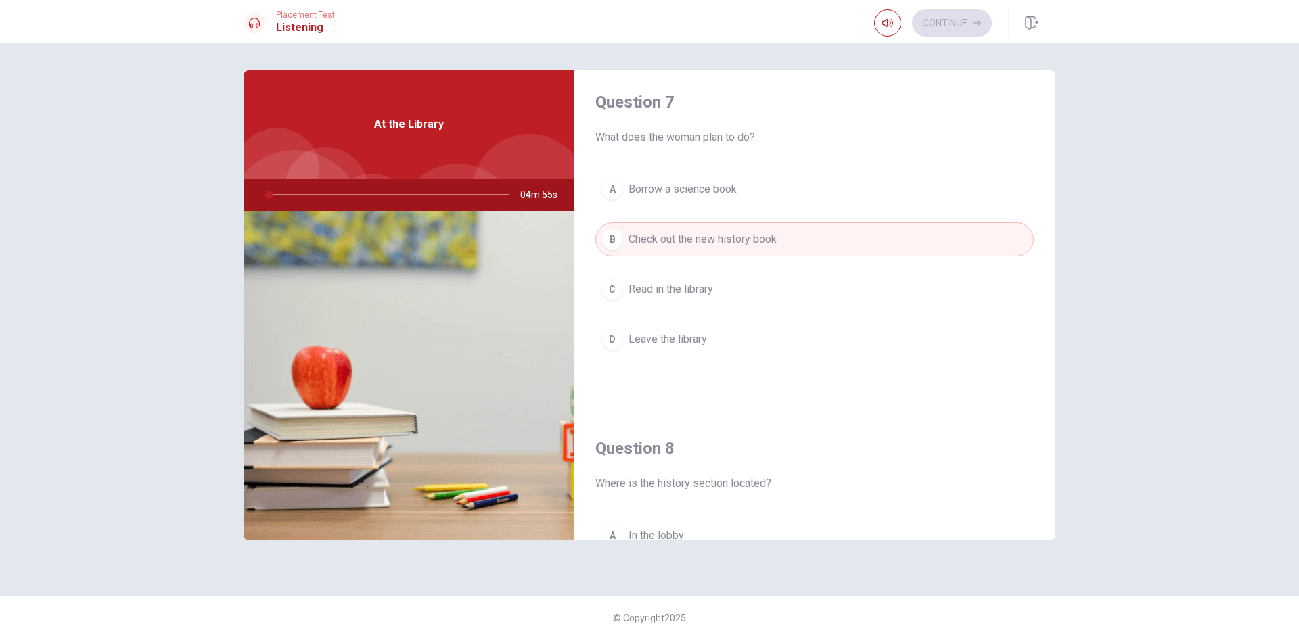
scroll to position [541, 0]
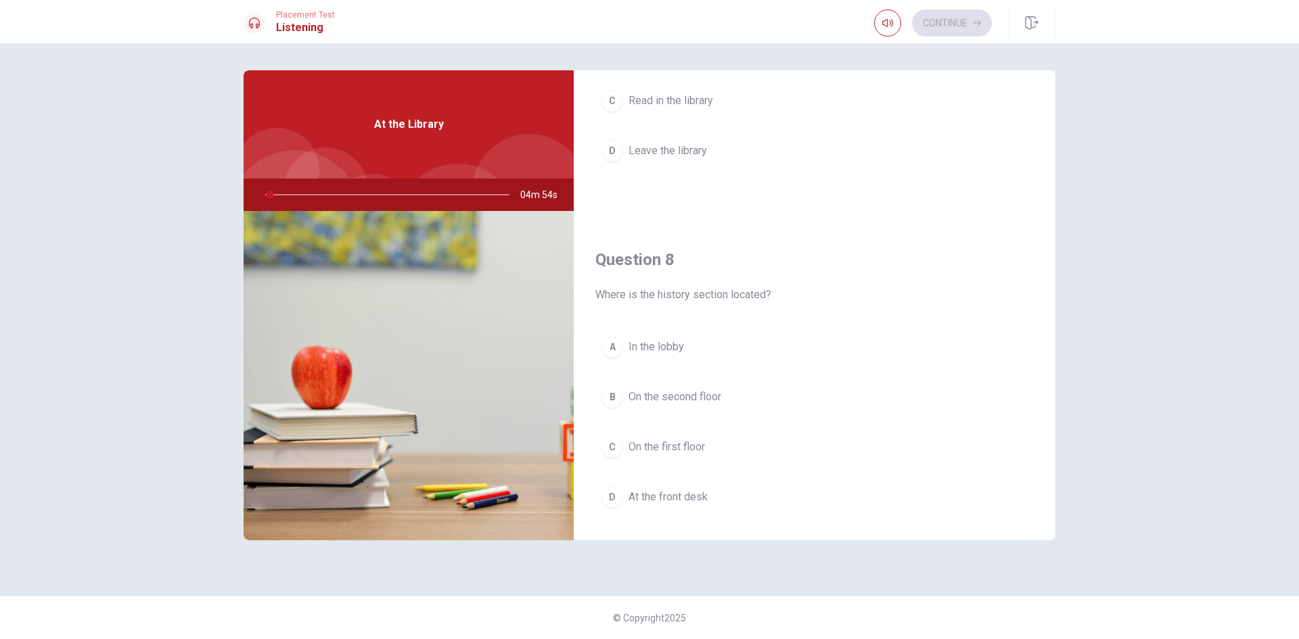
click at [668, 359] on button "A In the lobby" at bounding box center [814, 347] width 438 height 34
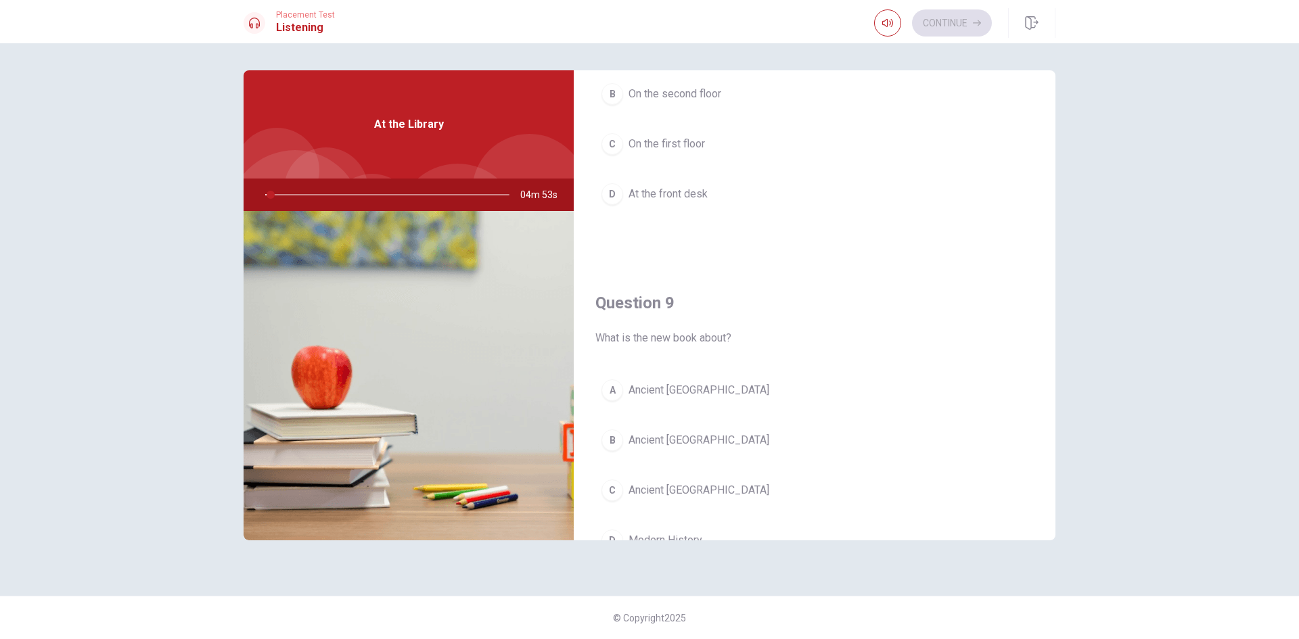
scroll to position [879, 0]
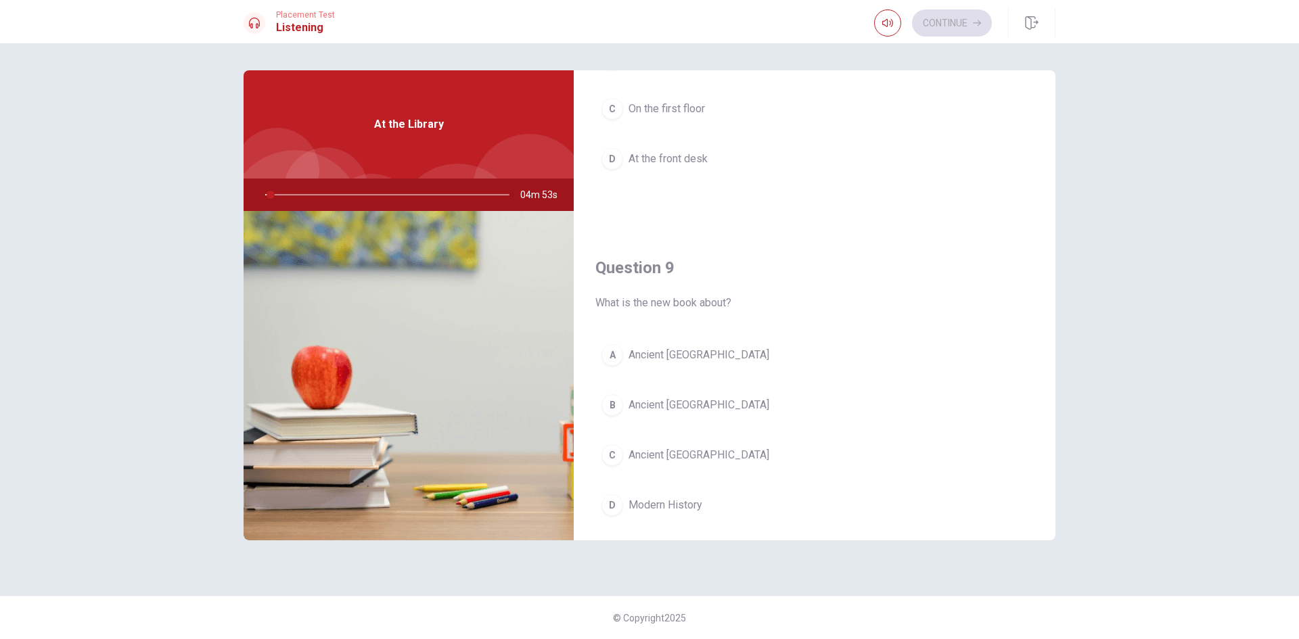
click at [677, 357] on span "Ancient Greece" at bounding box center [698, 355] width 141 height 16
type input "3"
type input "0.9"
type input "3"
type input "0.8"
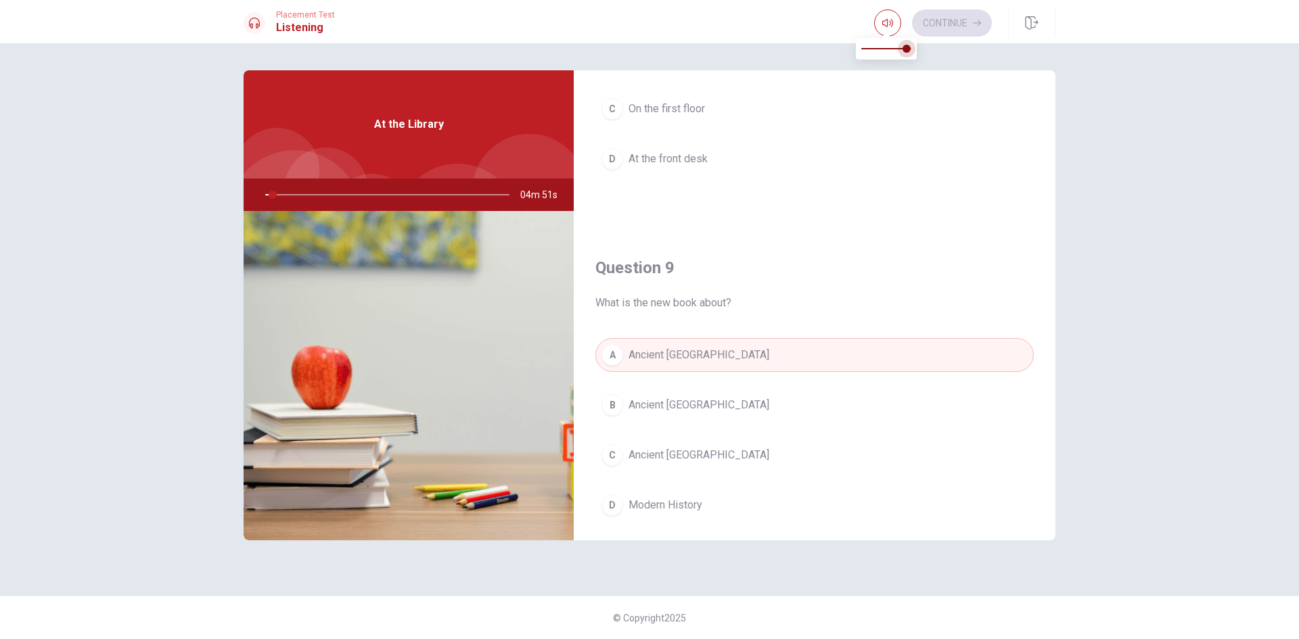
type input "3"
type input "0.7"
type input "3"
type input "0.6"
type input "3"
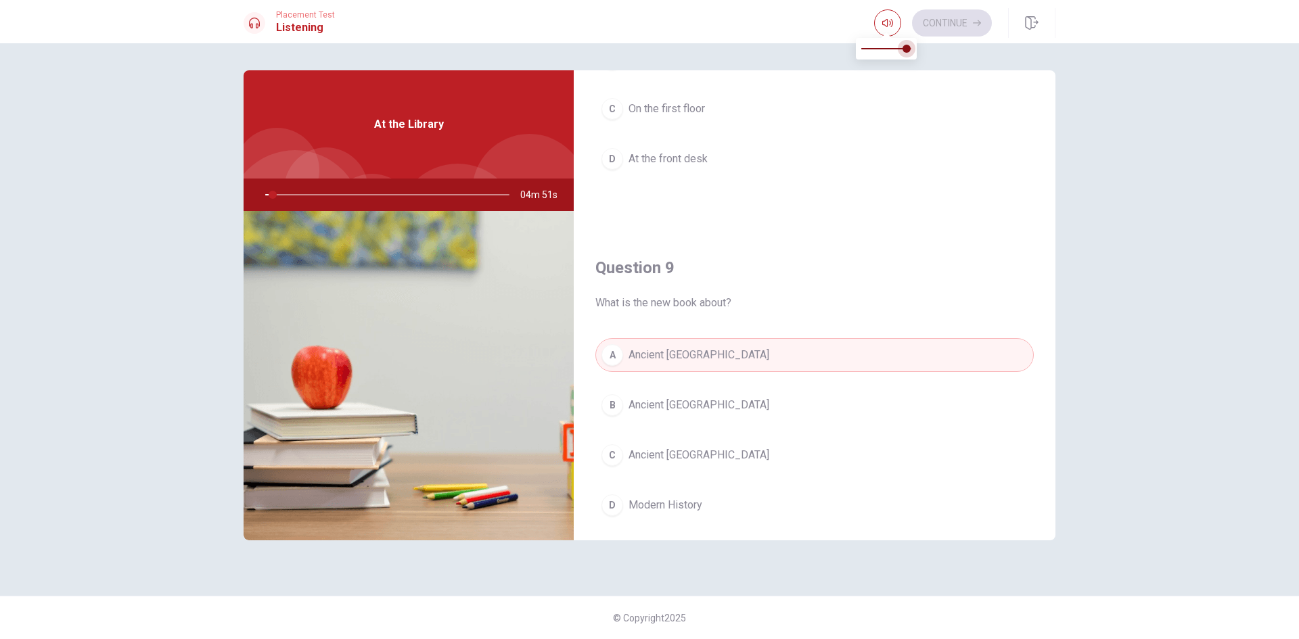
type input "0.5"
type input "3"
type input "0.4"
type input "3"
type input "0.3"
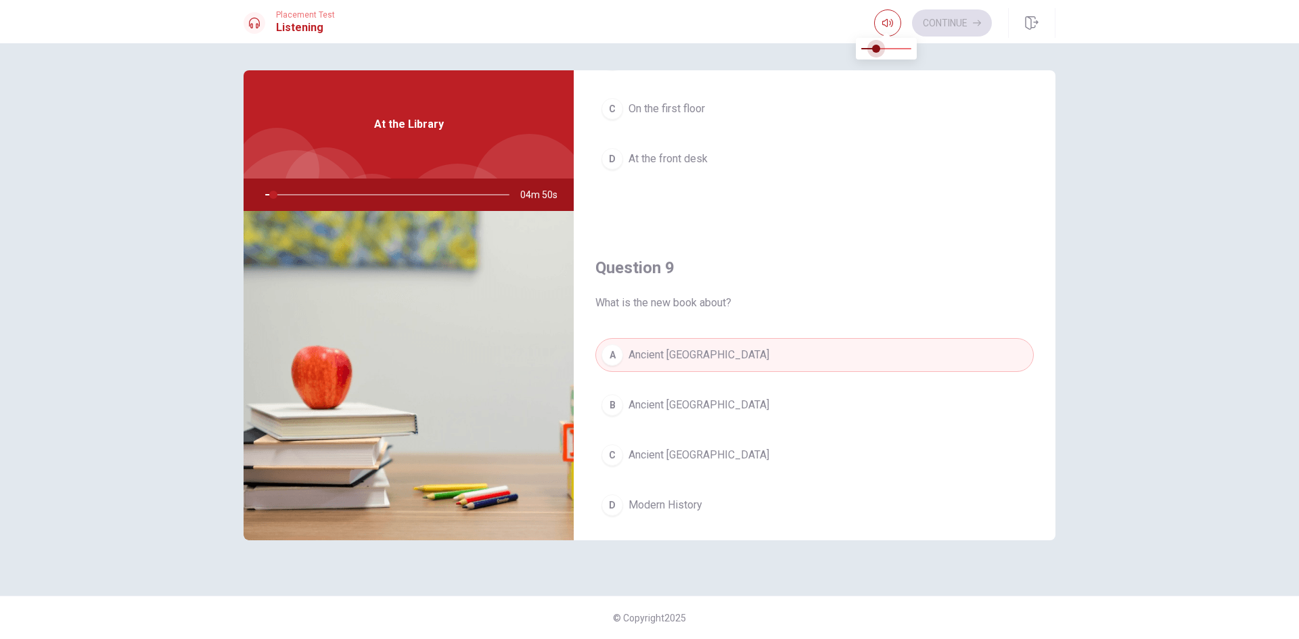
drag, startPoint x: 907, startPoint y: 47, endPoint x: 875, endPoint y: 50, distance: 31.9
click at [875, 50] on span at bounding box center [876, 49] width 8 height 8
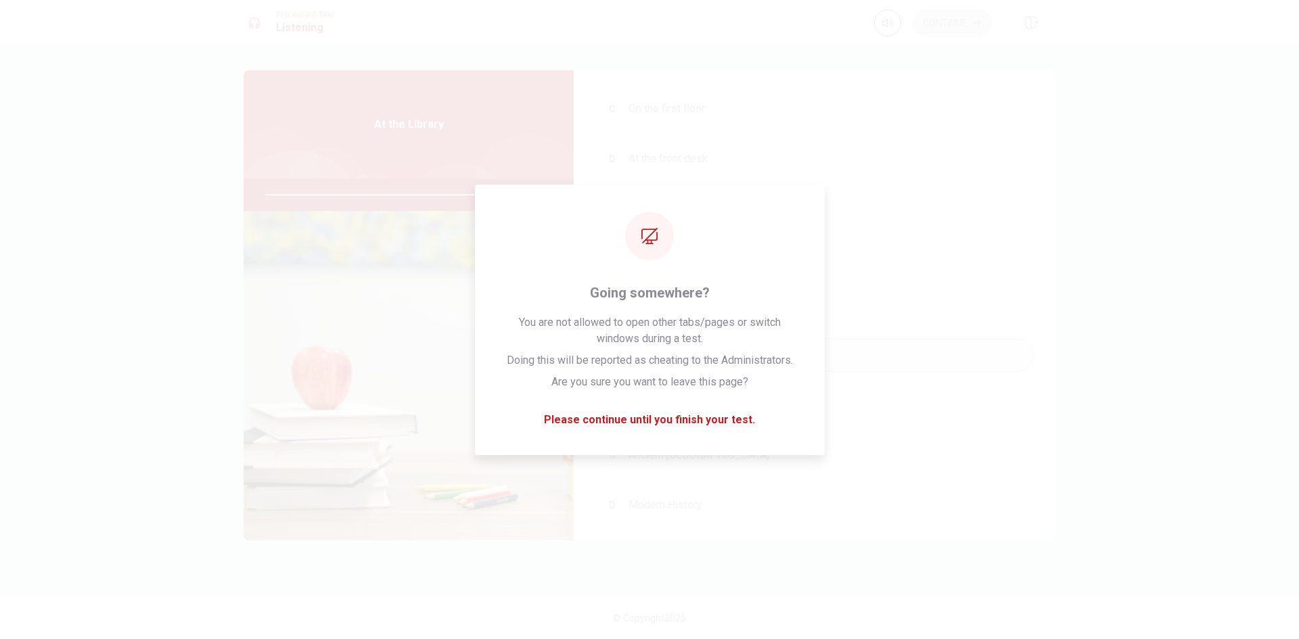
type input "0"
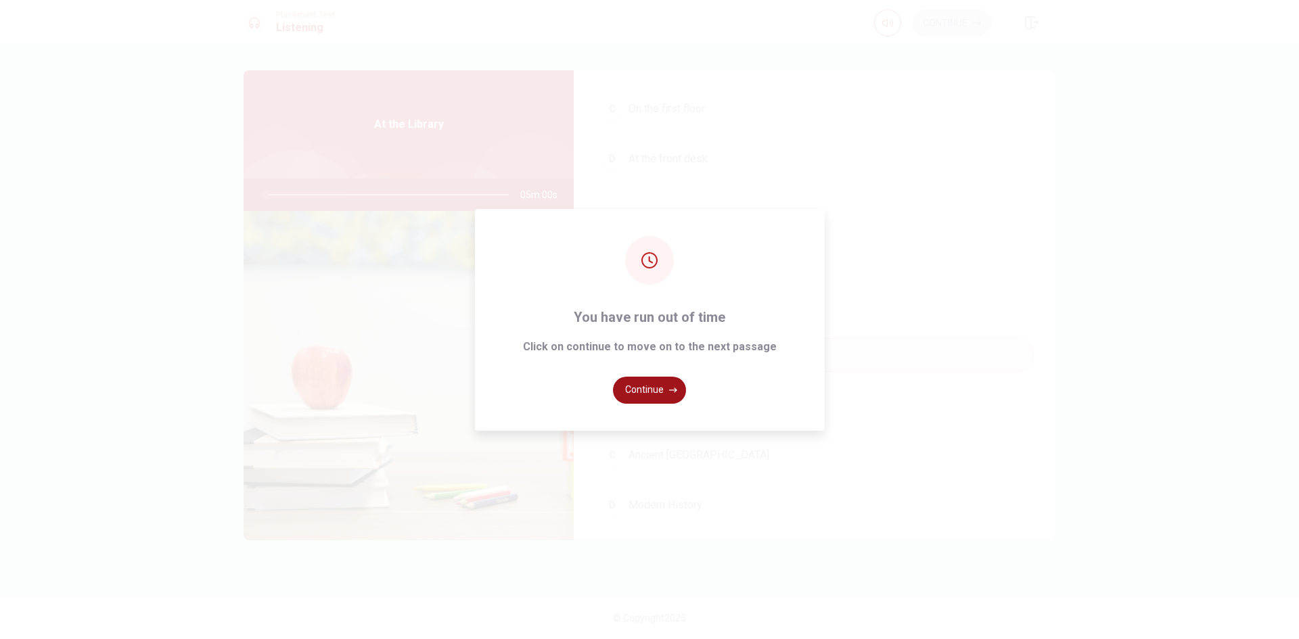
click at [664, 385] on button "Continue" at bounding box center [649, 390] width 73 height 27
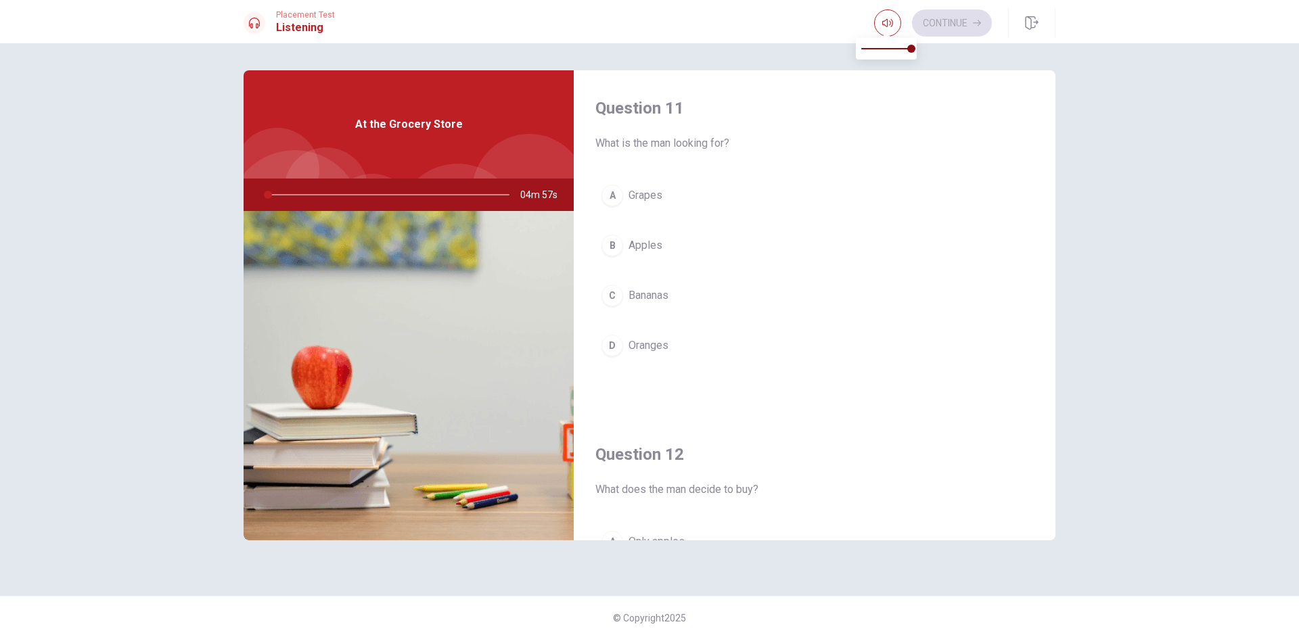
type input "1"
type input "0.4"
type input "1"
type input "0.3"
click at [874, 49] on span at bounding box center [886, 48] width 50 height 19
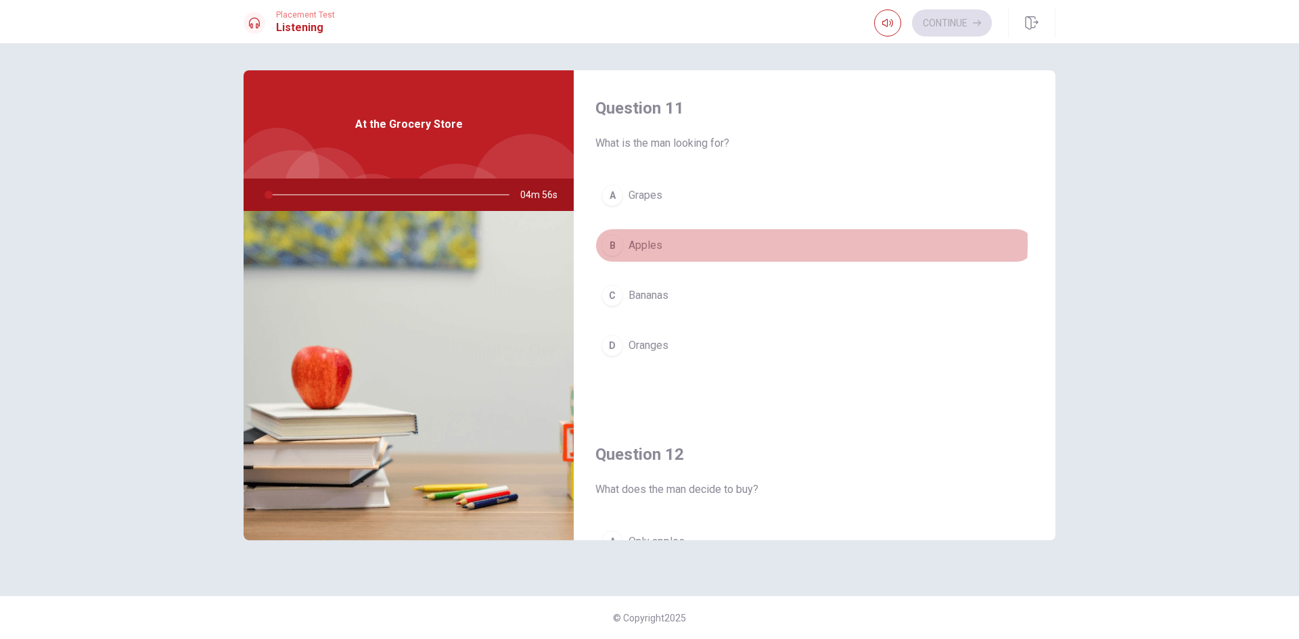
click at [725, 242] on button "B Apples" at bounding box center [814, 246] width 438 height 34
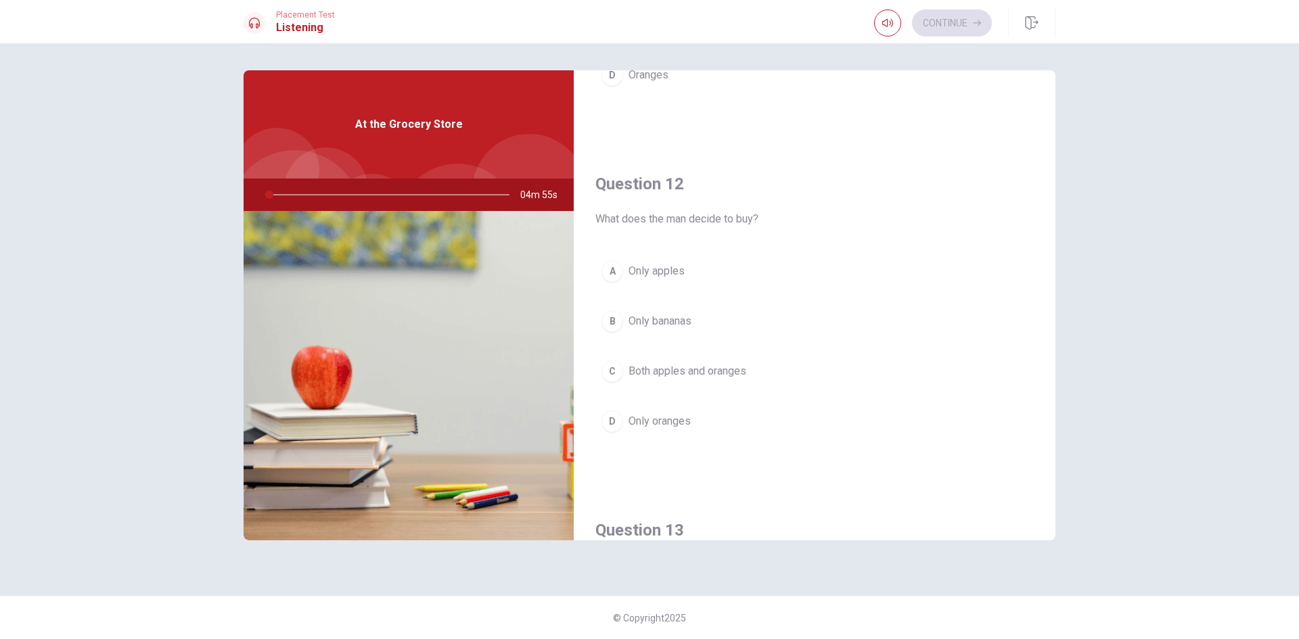
click at [700, 263] on button "A Only apples" at bounding box center [814, 271] width 438 height 34
click at [669, 377] on span "In a different aisle" at bounding box center [671, 379] width 87 height 16
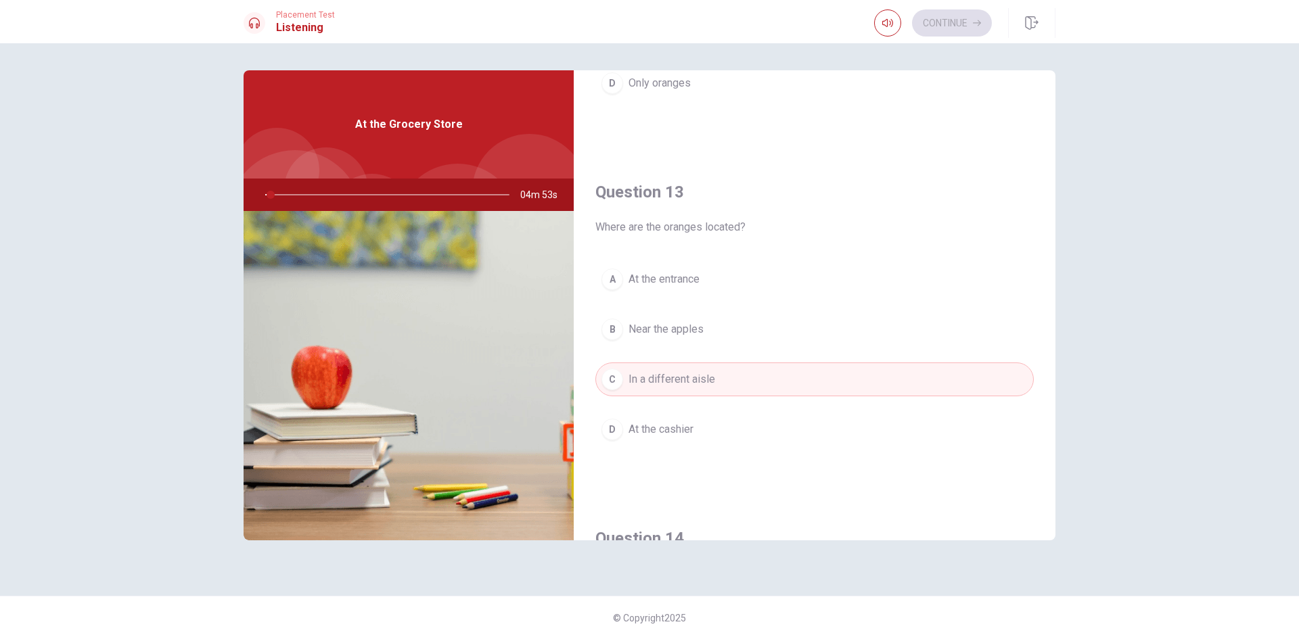
scroll to position [947, 0]
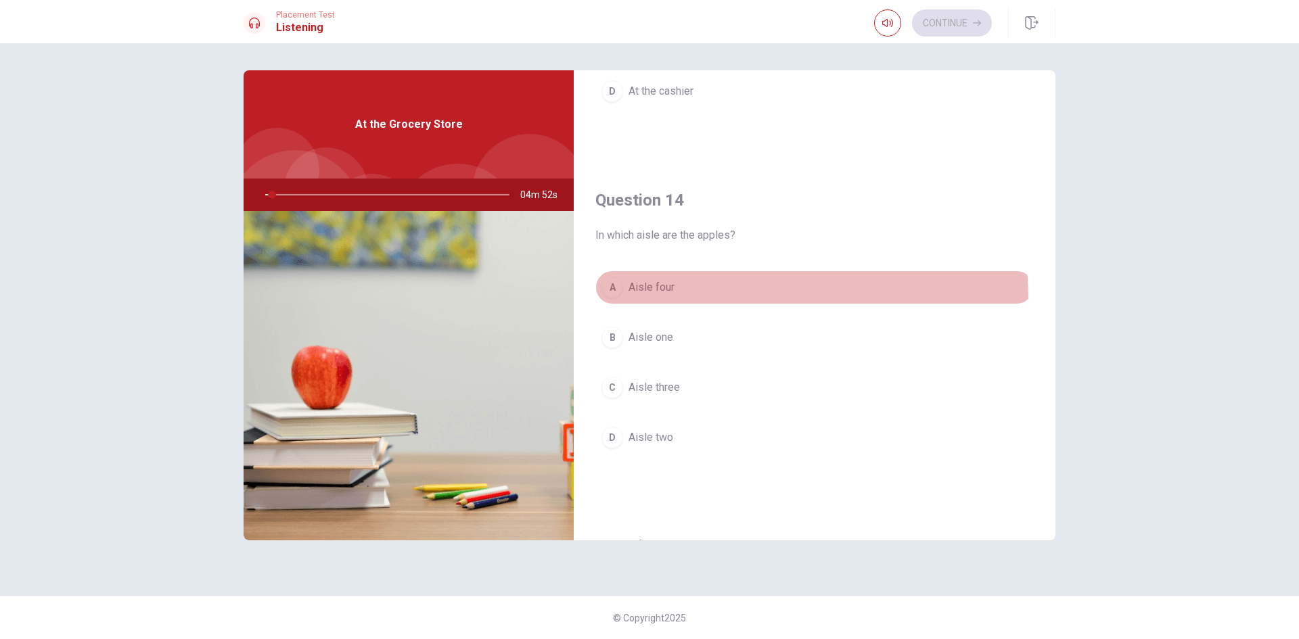
click at [685, 299] on button "A Aisle four" at bounding box center [814, 288] width 438 height 34
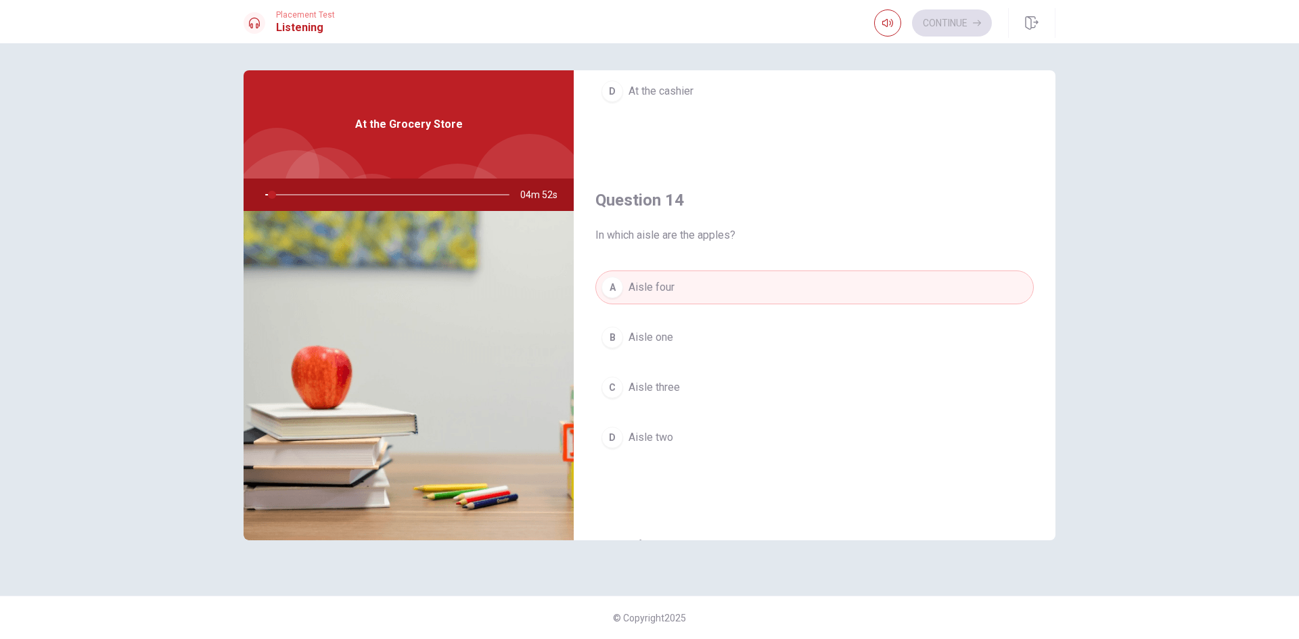
scroll to position [1262, 0]
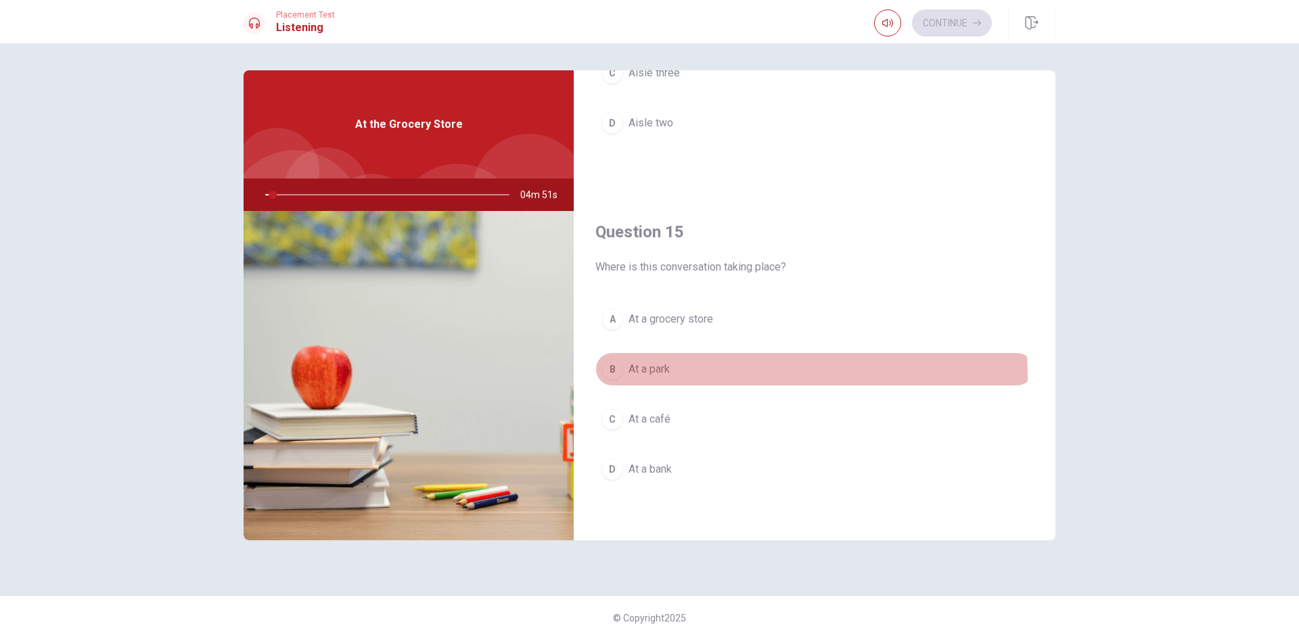
click at [676, 378] on button "B At a park" at bounding box center [814, 369] width 438 height 34
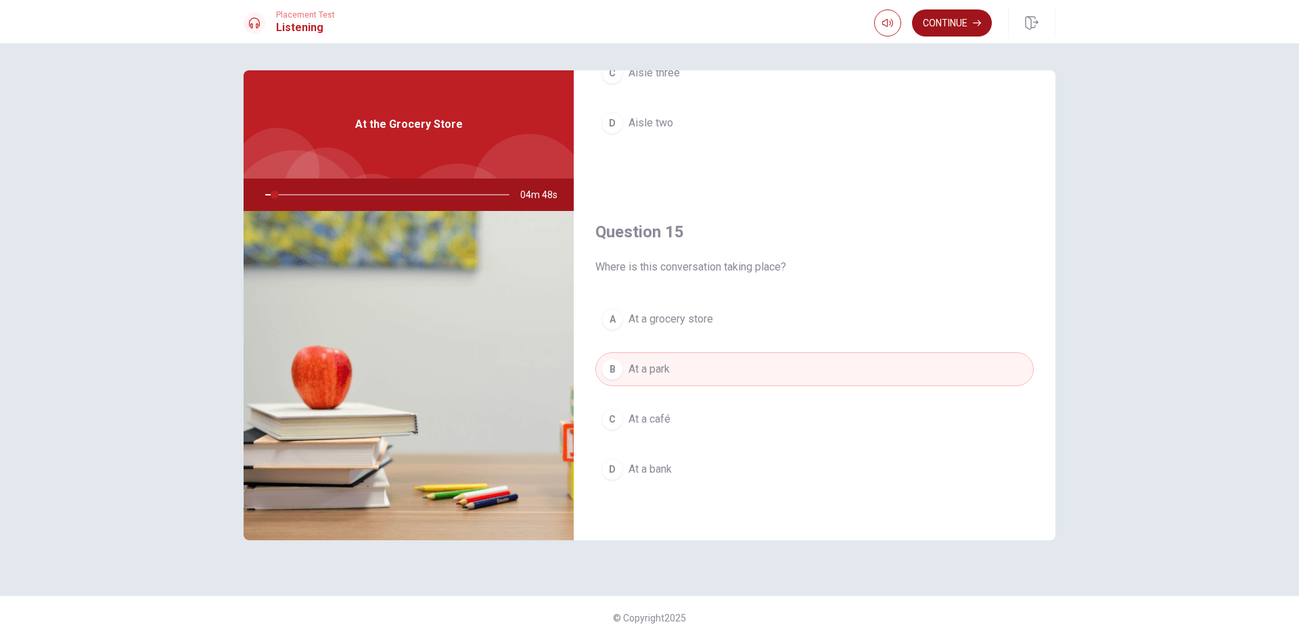
click at [932, 28] on button "Continue" at bounding box center [952, 22] width 80 height 27
click at [511, 438] on input "You must click this to continue" at bounding box center [649, 319] width 1299 height 639
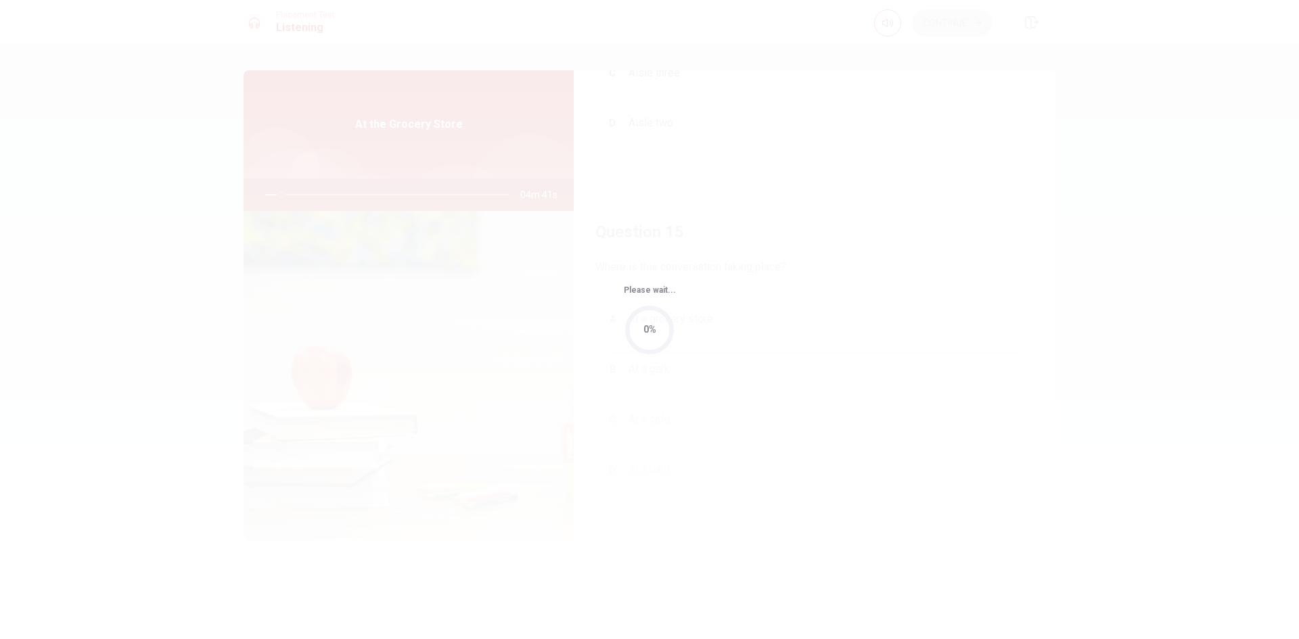
type input "7"
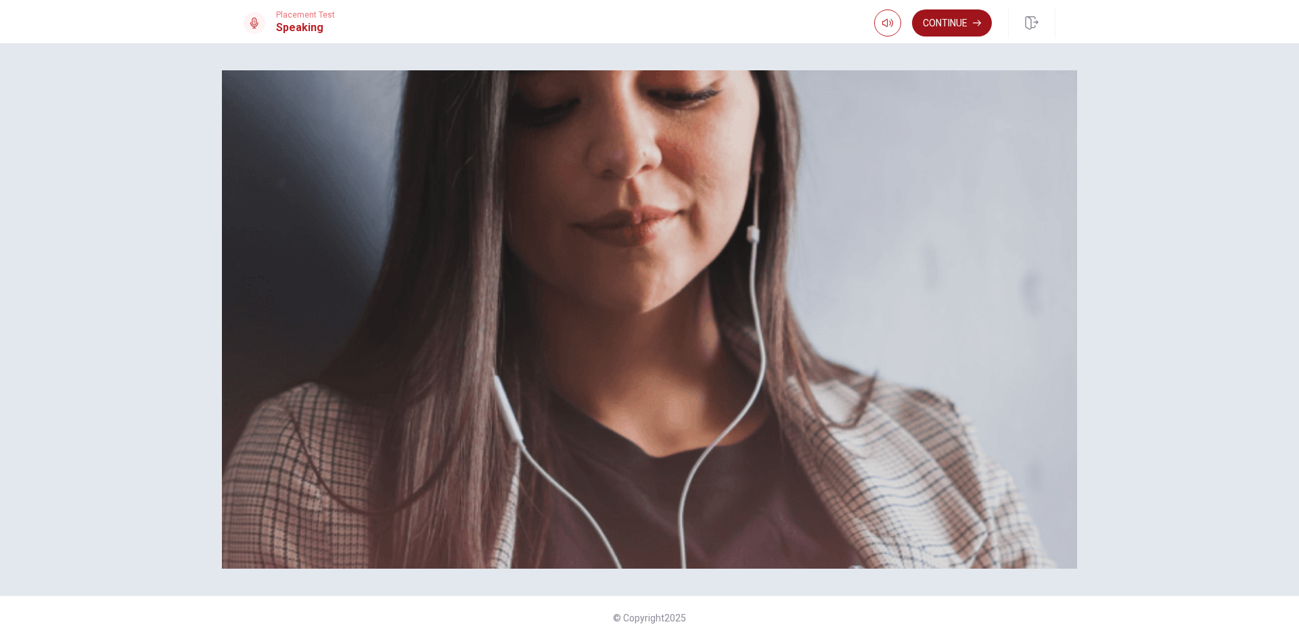
click at [939, 29] on button "Continue" at bounding box center [952, 22] width 80 height 27
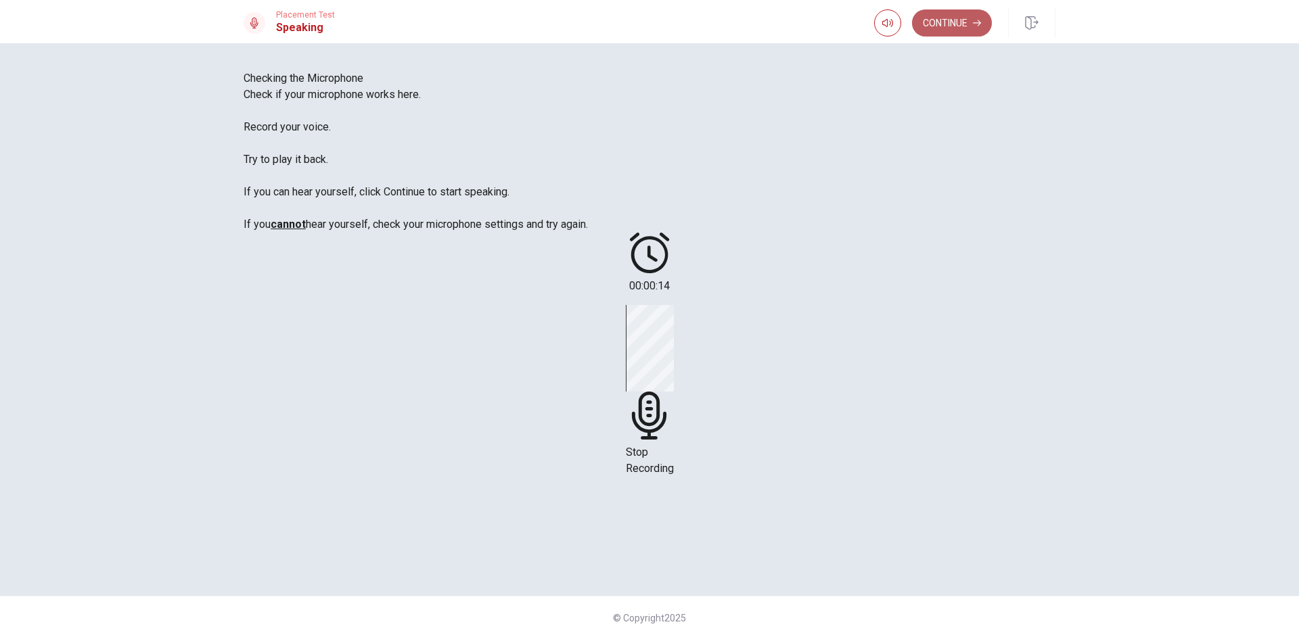
click at [951, 28] on button "Continue" at bounding box center [952, 22] width 80 height 27
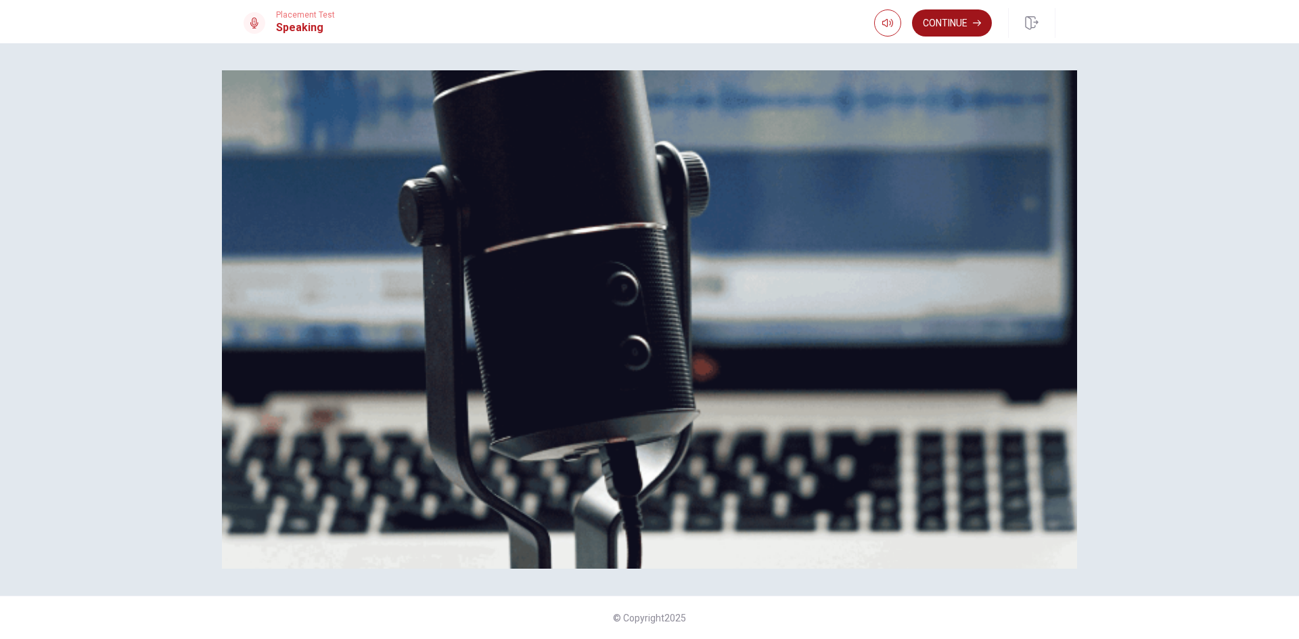
click at [953, 26] on button "Continue" at bounding box center [952, 22] width 80 height 27
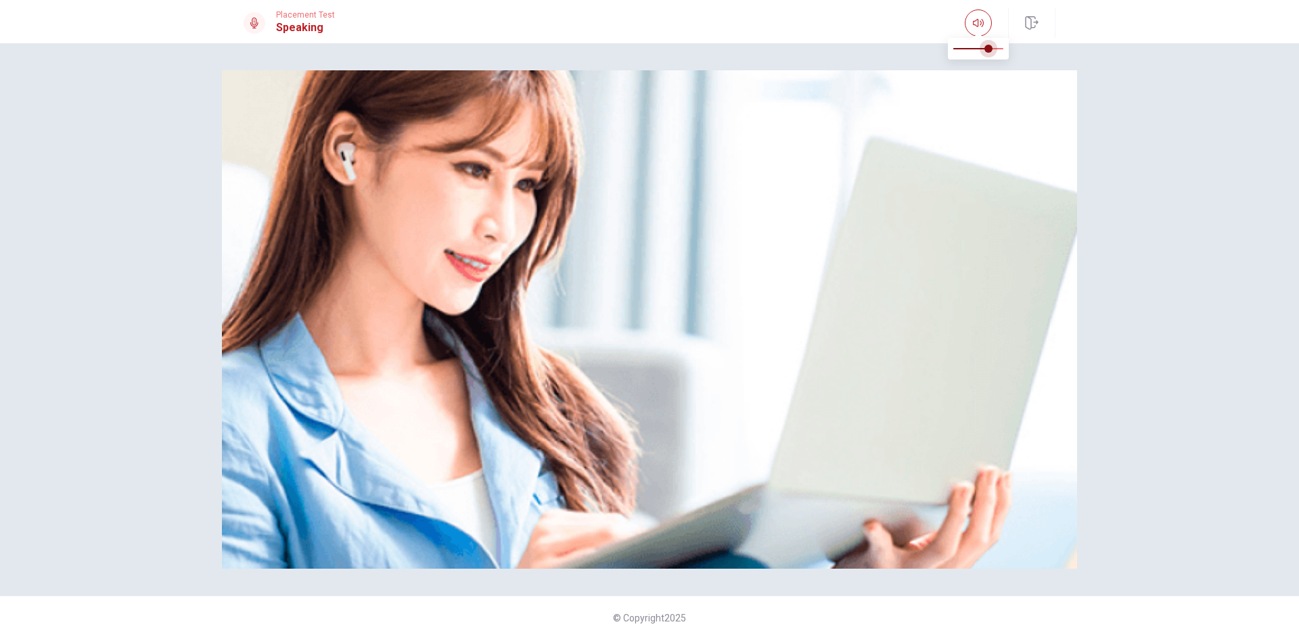
type input "0.3"
drag, startPoint x: 975, startPoint y: 44, endPoint x: 967, endPoint y: 51, distance: 10.5
click at [967, 51] on span at bounding box center [968, 49] width 8 height 8
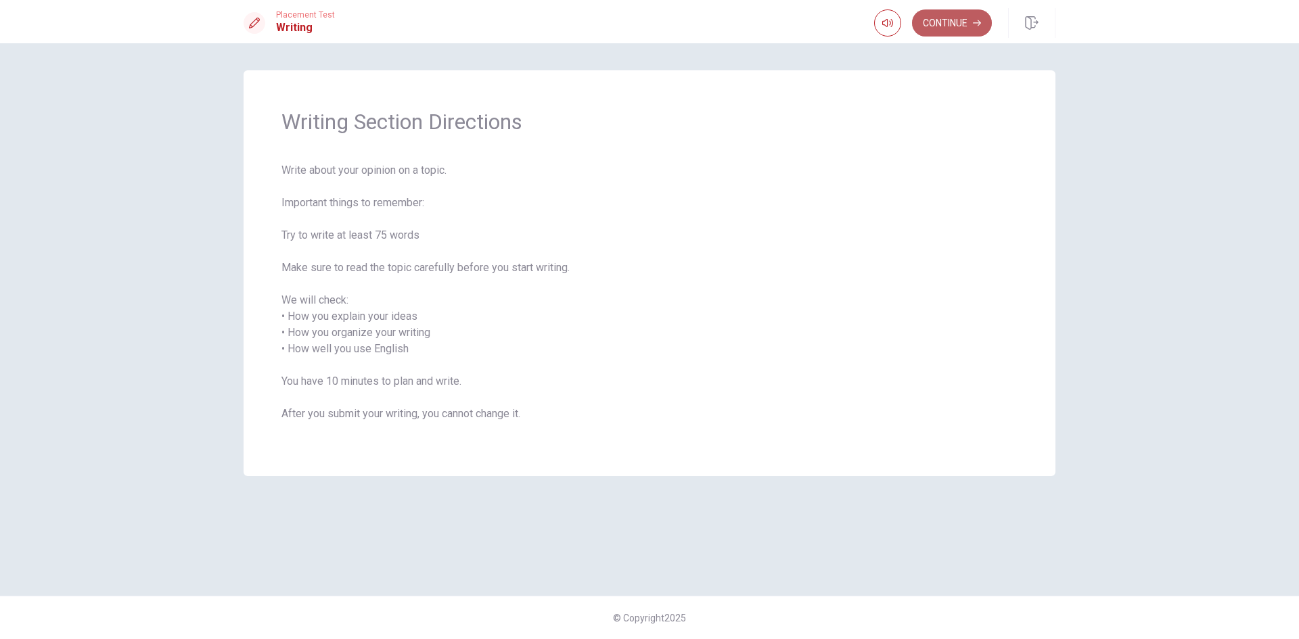
click at [946, 13] on button "Continue" at bounding box center [952, 22] width 80 height 27
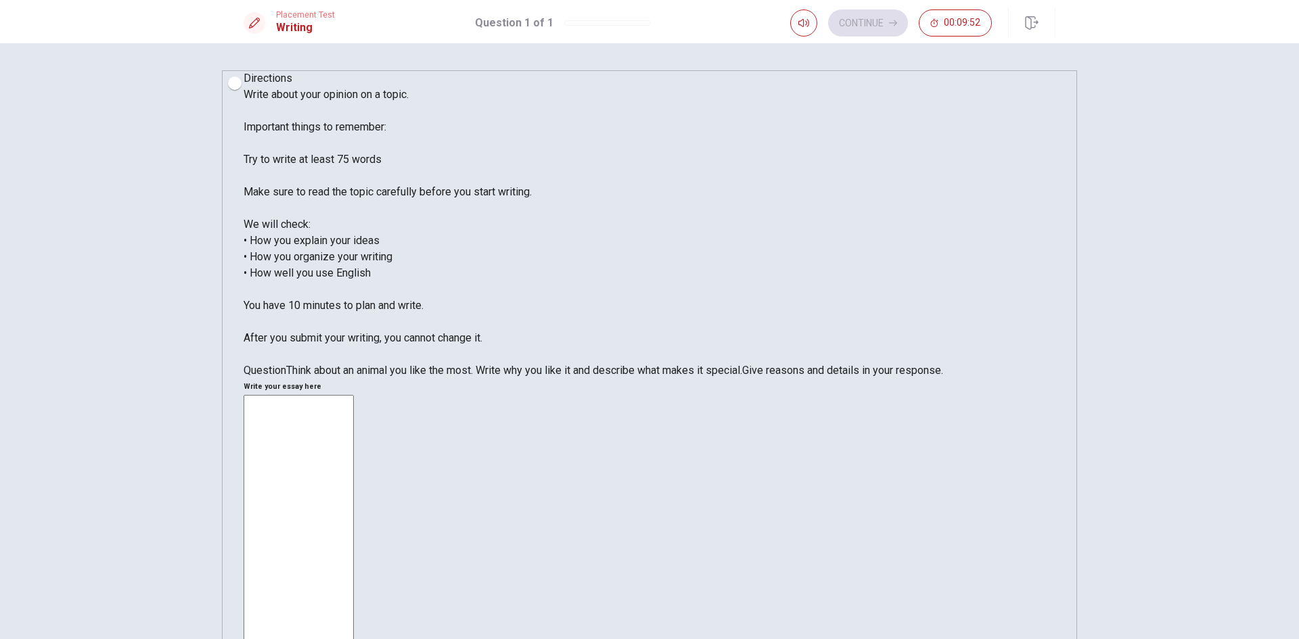
click at [354, 395] on textarea at bounding box center [299, 596] width 110 height 403
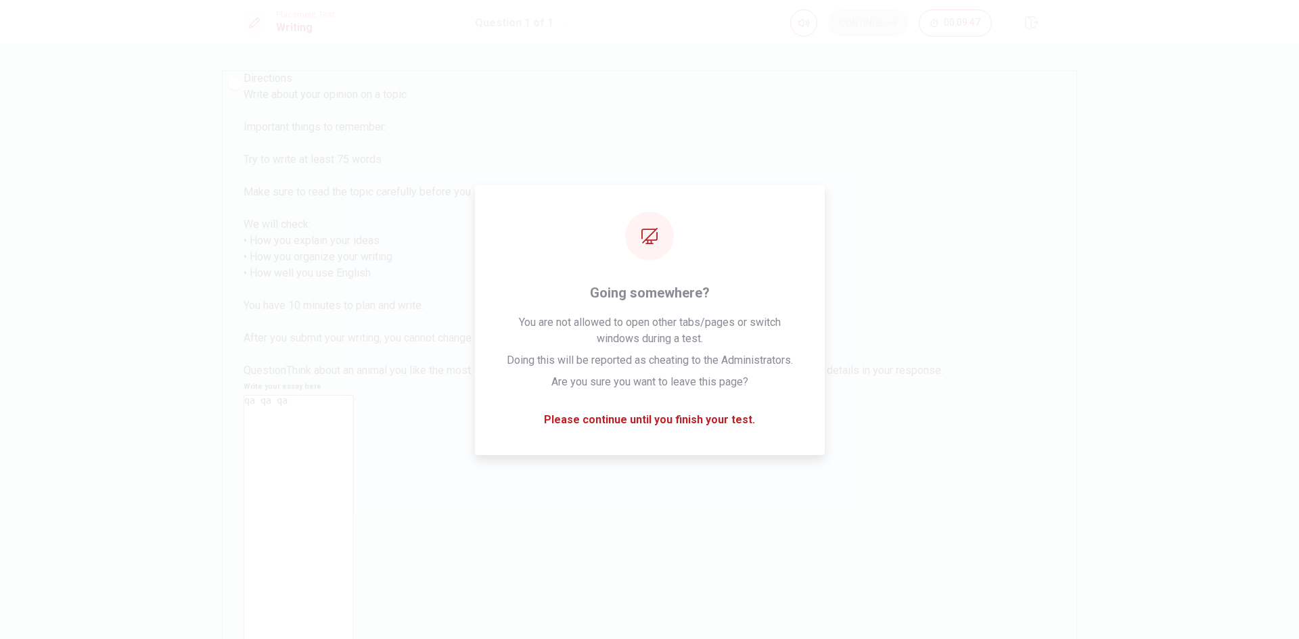
type textarea "qa qa qa"
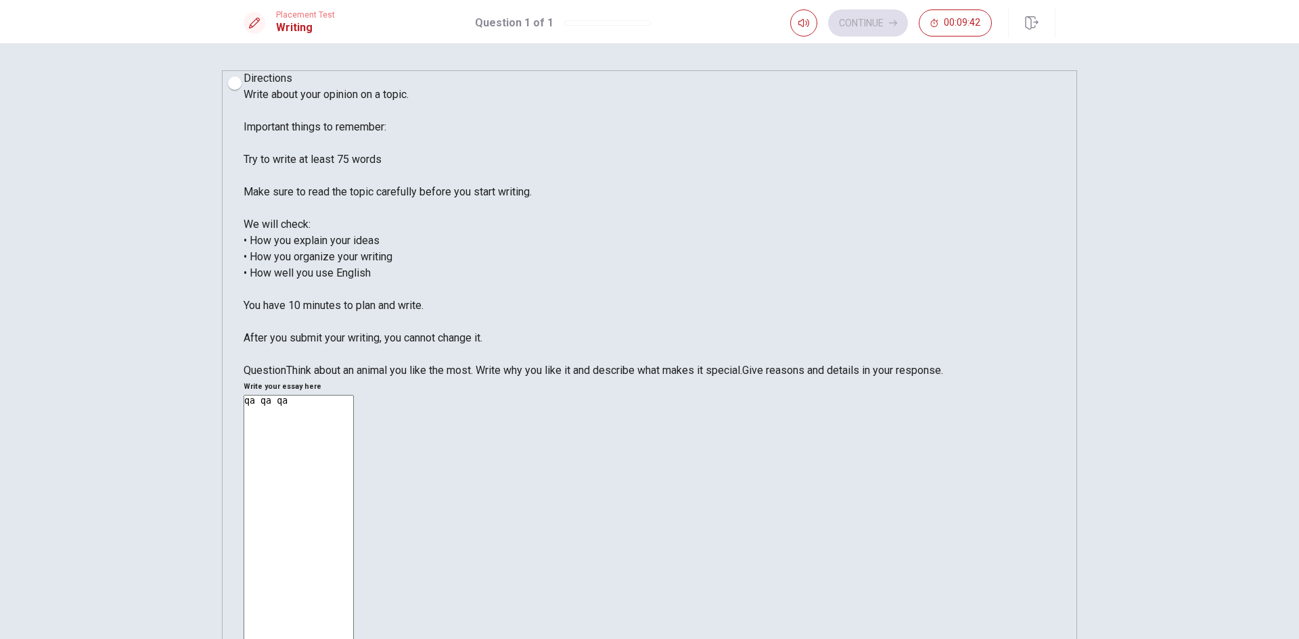
click at [354, 395] on textarea "qa qa qa" at bounding box center [299, 596] width 110 height 403
drag, startPoint x: 736, startPoint y: 140, endPoint x: 706, endPoint y: 135, distance: 30.3
click at [354, 395] on textarea "qa qa qa" at bounding box center [299, 596] width 110 height 403
click at [853, 31] on button "Continue" at bounding box center [868, 22] width 80 height 27
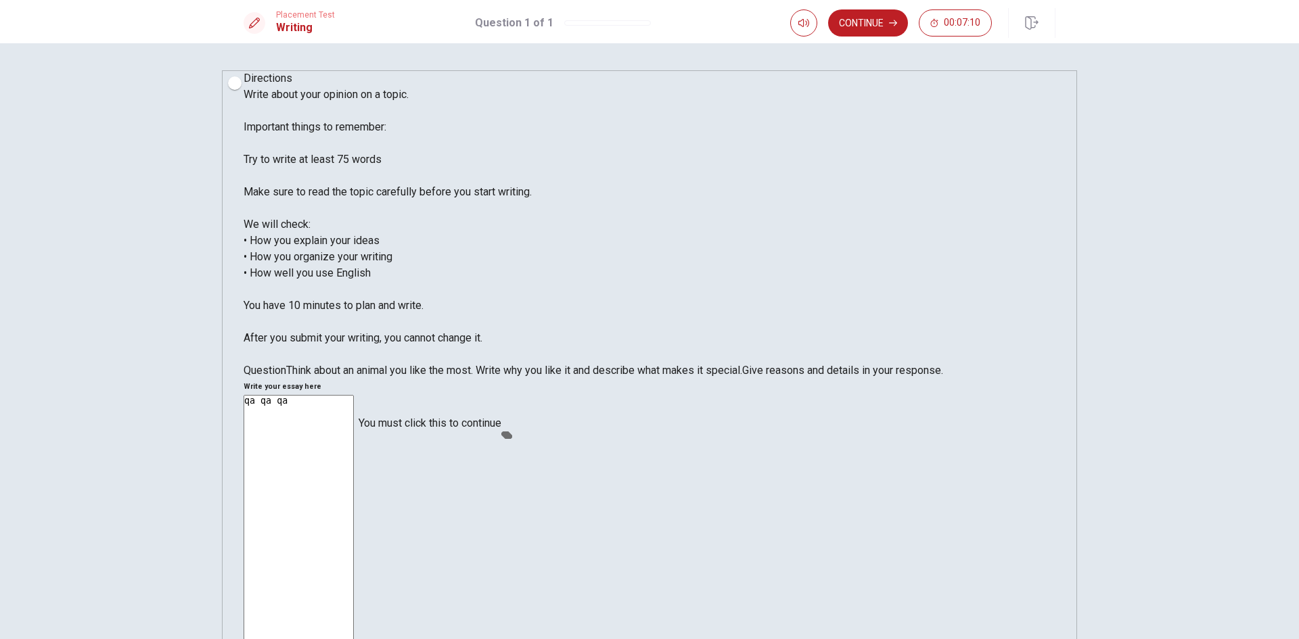
click at [515, 433] on input "You must click this to continue" at bounding box center [649, 319] width 1299 height 639
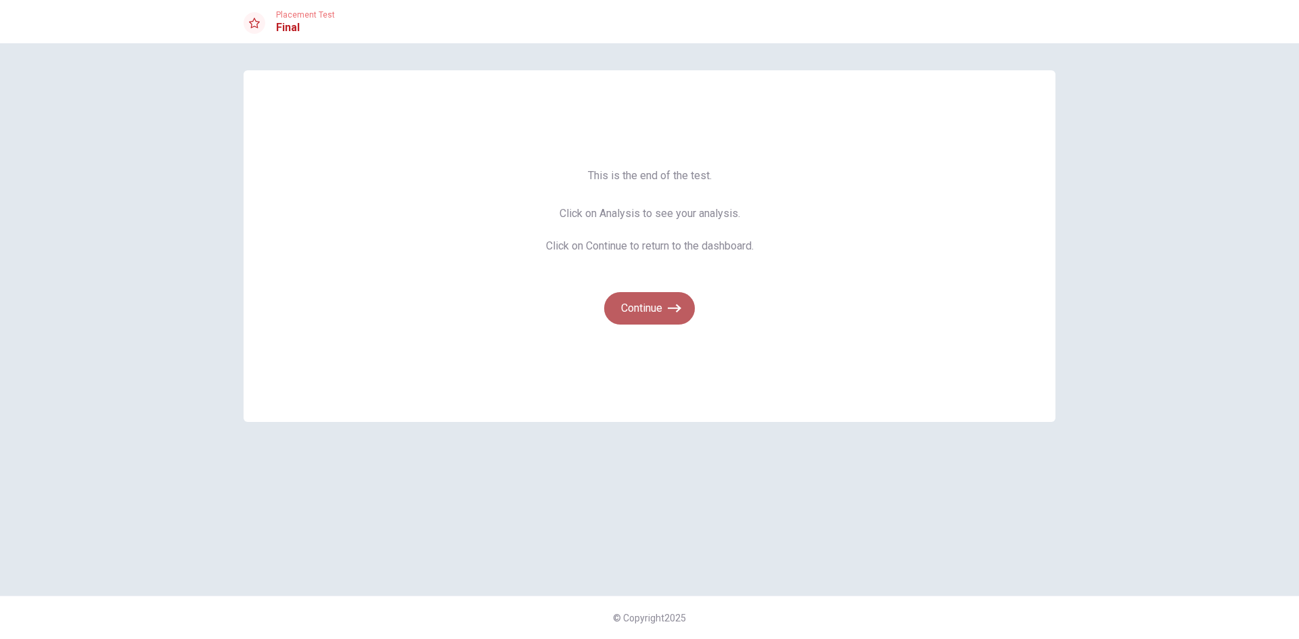
click at [673, 312] on icon "button" at bounding box center [675, 309] width 14 height 14
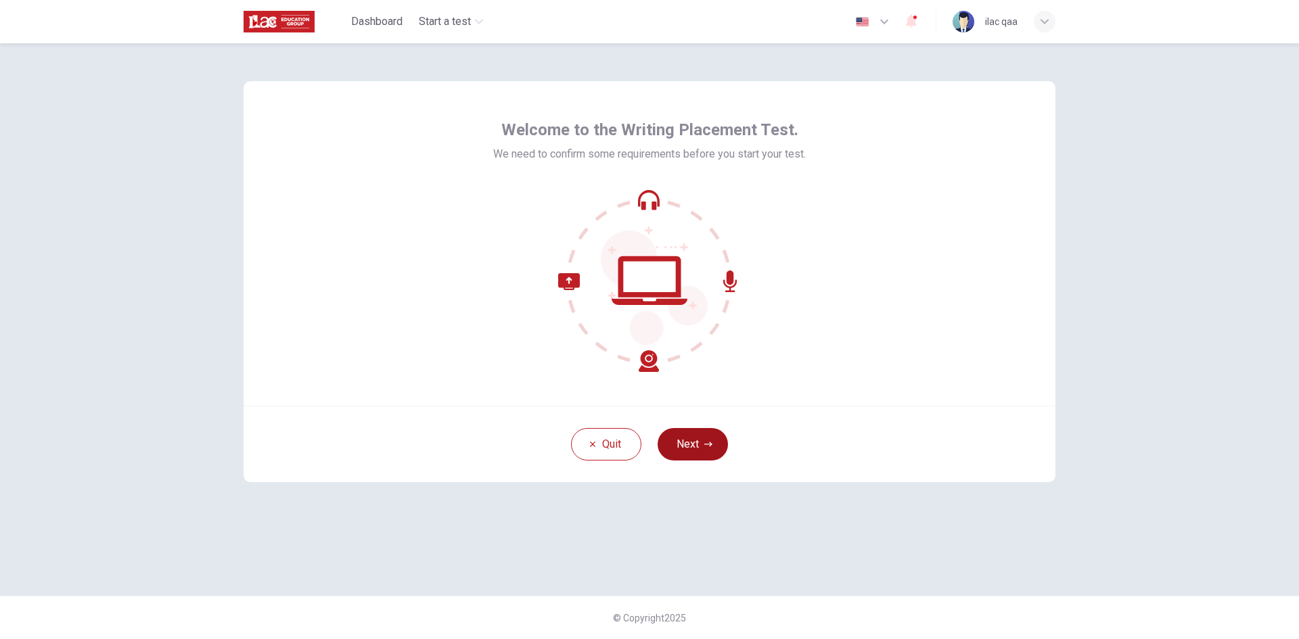
click at [694, 444] on button "Next" at bounding box center [693, 444] width 70 height 32
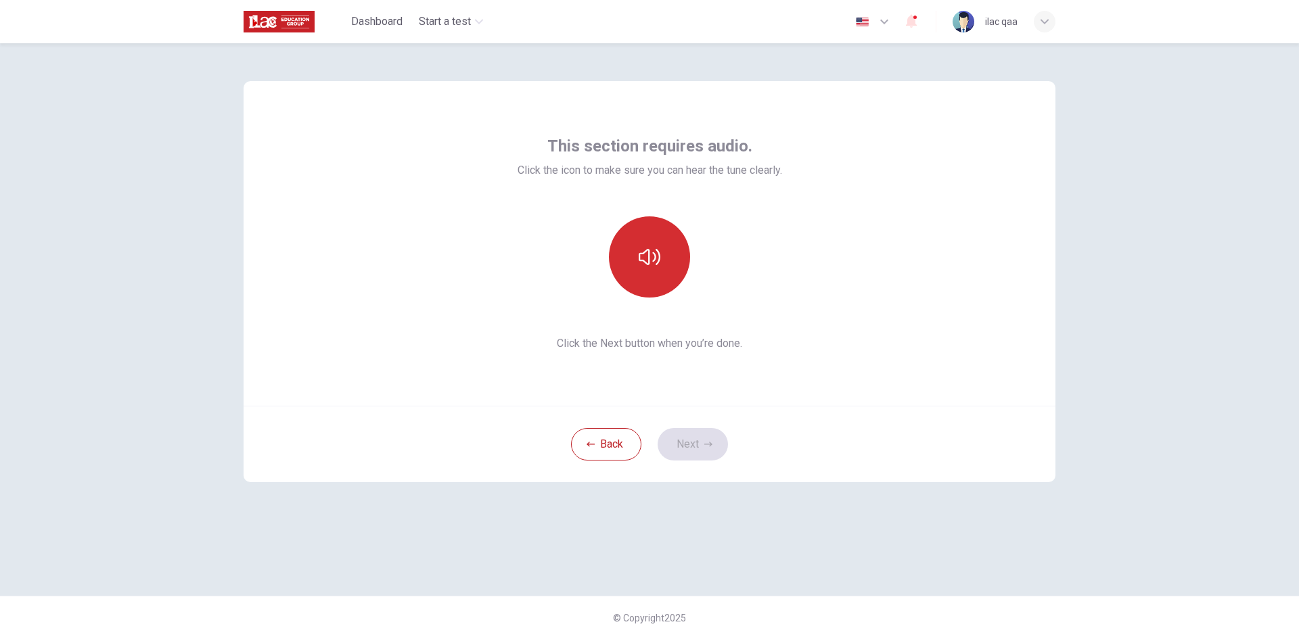
click at [650, 222] on button "button" at bounding box center [649, 256] width 81 height 81
click at [706, 438] on button "Next" at bounding box center [693, 444] width 70 height 32
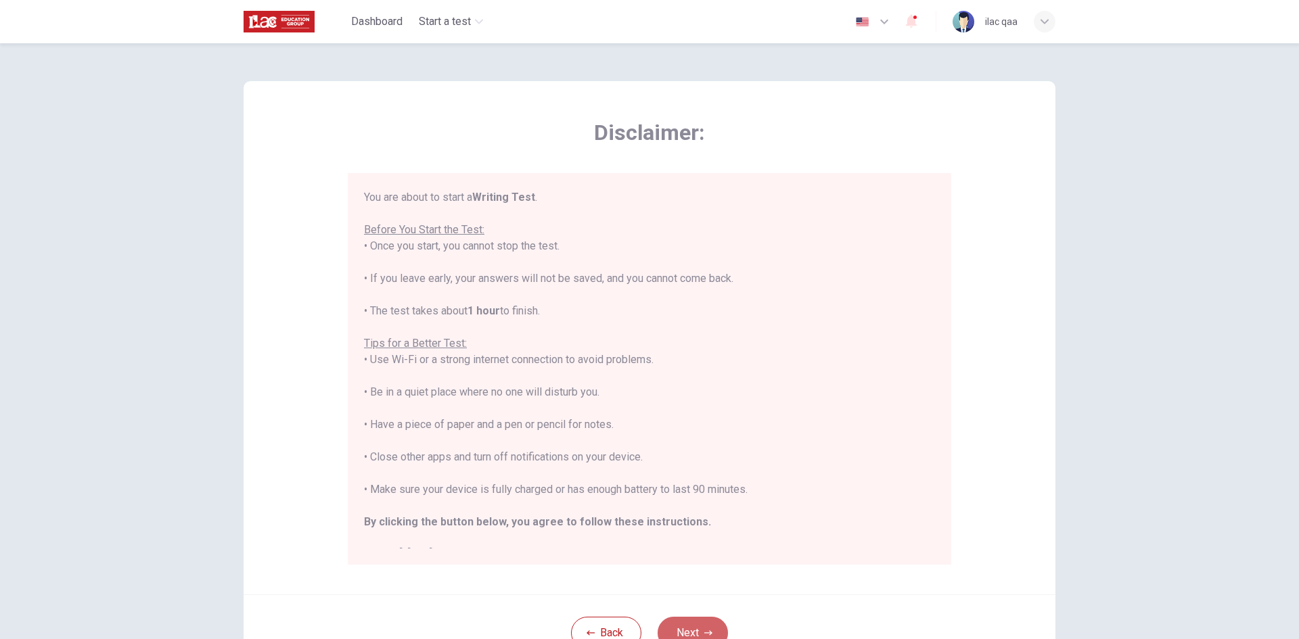
drag, startPoint x: 702, startPoint y: 626, endPoint x: 702, endPoint y: 605, distance: 21.0
click at [702, 625] on button "Next" at bounding box center [693, 633] width 70 height 32
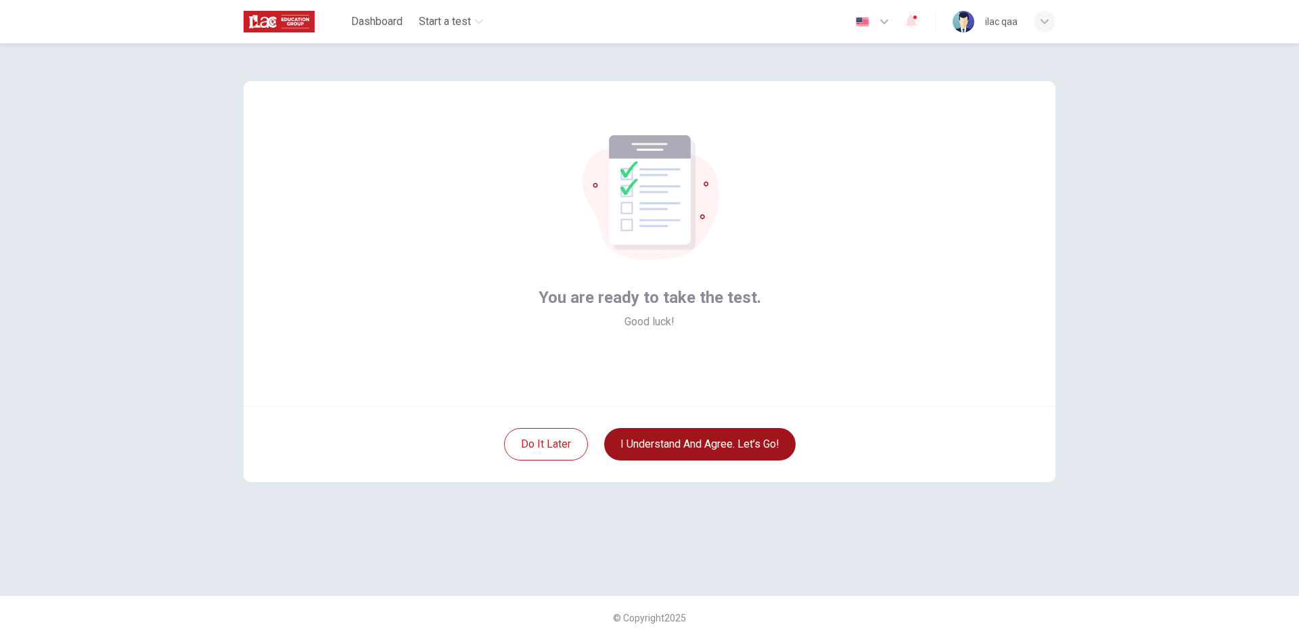
click at [728, 444] on button "I understand and agree. Let’s go!" at bounding box center [699, 444] width 191 height 32
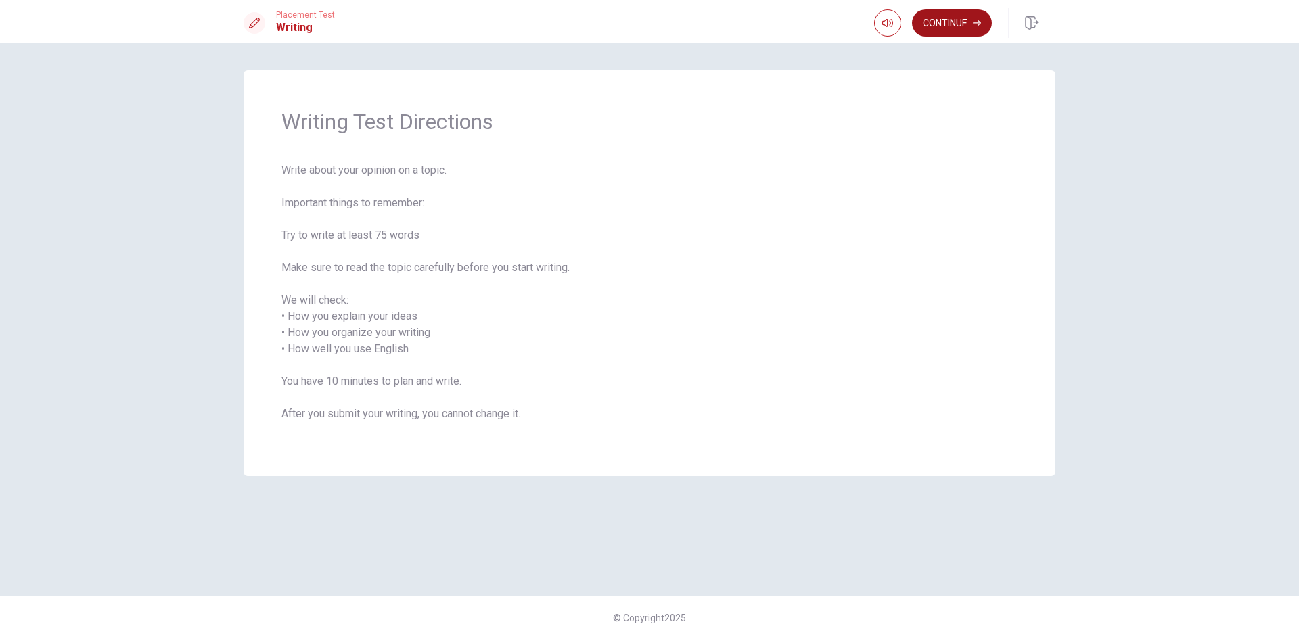
click at [936, 25] on button "Continue" at bounding box center [952, 22] width 80 height 27
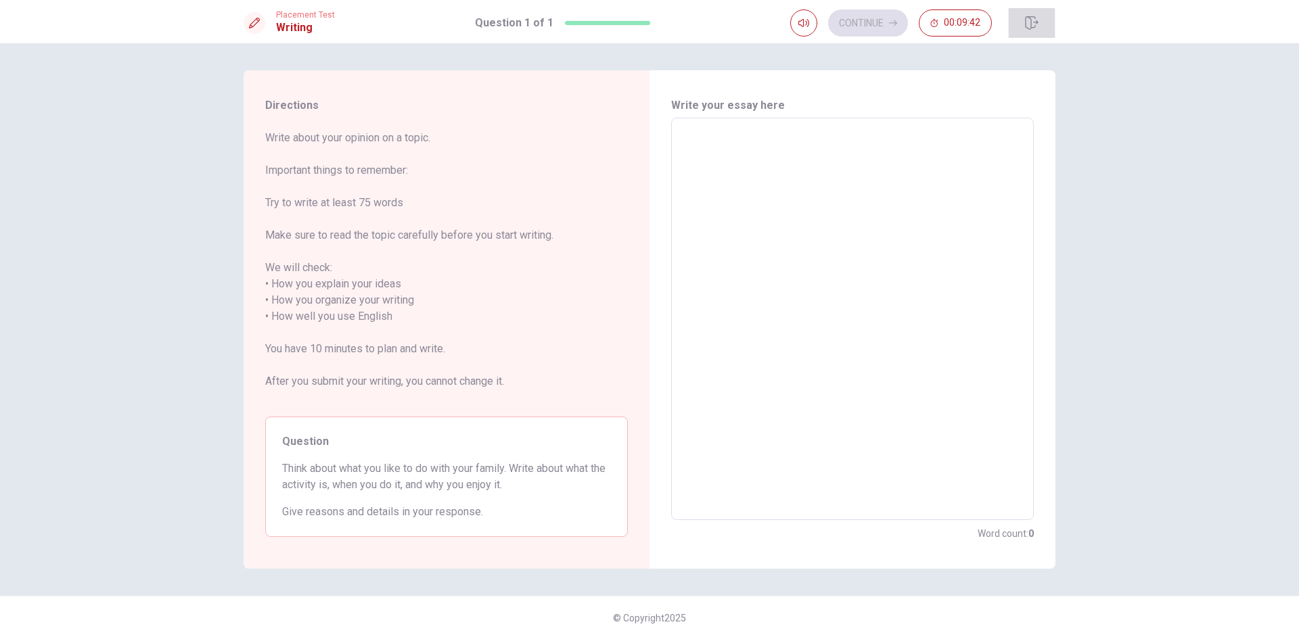
drag, startPoint x: 1022, startPoint y: 25, endPoint x: 711, endPoint y: 76, distance: 314.6
click at [1022, 25] on button "button" at bounding box center [1031, 23] width 47 height 30
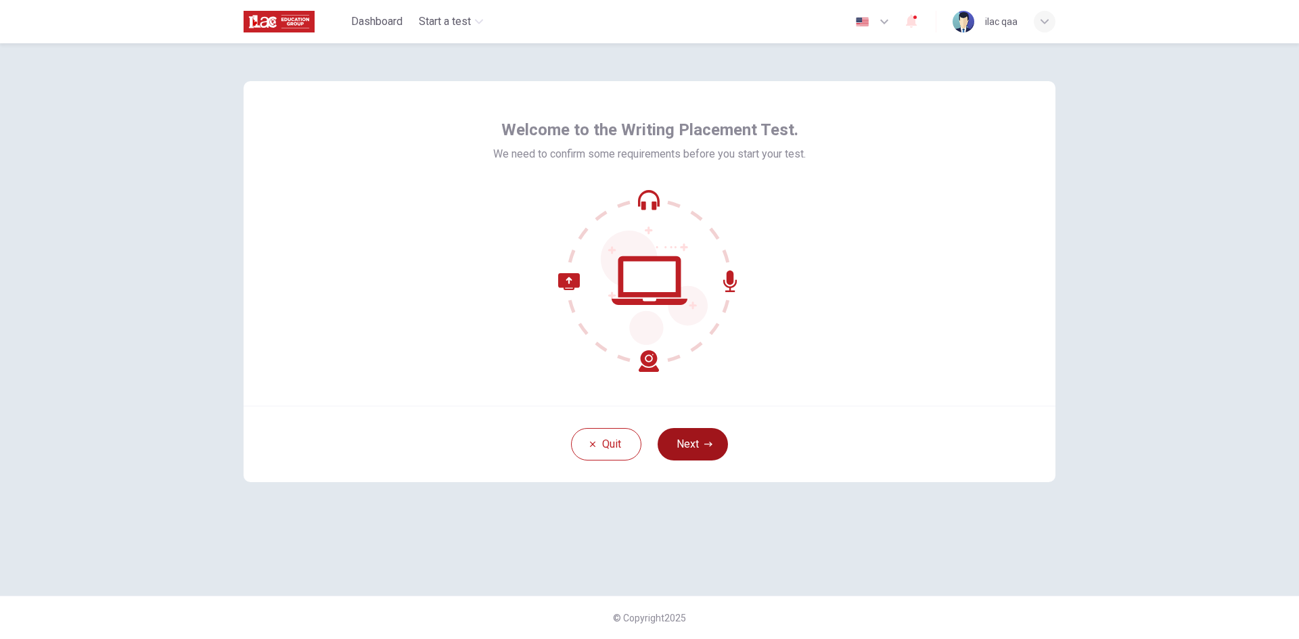
click at [700, 453] on button "Next" at bounding box center [693, 444] width 70 height 32
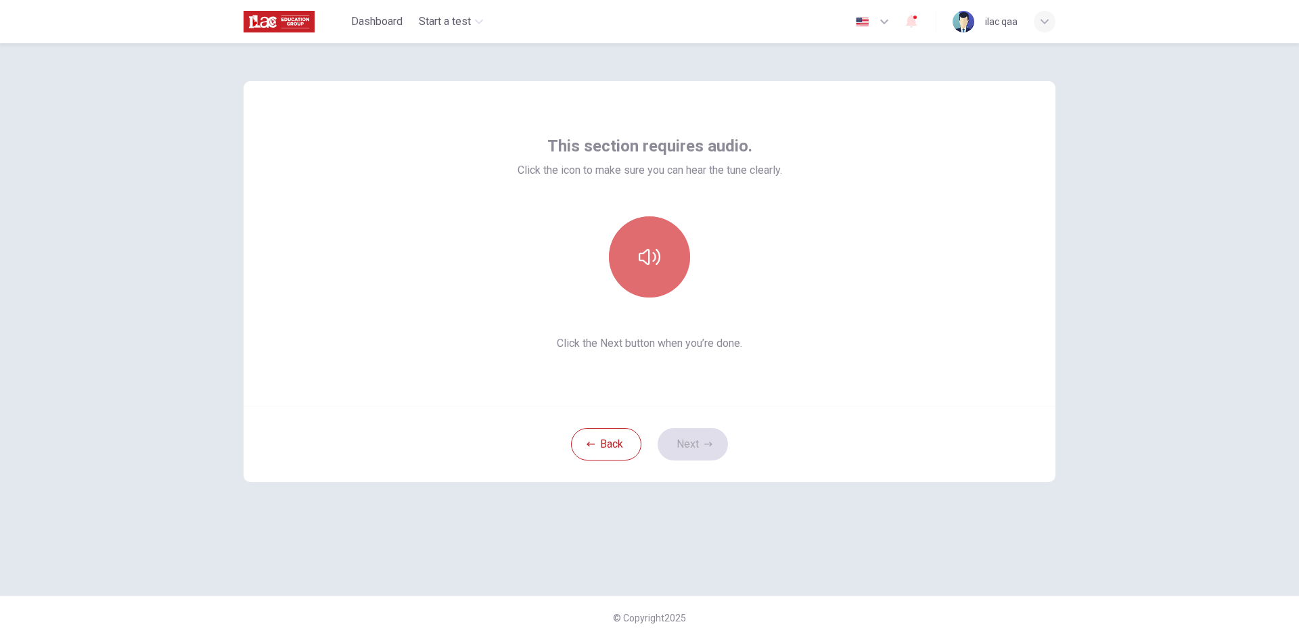
click at [647, 281] on button "button" at bounding box center [649, 256] width 81 height 81
click at [689, 442] on button "Next" at bounding box center [693, 444] width 70 height 32
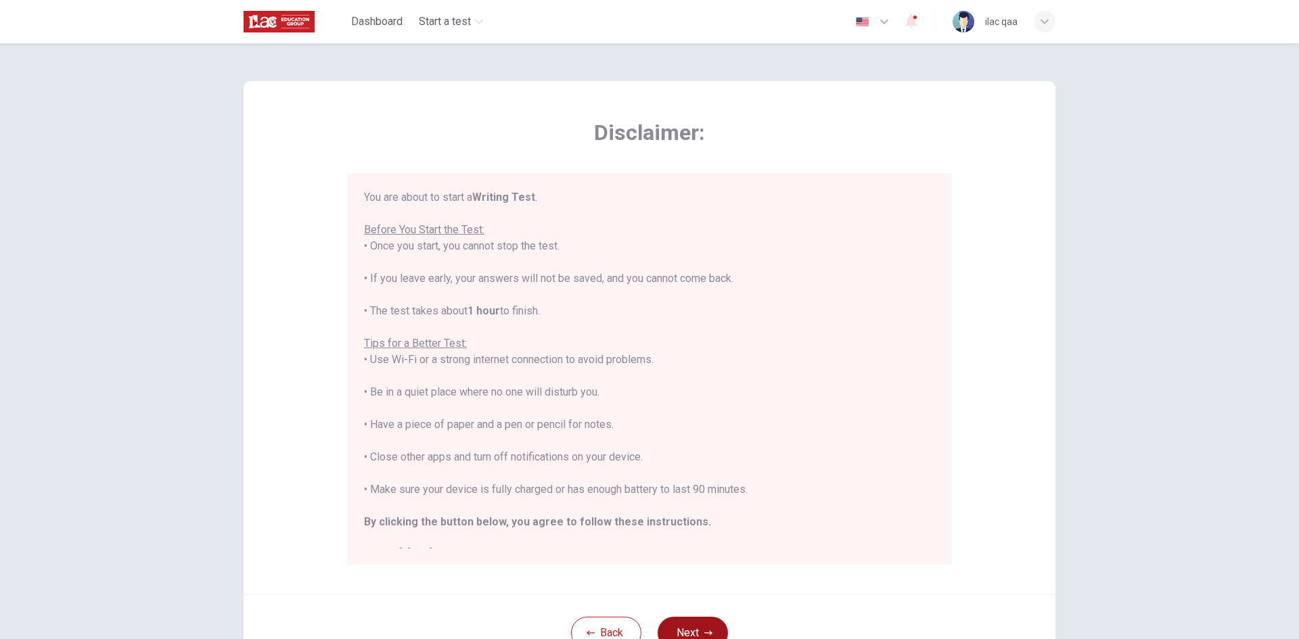
click at [698, 625] on button "Next" at bounding box center [693, 633] width 70 height 32
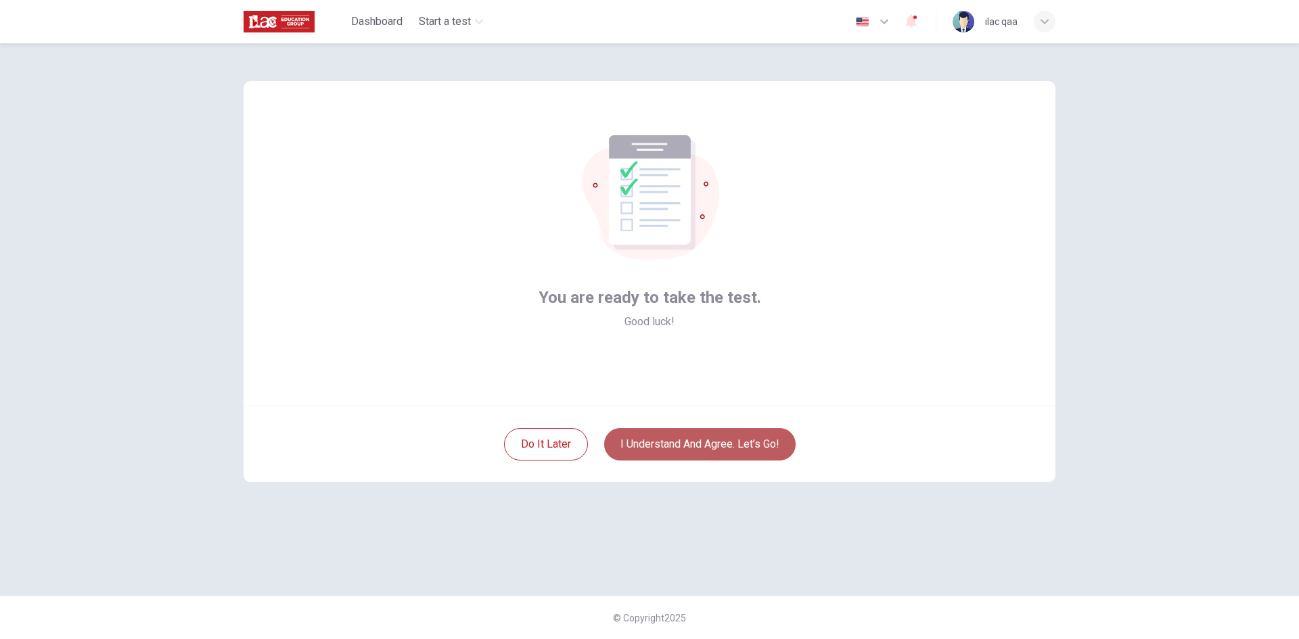
click at [709, 450] on button "I understand and agree. Let’s go!" at bounding box center [699, 444] width 191 height 32
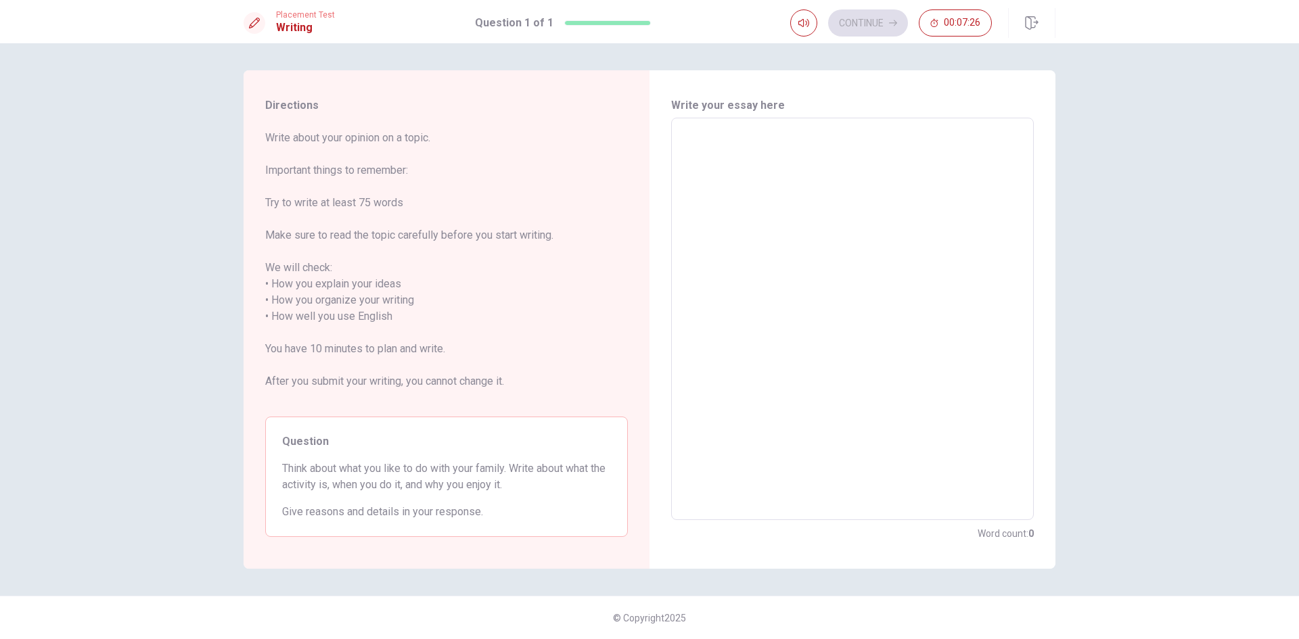
click at [905, 192] on textarea at bounding box center [853, 319] width 344 height 380
type textarea "qa"
click at [877, 18] on button "Continue" at bounding box center [868, 22] width 80 height 27
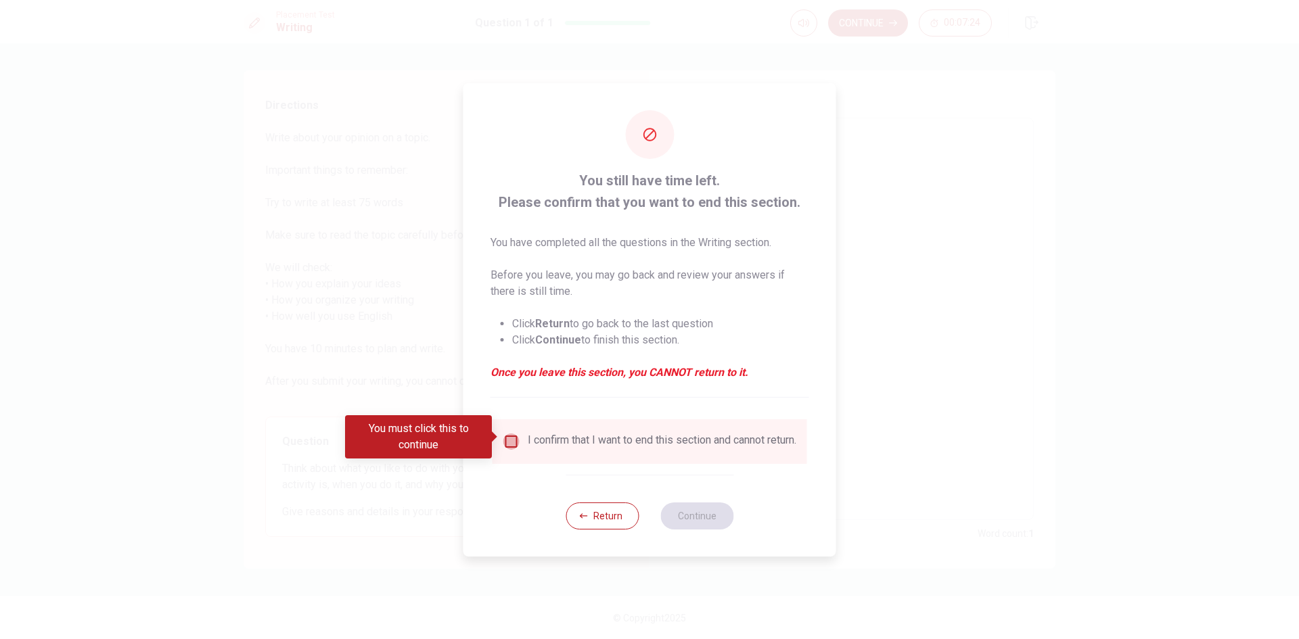
click at [511, 439] on input "You must click this to continue" at bounding box center [511, 442] width 16 height 16
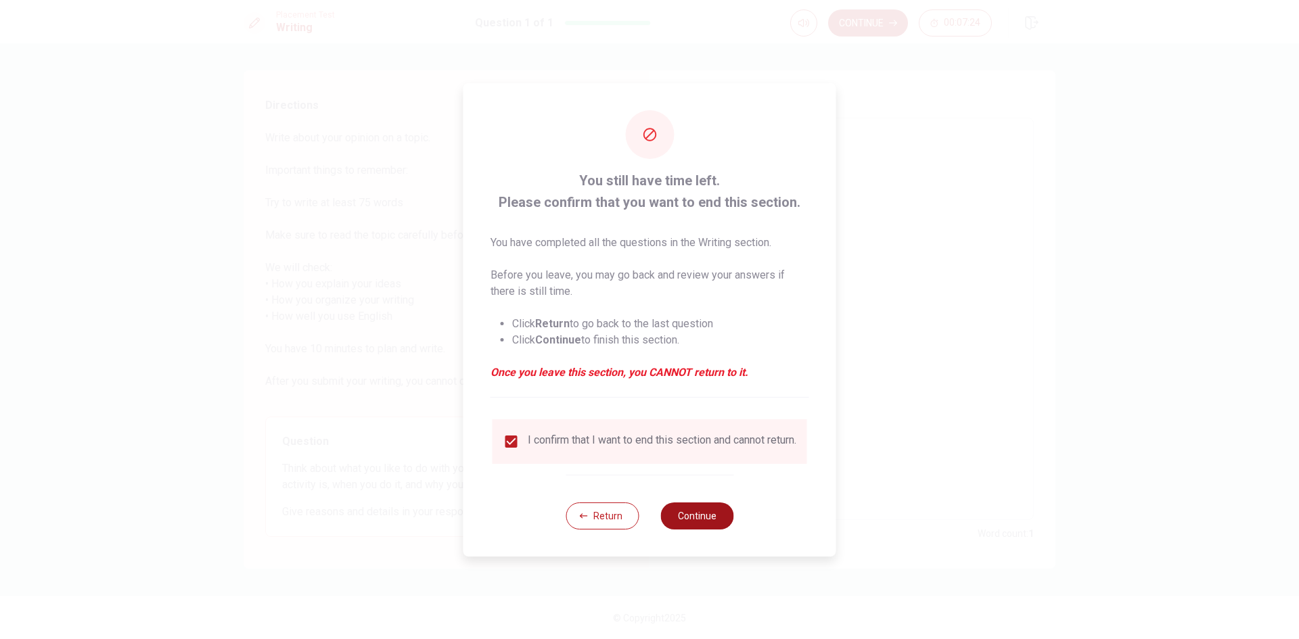
click at [696, 517] on button "Continue" at bounding box center [696, 516] width 73 height 27
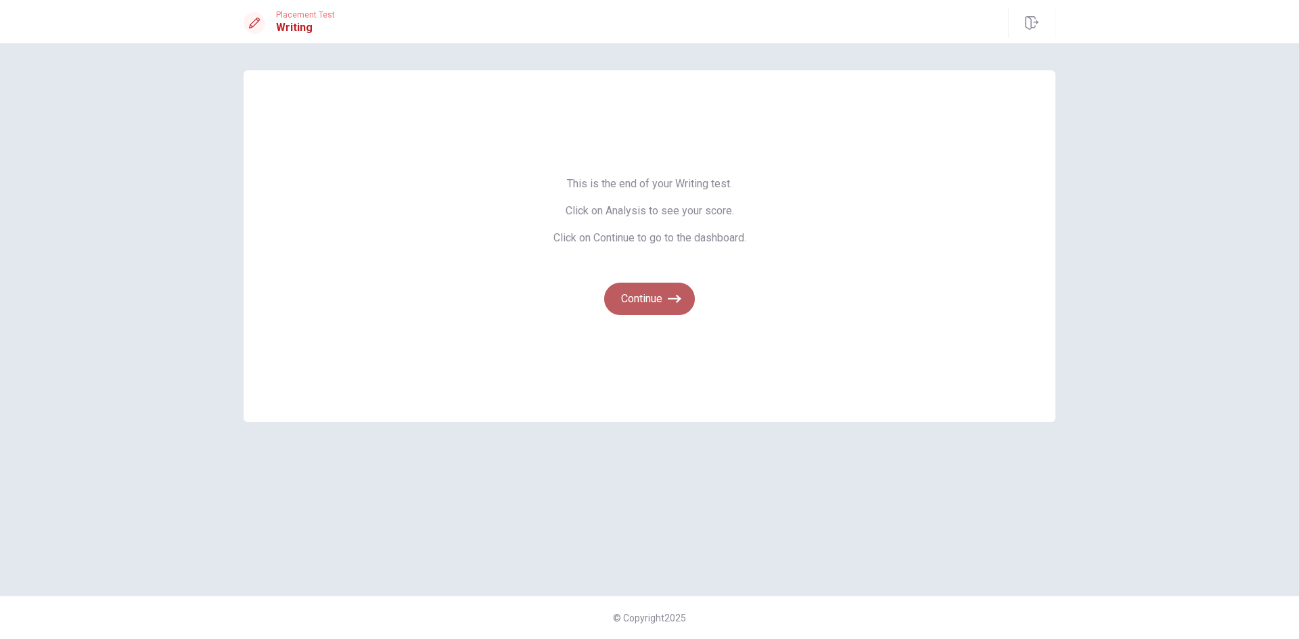
click at [659, 298] on button "Continue" at bounding box center [649, 299] width 91 height 32
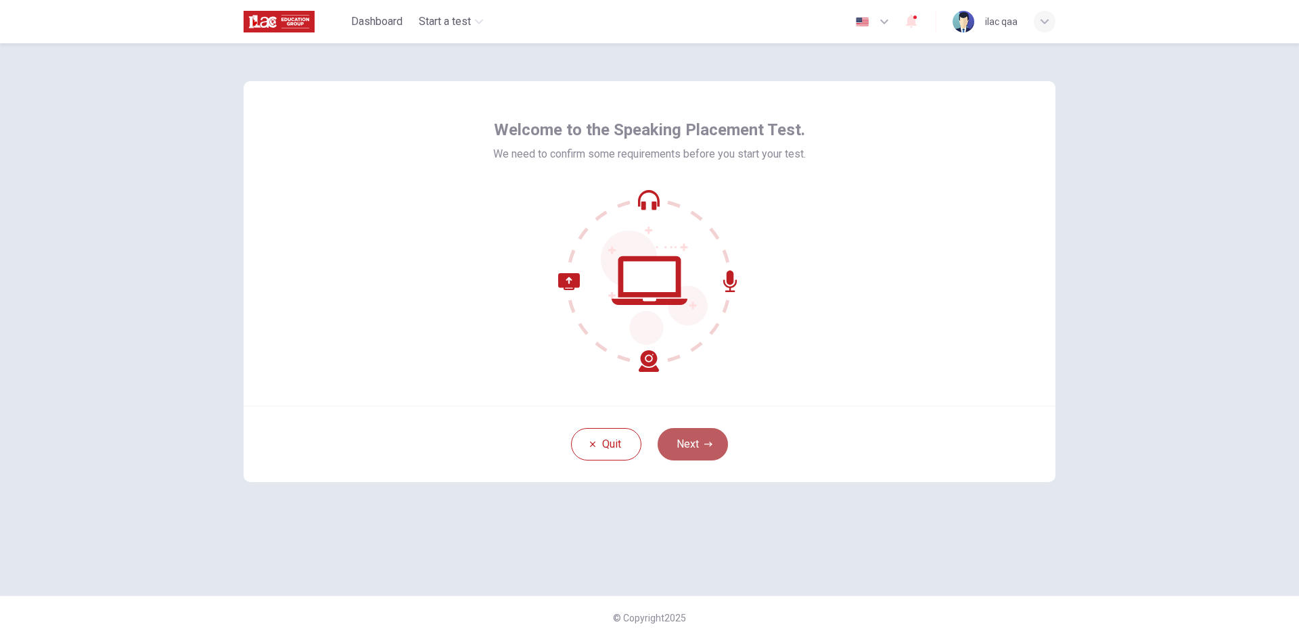
click at [695, 434] on button "Next" at bounding box center [693, 444] width 70 height 32
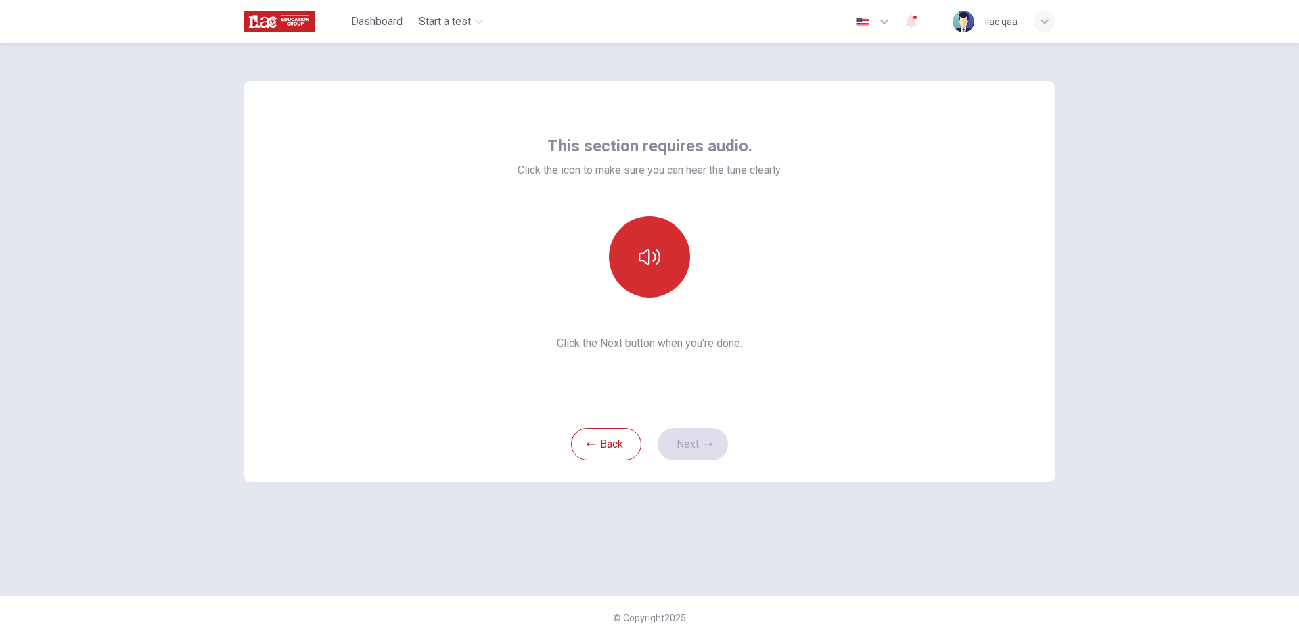
click at [663, 281] on button "button" at bounding box center [649, 256] width 81 height 81
click at [700, 434] on button "Next" at bounding box center [693, 444] width 70 height 32
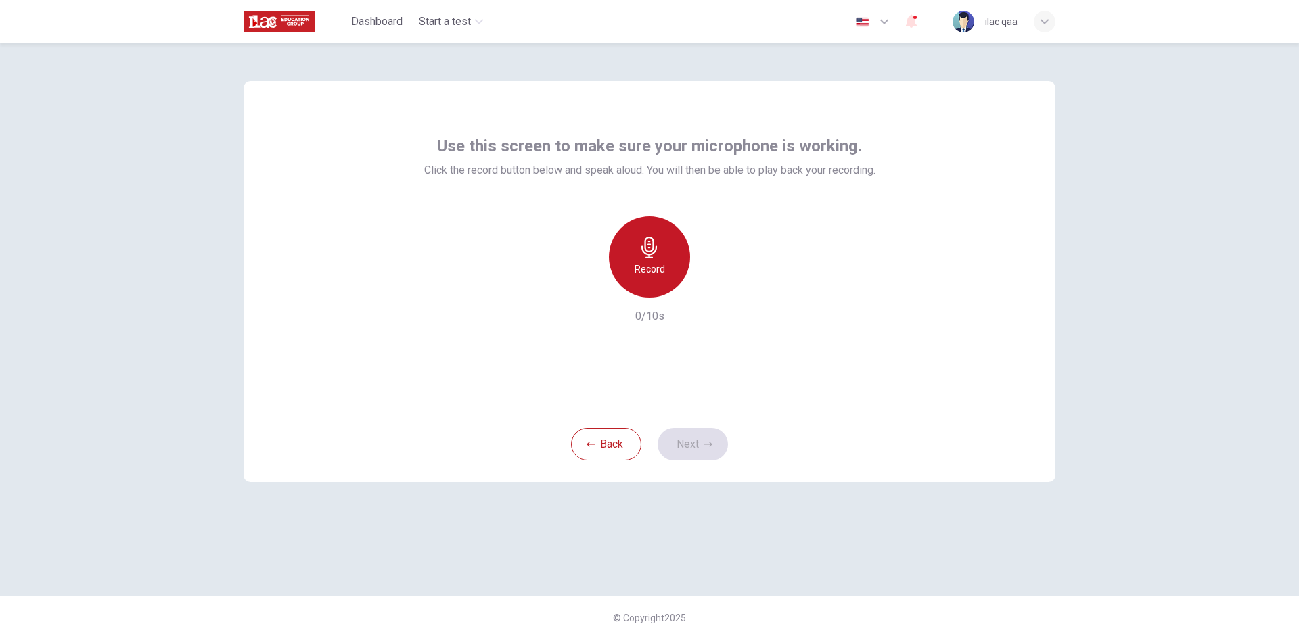
click at [651, 275] on h6 "Record" at bounding box center [650, 269] width 30 height 16
click at [651, 275] on h6 "Stop" at bounding box center [649, 269] width 20 height 16
click at [690, 439] on button "Next" at bounding box center [693, 444] width 70 height 32
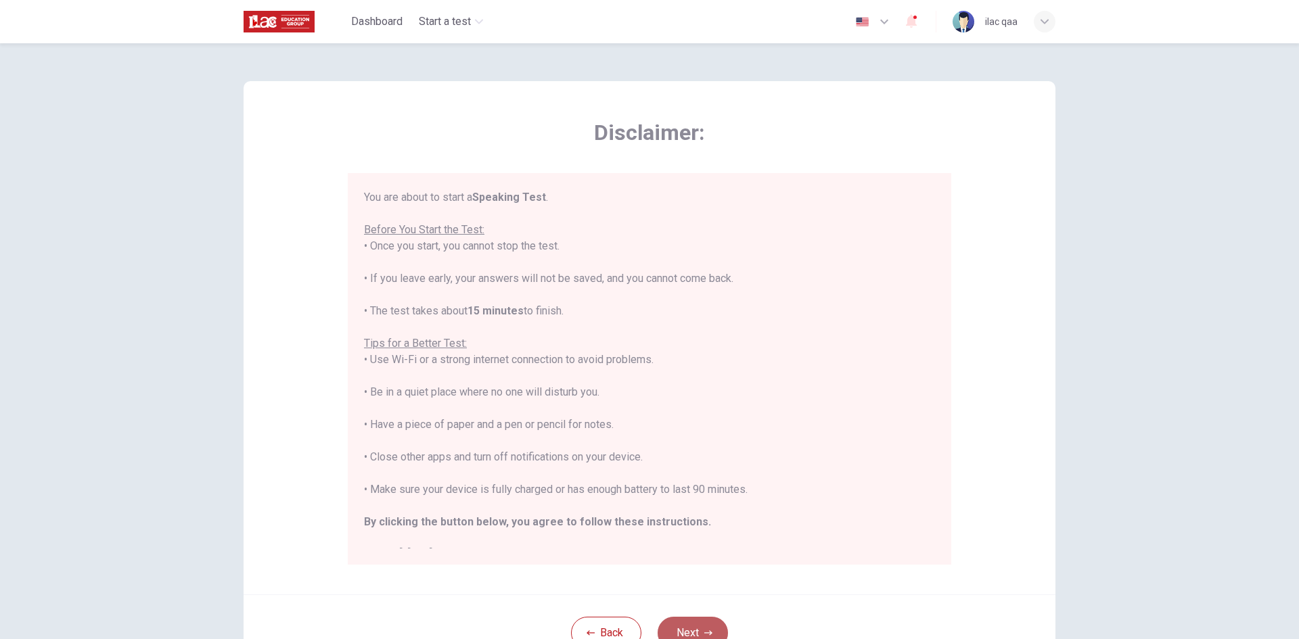
click at [702, 620] on button "Next" at bounding box center [693, 633] width 70 height 32
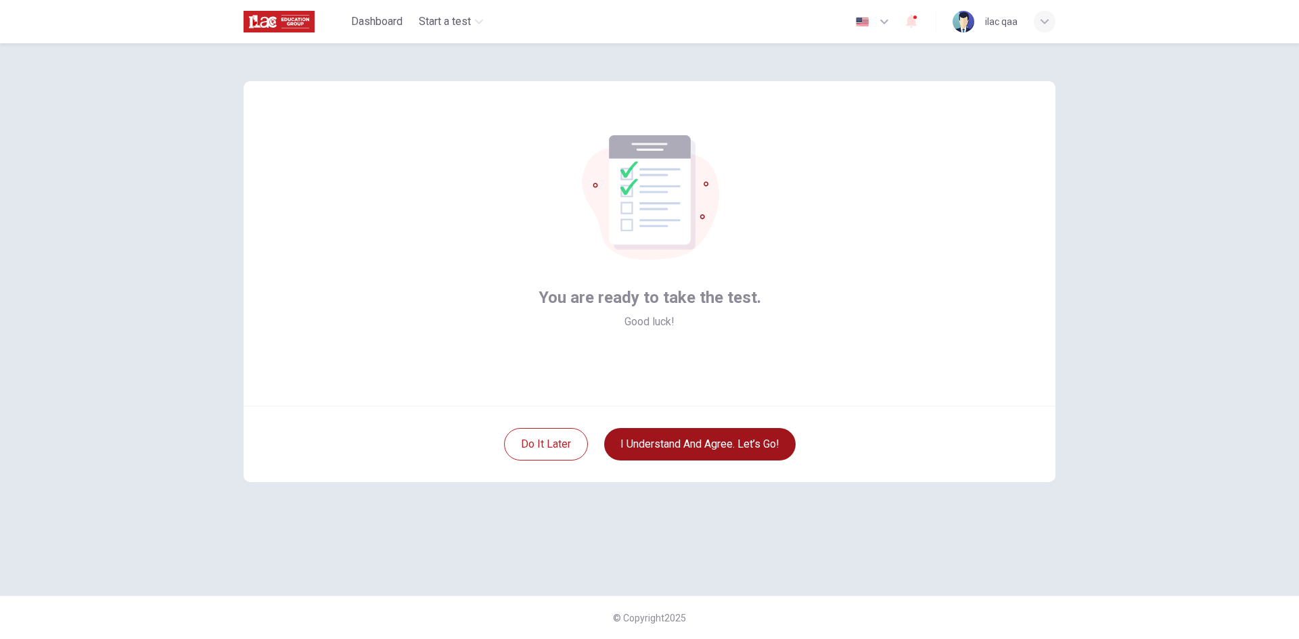
click at [708, 443] on button "I understand and agree. Let’s go!" at bounding box center [699, 444] width 191 height 32
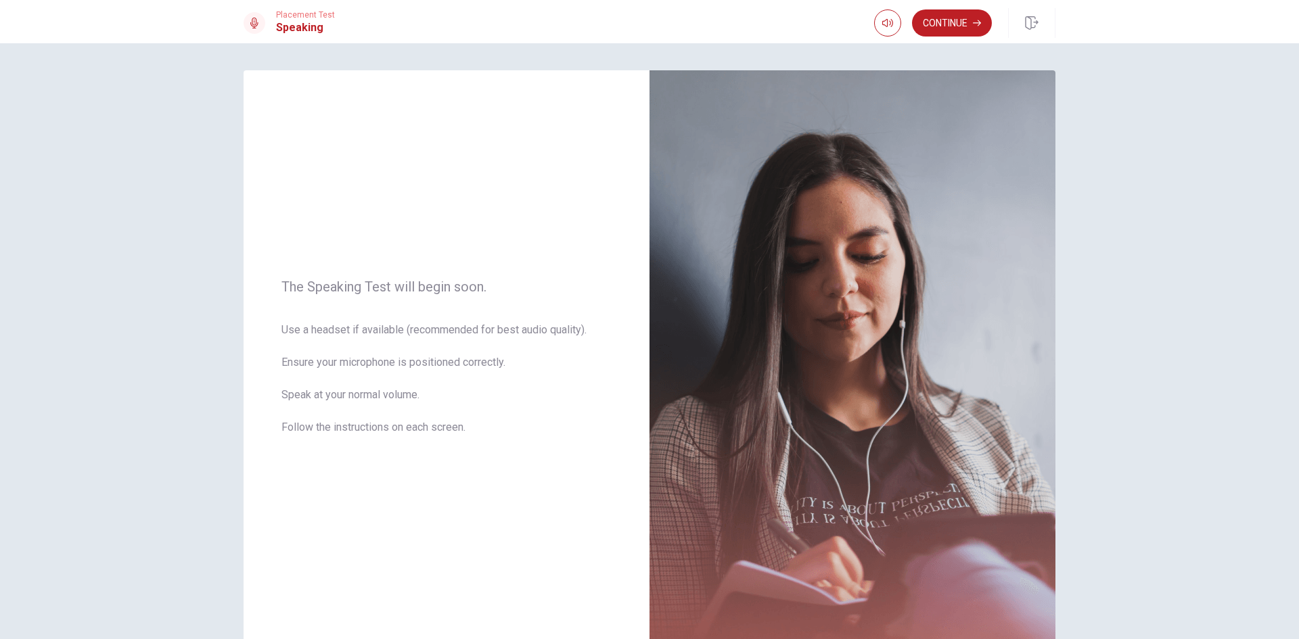
click at [938, 31] on button "Continue" at bounding box center [952, 22] width 80 height 27
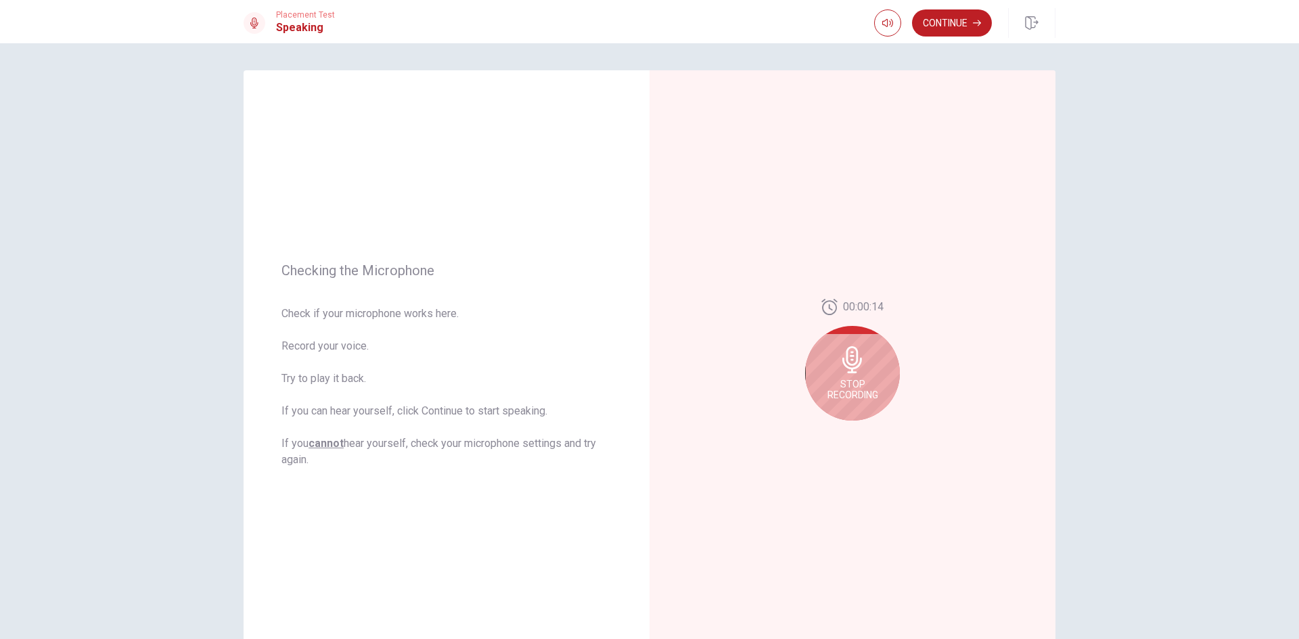
click at [946, 29] on button "Continue" at bounding box center [952, 22] width 80 height 27
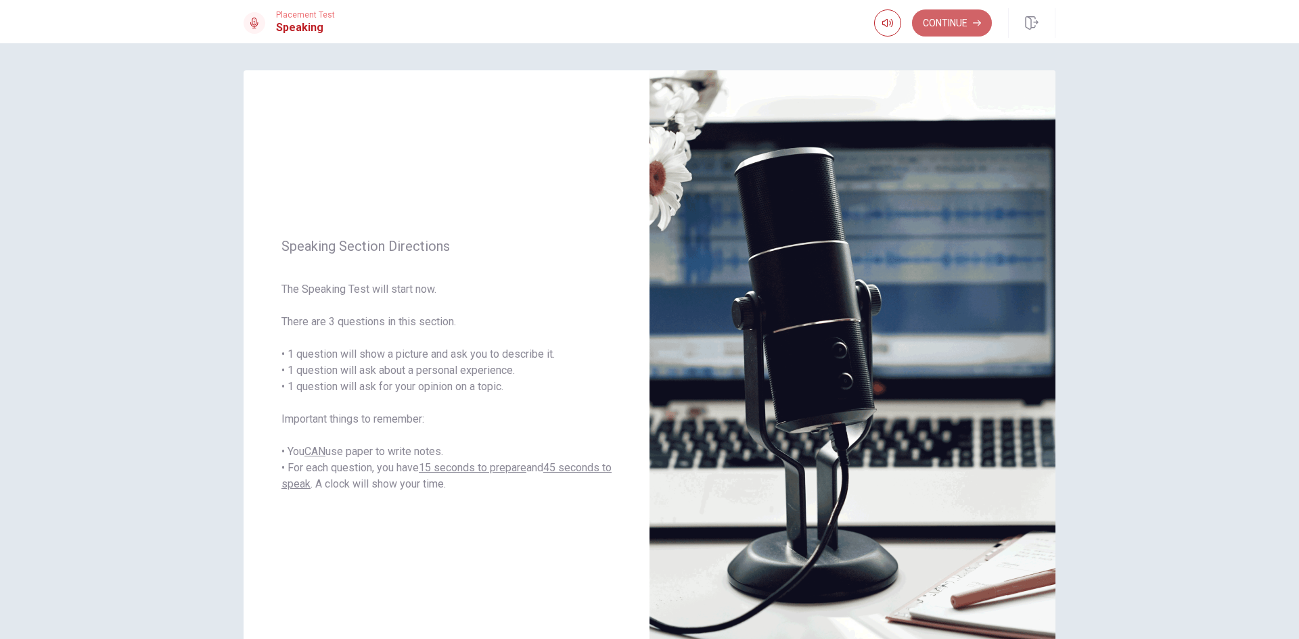
click at [953, 22] on button "Continue" at bounding box center [952, 22] width 80 height 27
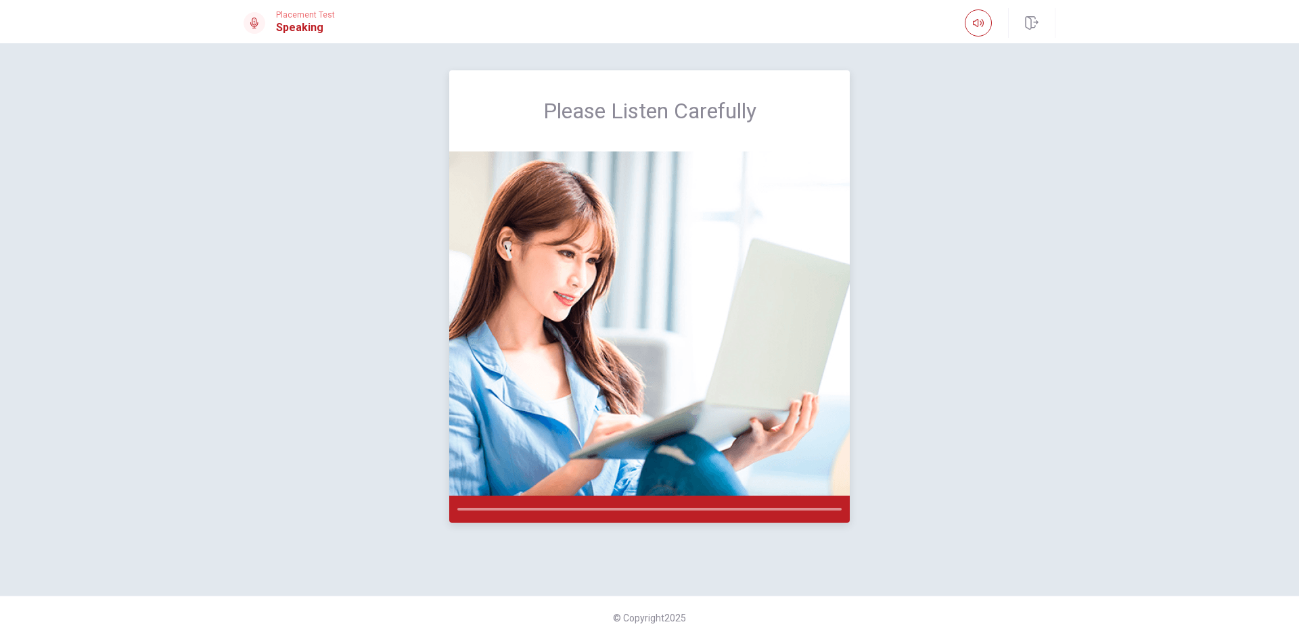
drag, startPoint x: 1028, startPoint y: 20, endPoint x: 715, endPoint y: 85, distance: 319.2
click at [1028, 20] on icon "button" at bounding box center [1032, 23] width 14 height 14
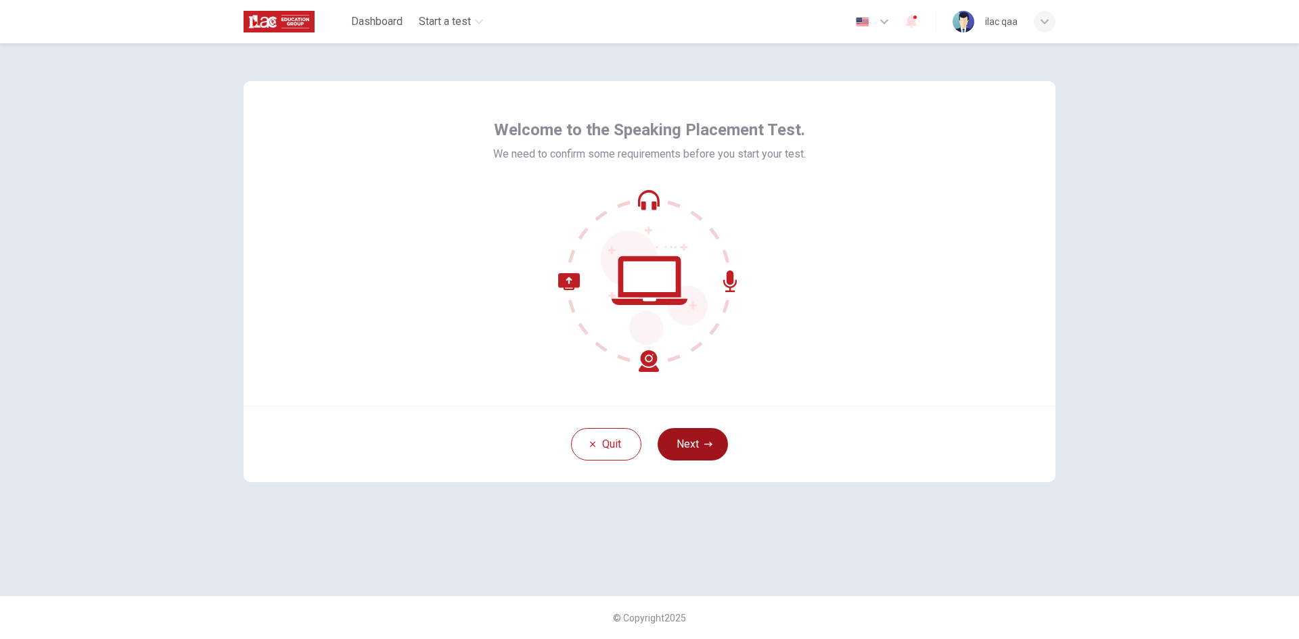
click at [684, 434] on button "Next" at bounding box center [693, 444] width 70 height 32
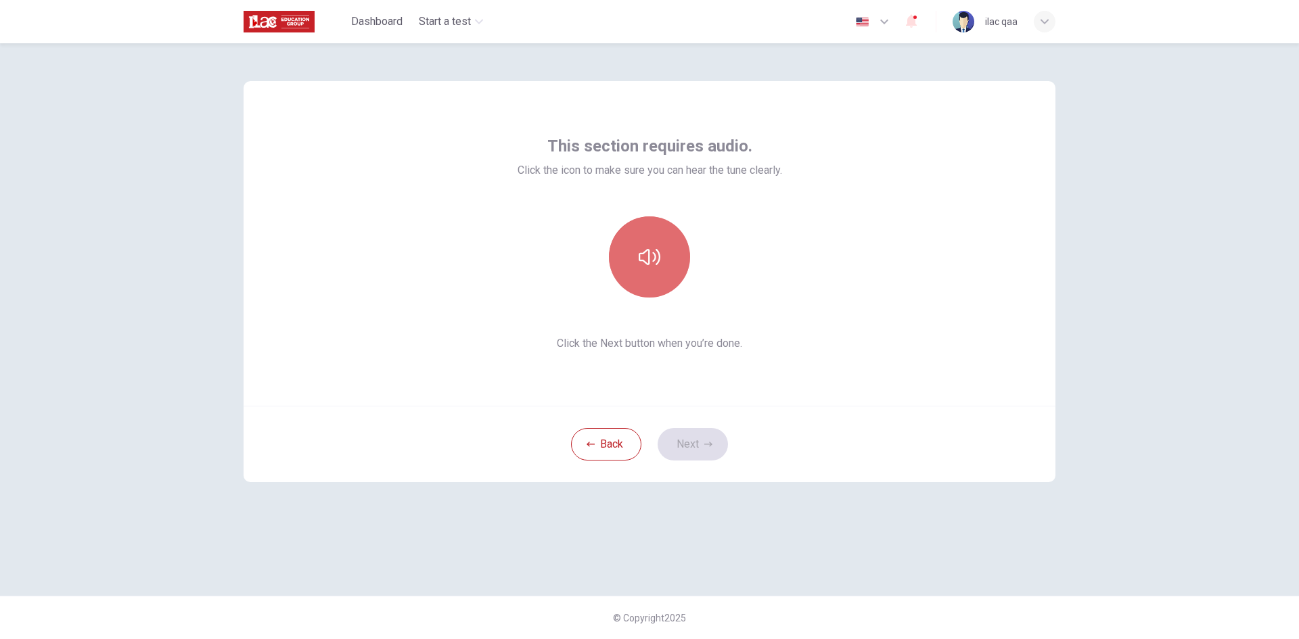
click at [654, 289] on button "button" at bounding box center [649, 256] width 81 height 81
click at [707, 434] on button "Next" at bounding box center [693, 444] width 70 height 32
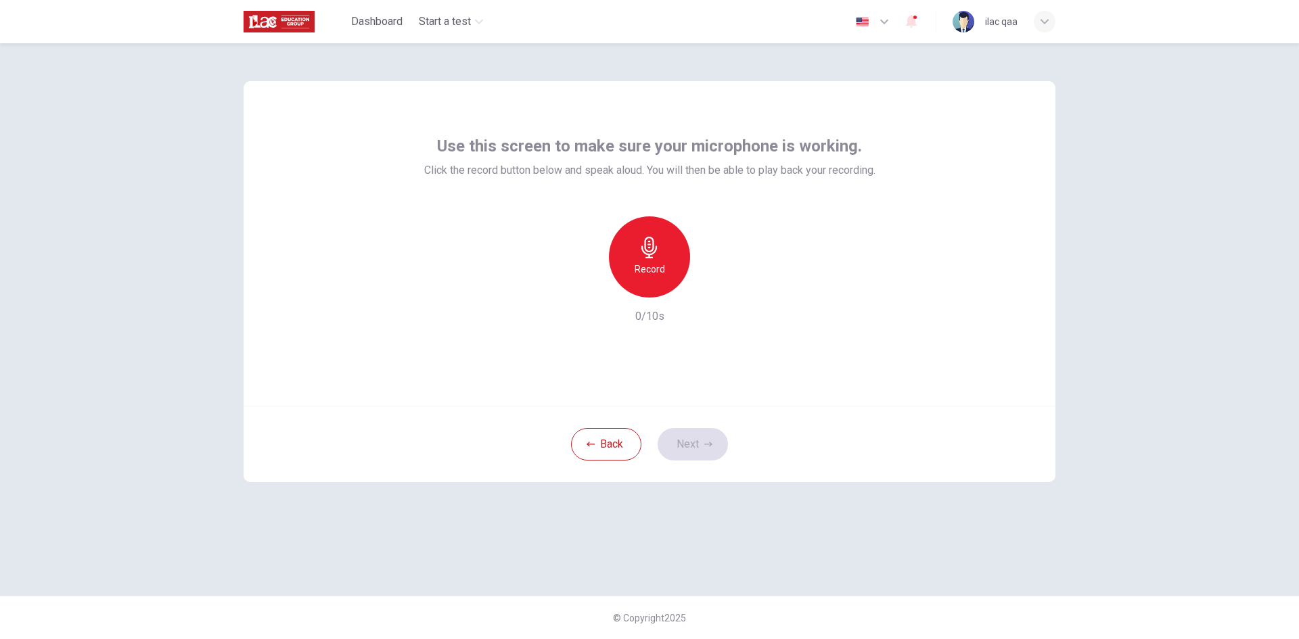
click at [665, 269] on div "Record" at bounding box center [649, 256] width 81 height 81
click at [665, 269] on div "Stop" at bounding box center [649, 256] width 81 height 81
click at [714, 441] on button "Next" at bounding box center [693, 444] width 70 height 32
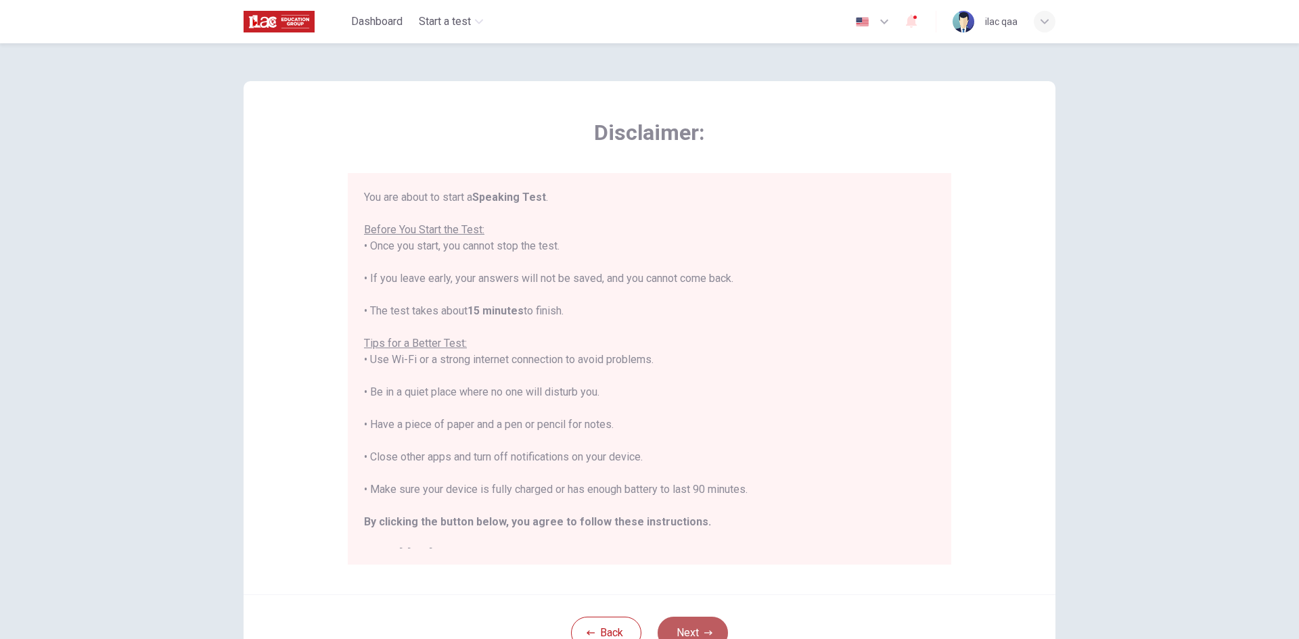
click at [696, 631] on button "Next" at bounding box center [693, 633] width 70 height 32
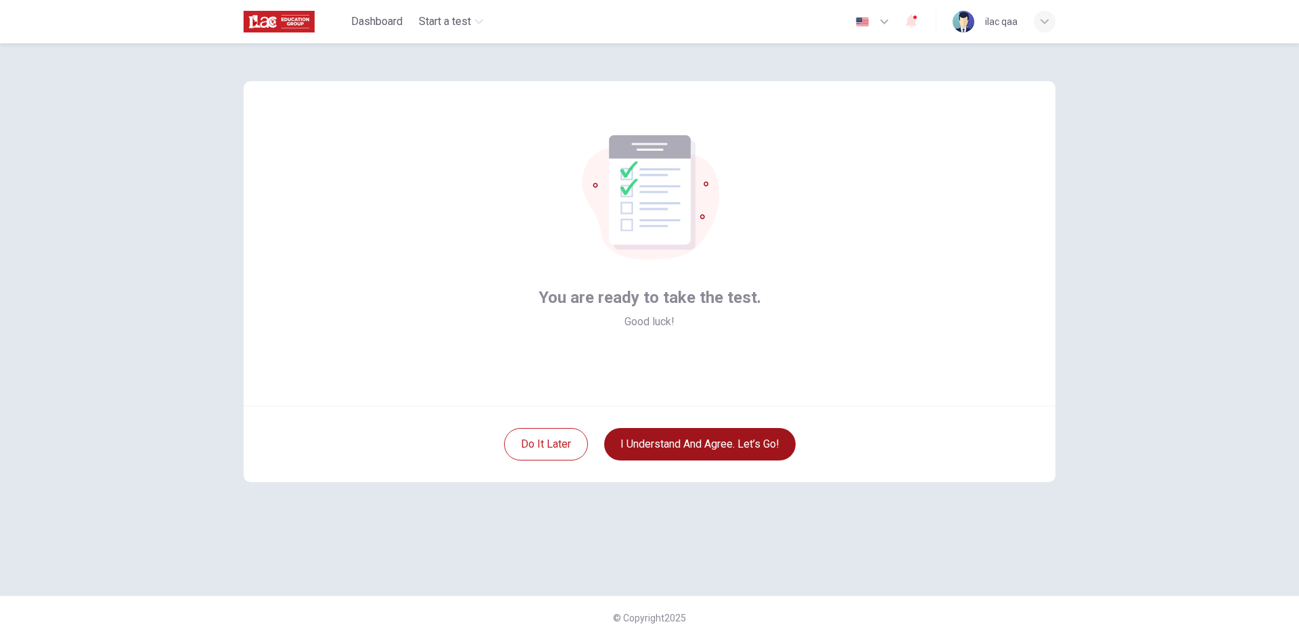
click at [703, 448] on button "I understand and agree. Let’s go!" at bounding box center [699, 444] width 191 height 32
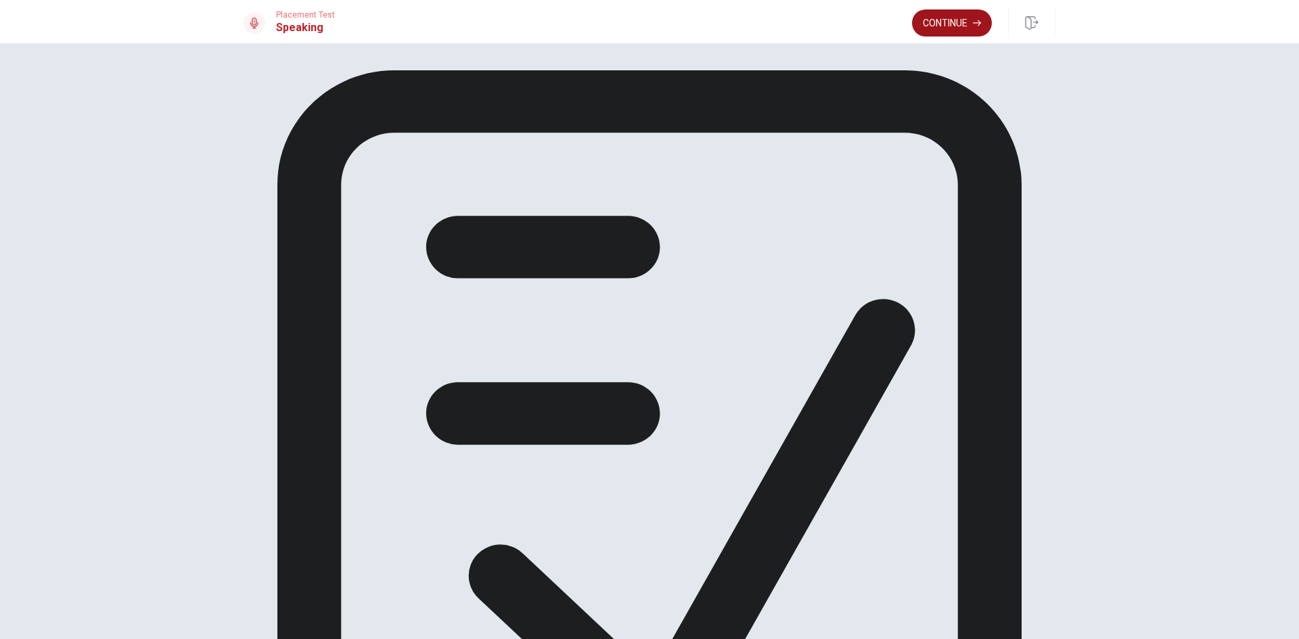
click at [946, 25] on button "Continue" at bounding box center [952, 22] width 80 height 27
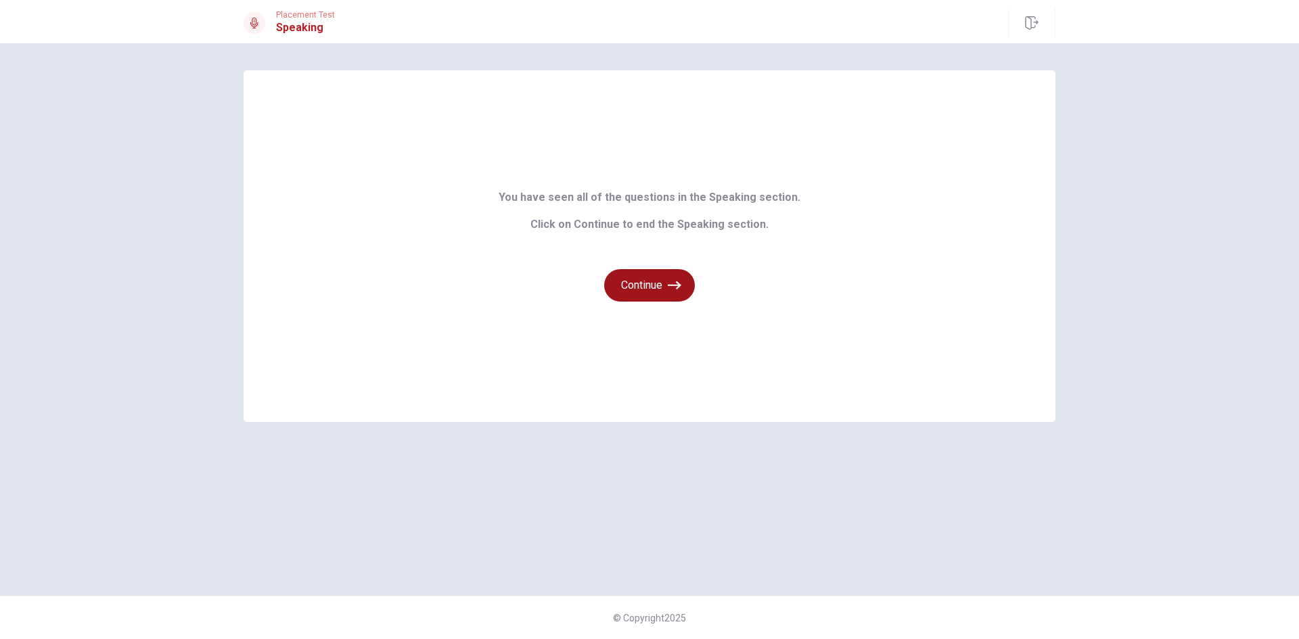
click at [675, 277] on button "Continue" at bounding box center [649, 285] width 91 height 32
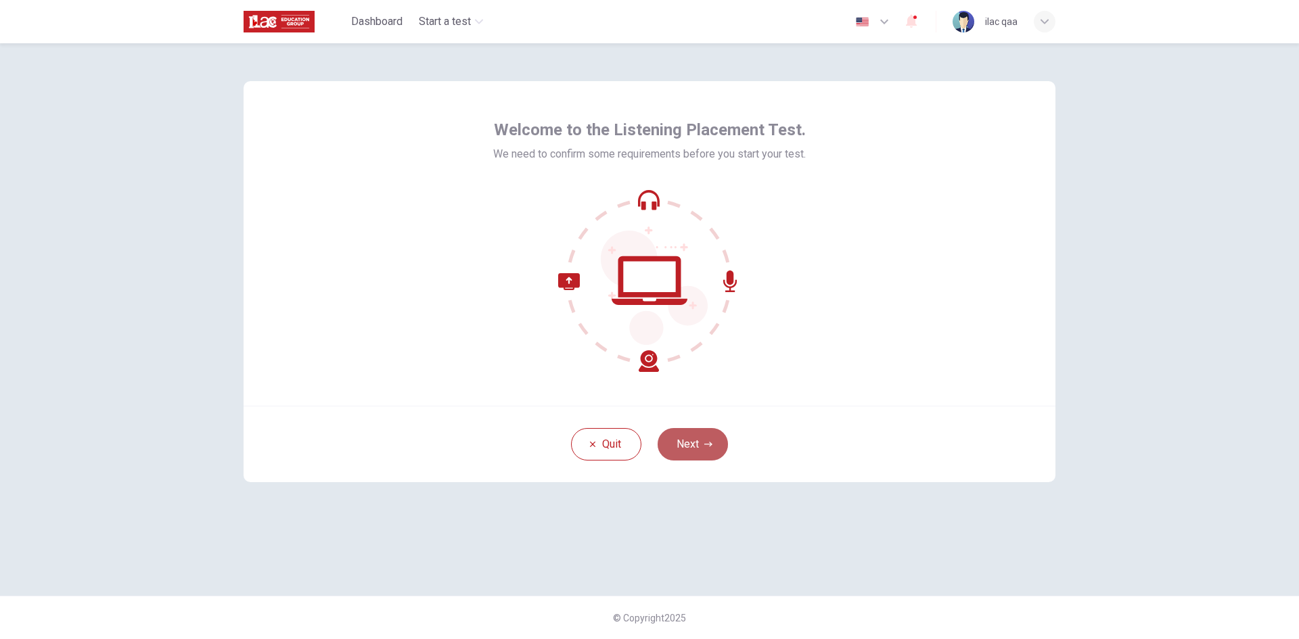
click at [691, 434] on button "Next" at bounding box center [693, 444] width 70 height 32
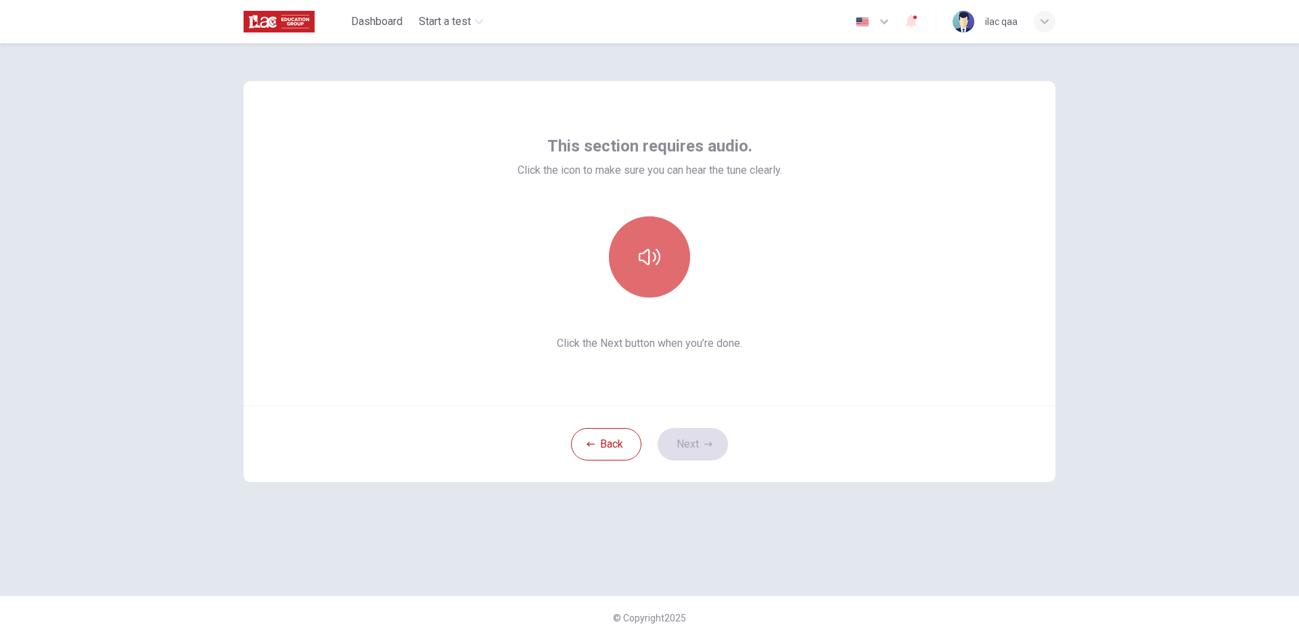
click at [666, 269] on button "button" at bounding box center [649, 256] width 81 height 81
click at [713, 454] on button "Next" at bounding box center [693, 444] width 70 height 32
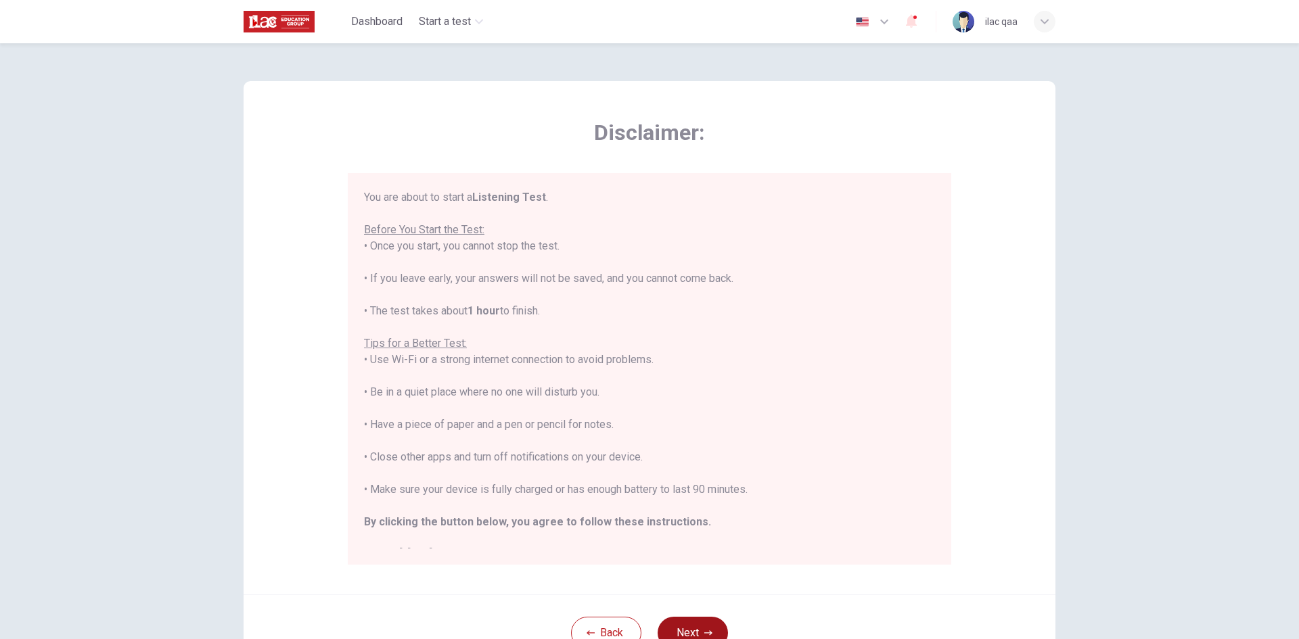
click at [695, 622] on button "Next" at bounding box center [693, 633] width 70 height 32
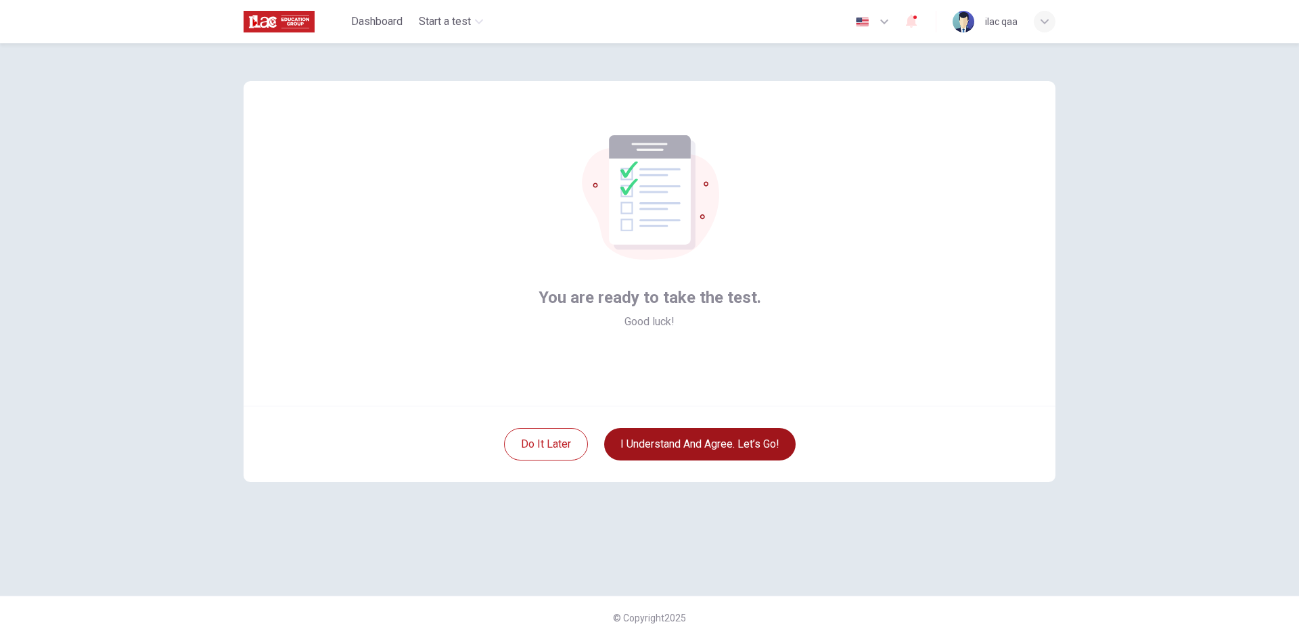
click at [690, 453] on button "I understand and agree. Let’s go!" at bounding box center [699, 444] width 191 height 32
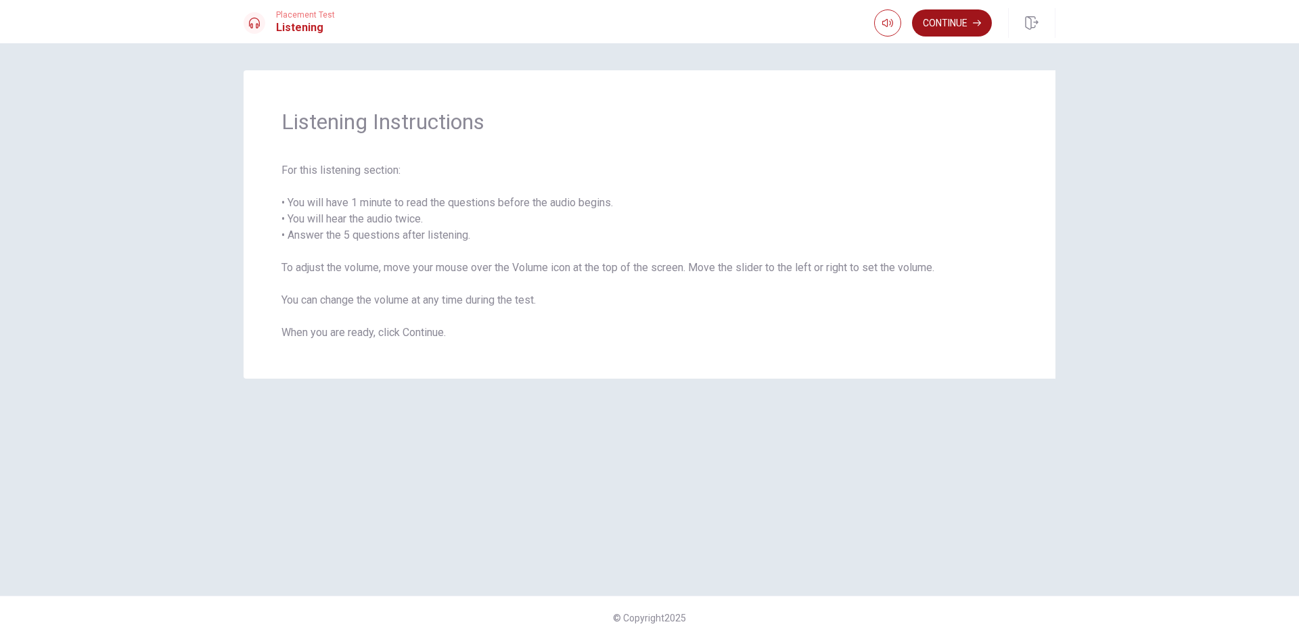
click at [947, 28] on button "Continue" at bounding box center [952, 22] width 80 height 27
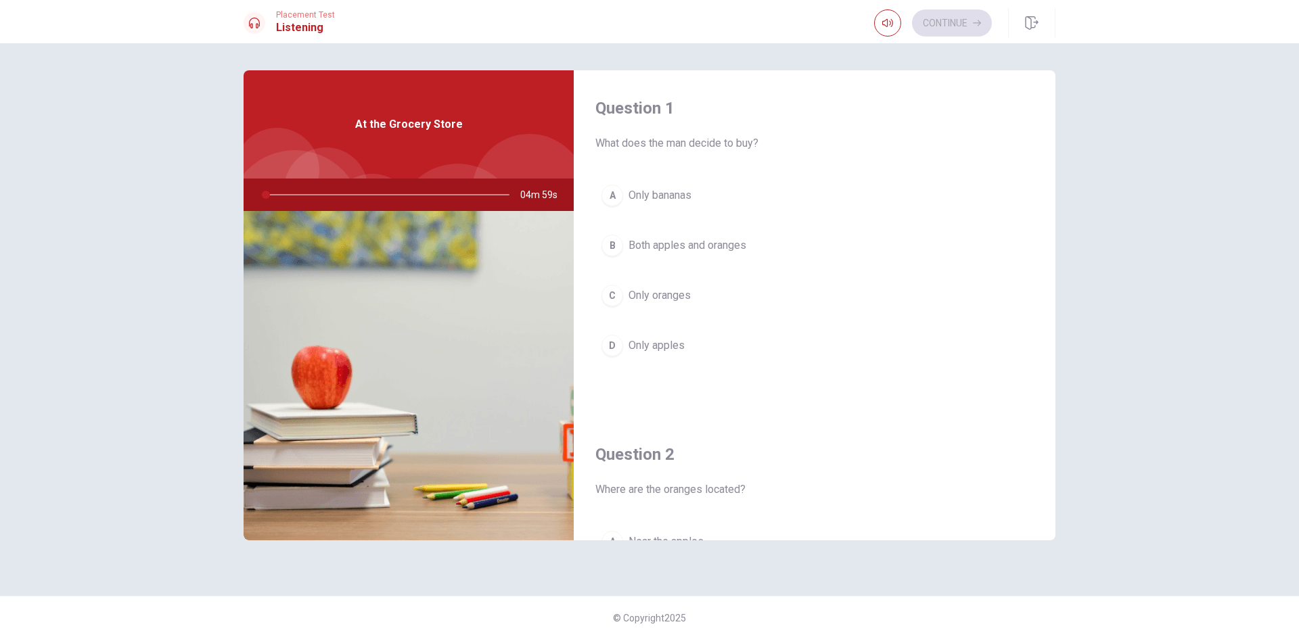
drag, startPoint x: 1037, startPoint y: 13, endPoint x: 761, endPoint y: 113, distance: 293.6
click at [1037, 13] on button "button" at bounding box center [1031, 23] width 47 height 30
type input "0"
